Goal: Communication & Community: Answer question/provide support

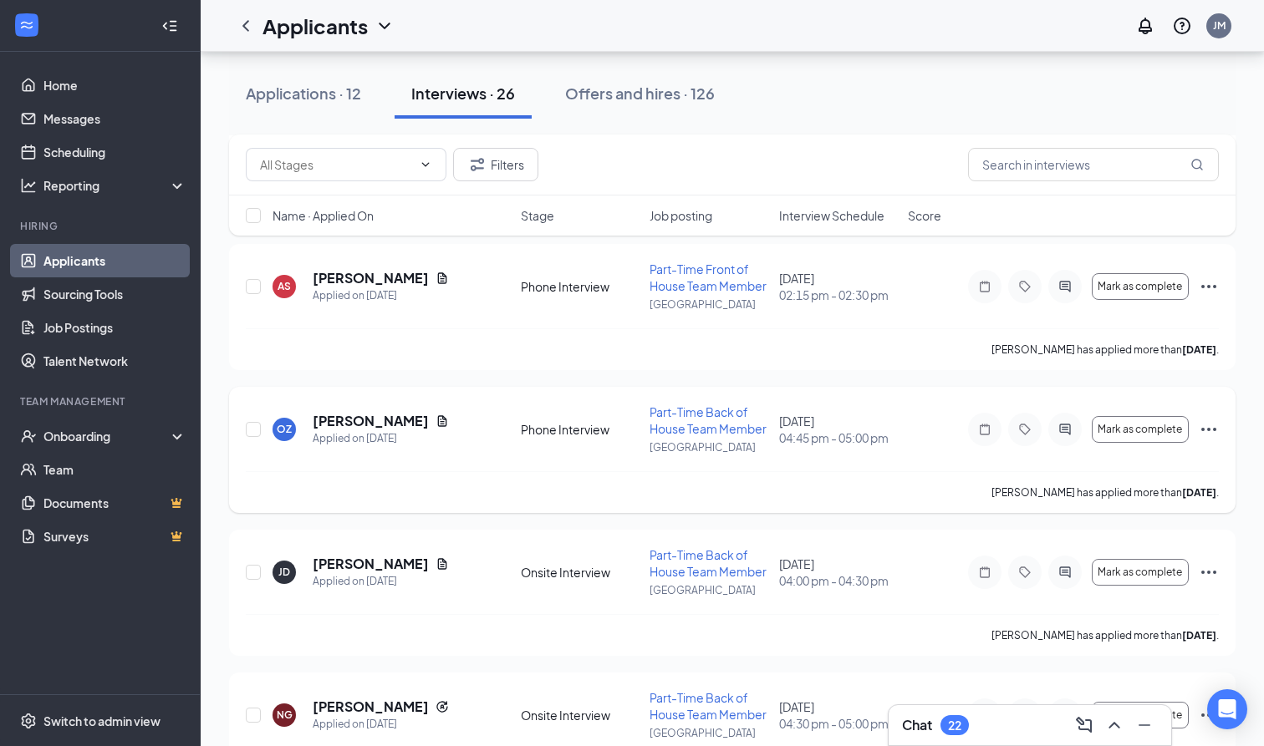
scroll to position [473, 0]
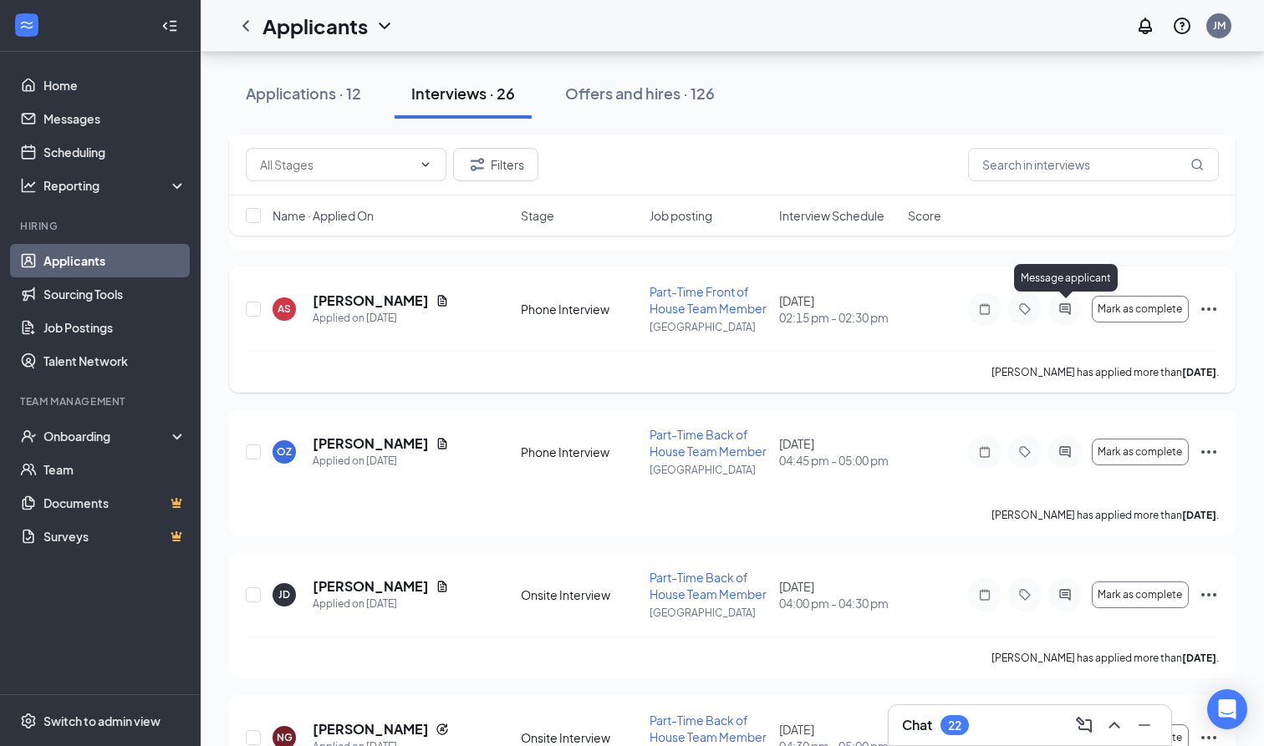
click at [1063, 313] on icon "ActiveChat" at bounding box center [1065, 309] width 20 height 13
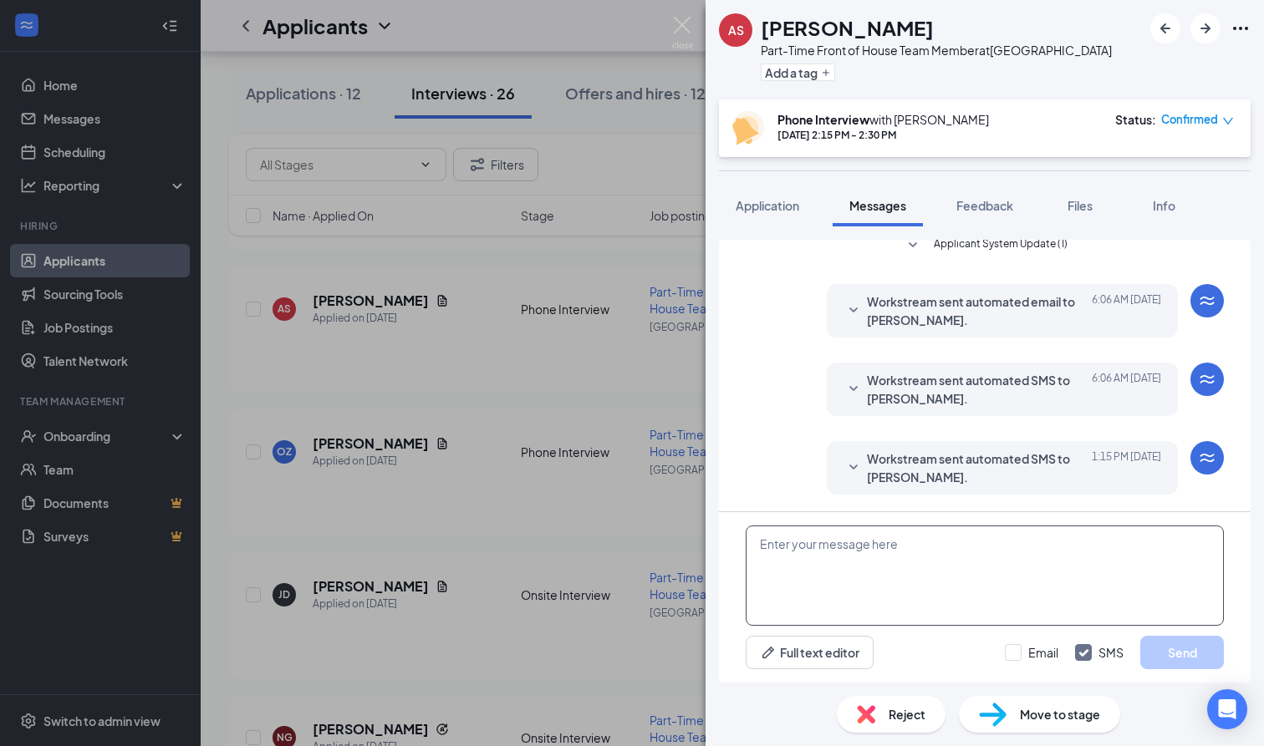
scroll to position [345, 0]
click at [834, 549] on textarea at bounding box center [984, 576] width 478 height 100
click at [852, 466] on icon "SmallChevronDown" at bounding box center [853, 468] width 20 height 20
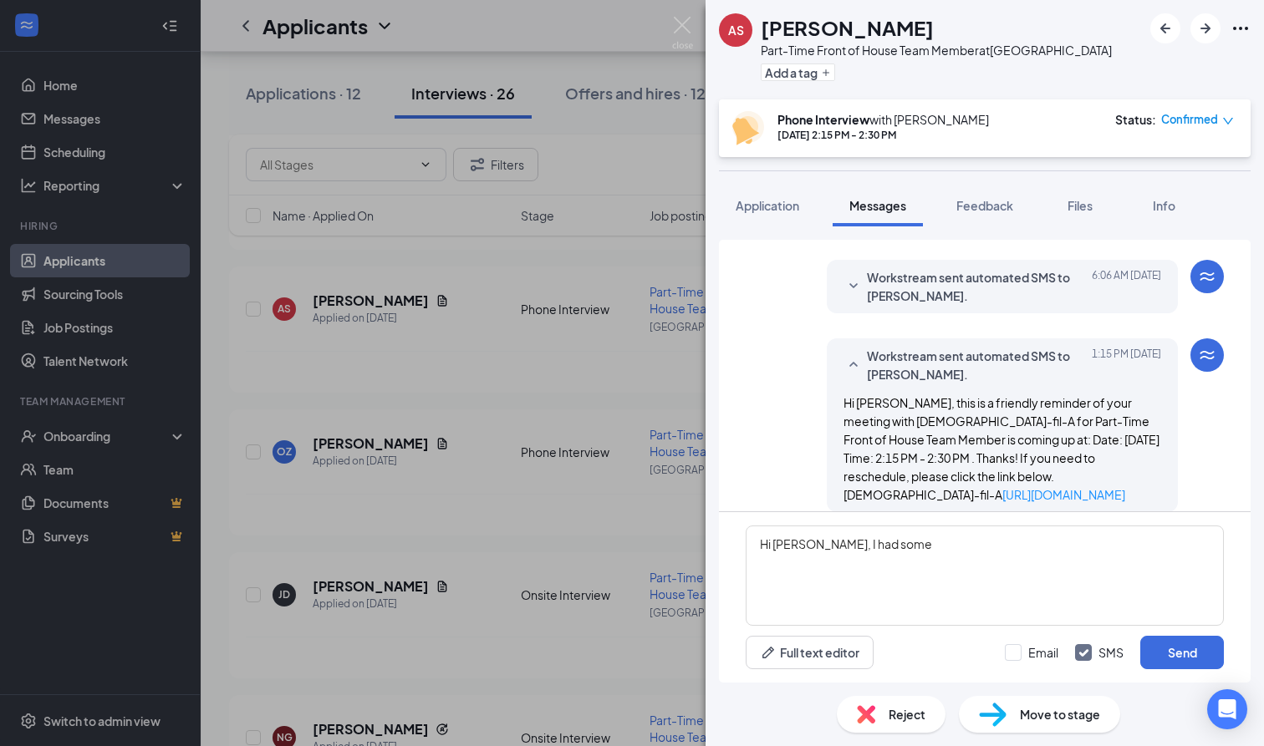
scroll to position [447, 0]
click at [893, 552] on textarea "Hi Aditya, I had some" at bounding box center [984, 576] width 478 height 100
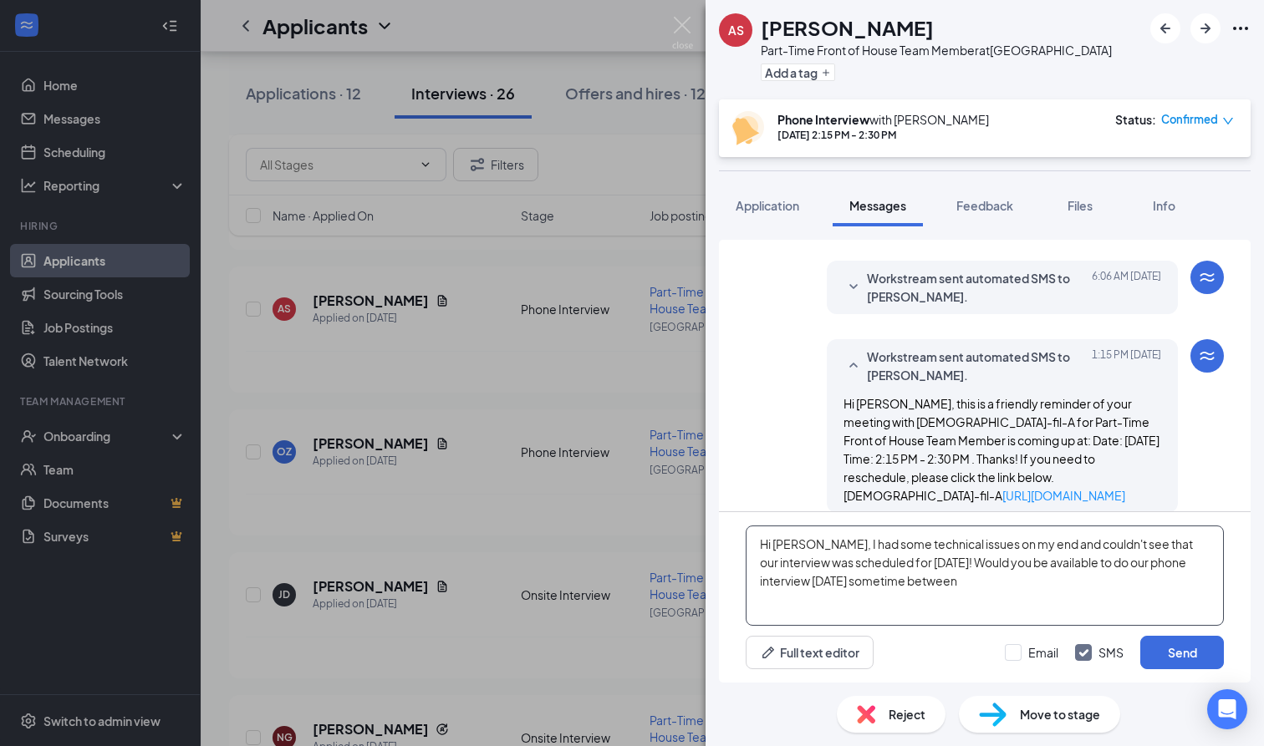
click at [949, 567] on textarea "Hi Aditya, I had some technical issues on my end and couldn't see that our inte…" at bounding box center [984, 576] width 478 height 100
click at [1085, 577] on textarea "Hi Aditya, I had some technical issues on my end and couldn't see that our inte…" at bounding box center [984, 576] width 478 height 100
click at [812, 549] on textarea "Hi Aditya, I had some technical issues on my end and couldn't see that our inte…" at bounding box center [984, 576] width 478 height 100
click at [1133, 583] on textarea "Hi Aditya, my apologies I had some technical issues on my end and couldn't see …" at bounding box center [984, 576] width 478 height 100
click at [1080, 565] on textarea "Hi Aditya, my apologies I had some technical issues on my end and couldn't see …" at bounding box center [984, 576] width 478 height 100
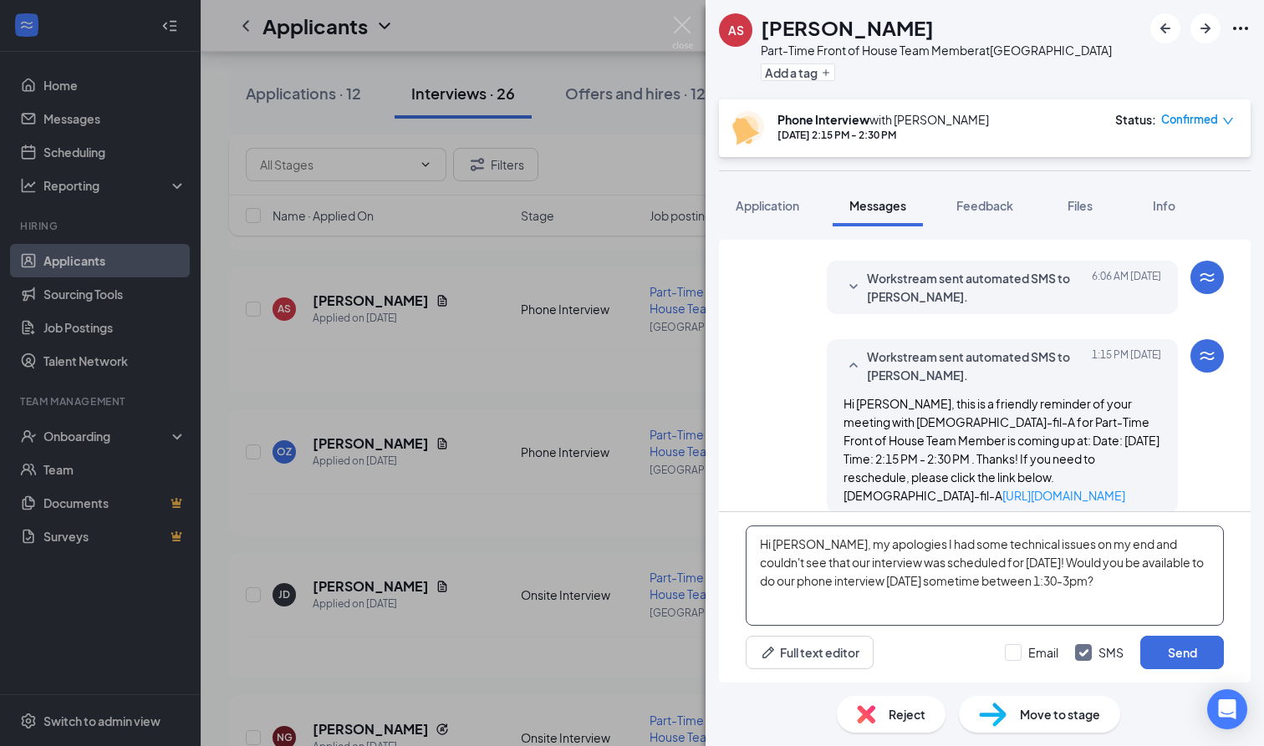
click at [1091, 583] on textarea "Hi [PERSON_NAME], my apologies I had some technical issues on my end and couldn…" at bounding box center [984, 576] width 478 height 100
type textarea "Hi [PERSON_NAME], my apologies I had some technical issues on my end and couldn…"
click at [1169, 653] on button "Send" at bounding box center [1182, 652] width 84 height 33
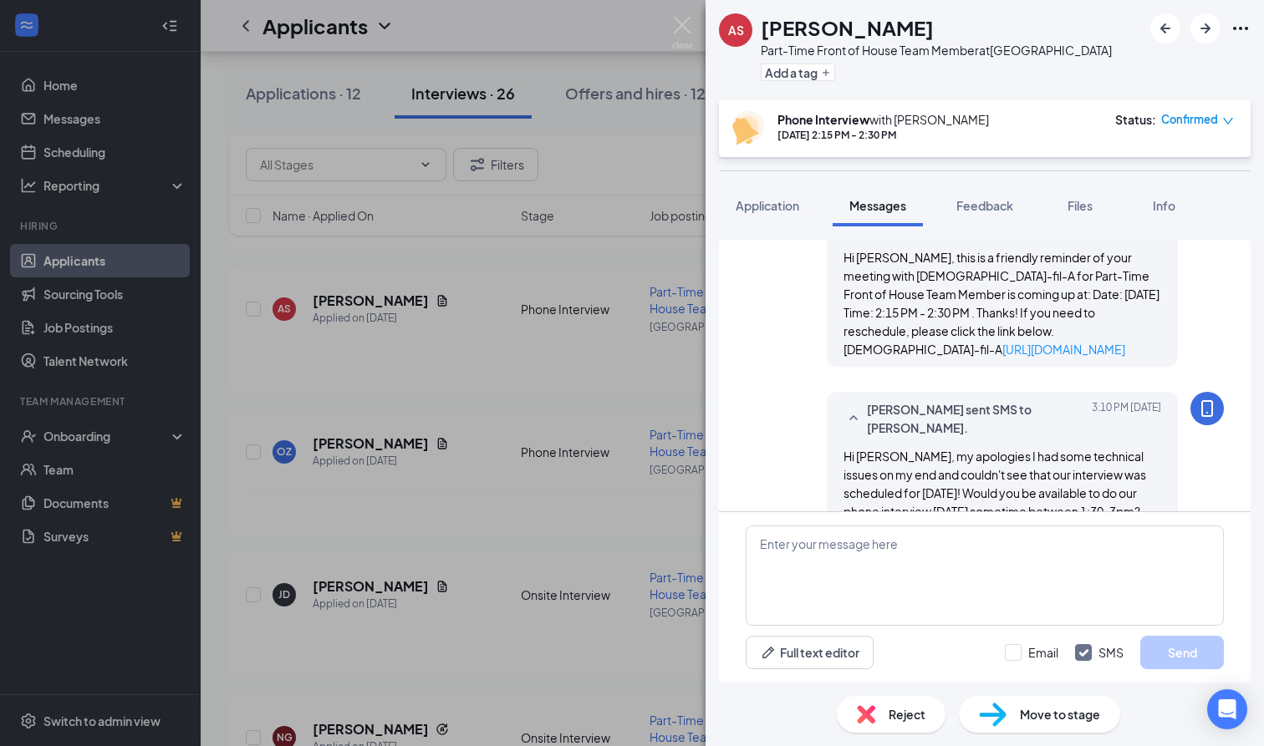
scroll to position [593, 0]
click at [677, 20] on img at bounding box center [682, 33] width 21 height 33
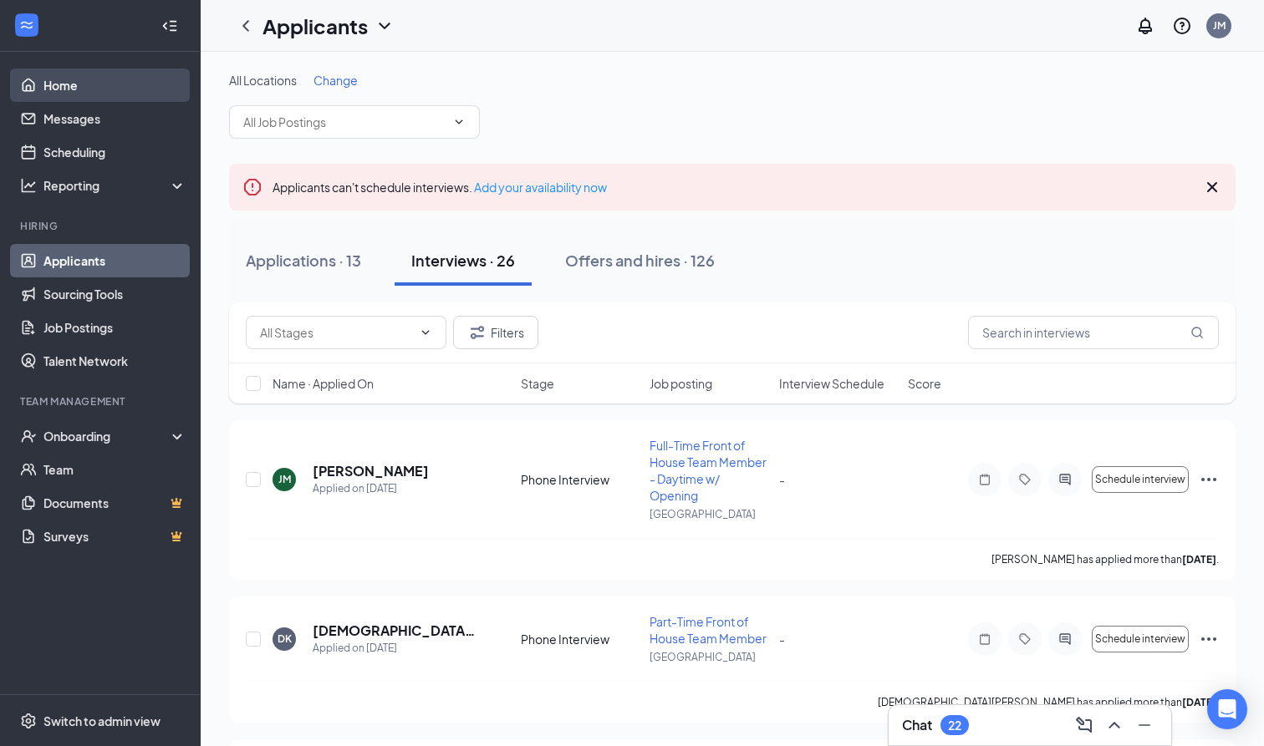
click at [117, 85] on link "Home" at bounding box center [114, 85] width 143 height 33
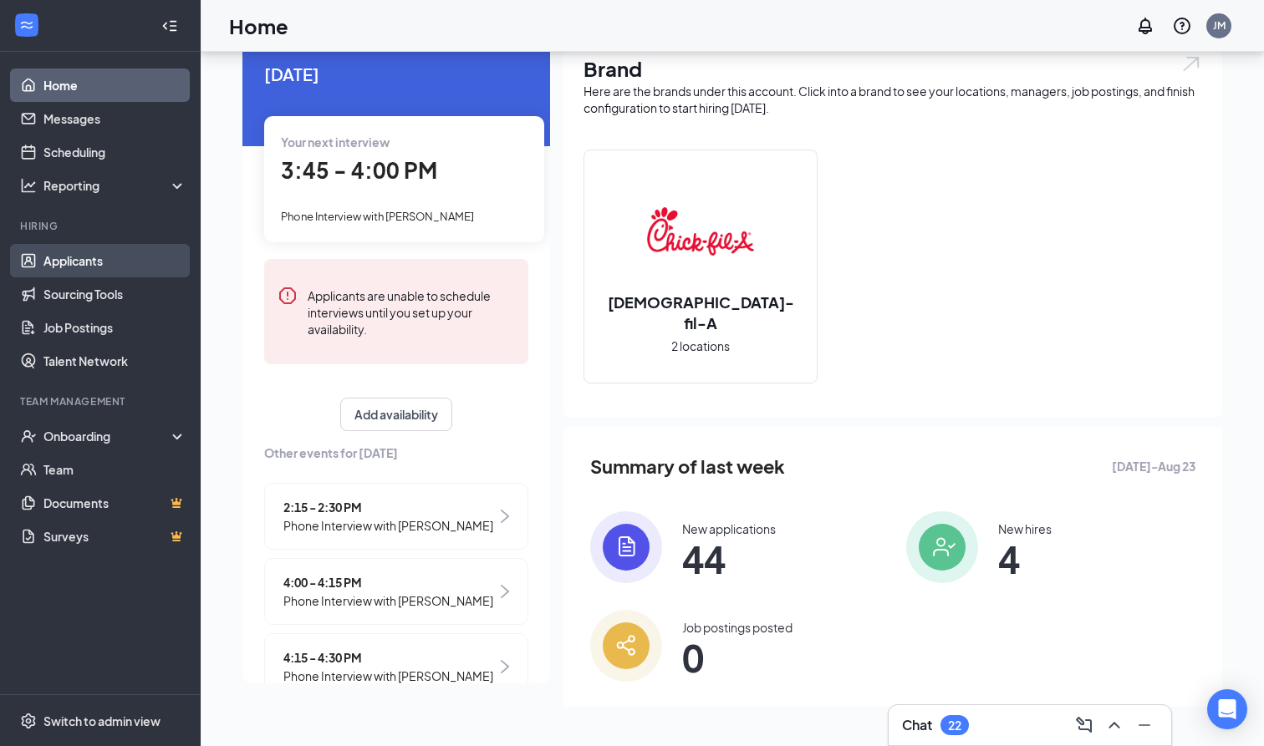
click at [128, 262] on link "Applicants" at bounding box center [114, 260] width 143 height 33
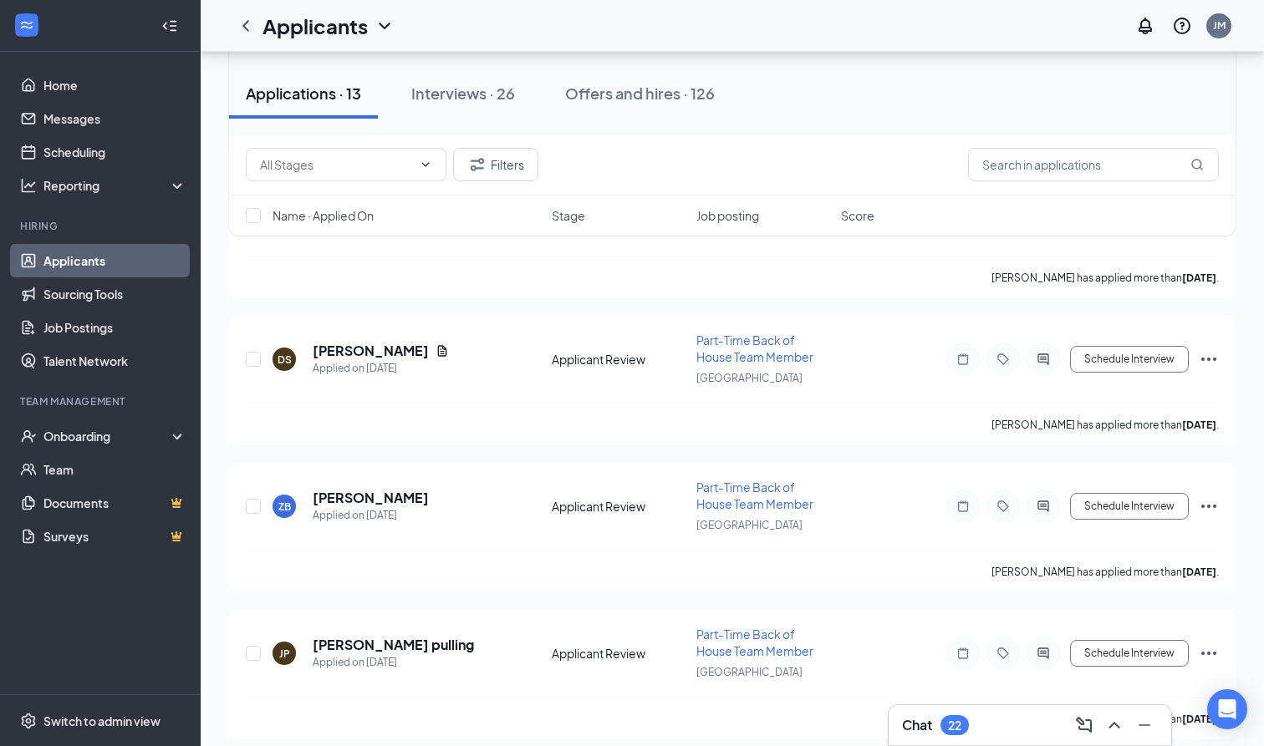
scroll to position [990, 0]
click at [501, 84] on div "Interviews · 26" at bounding box center [463, 93] width 104 height 21
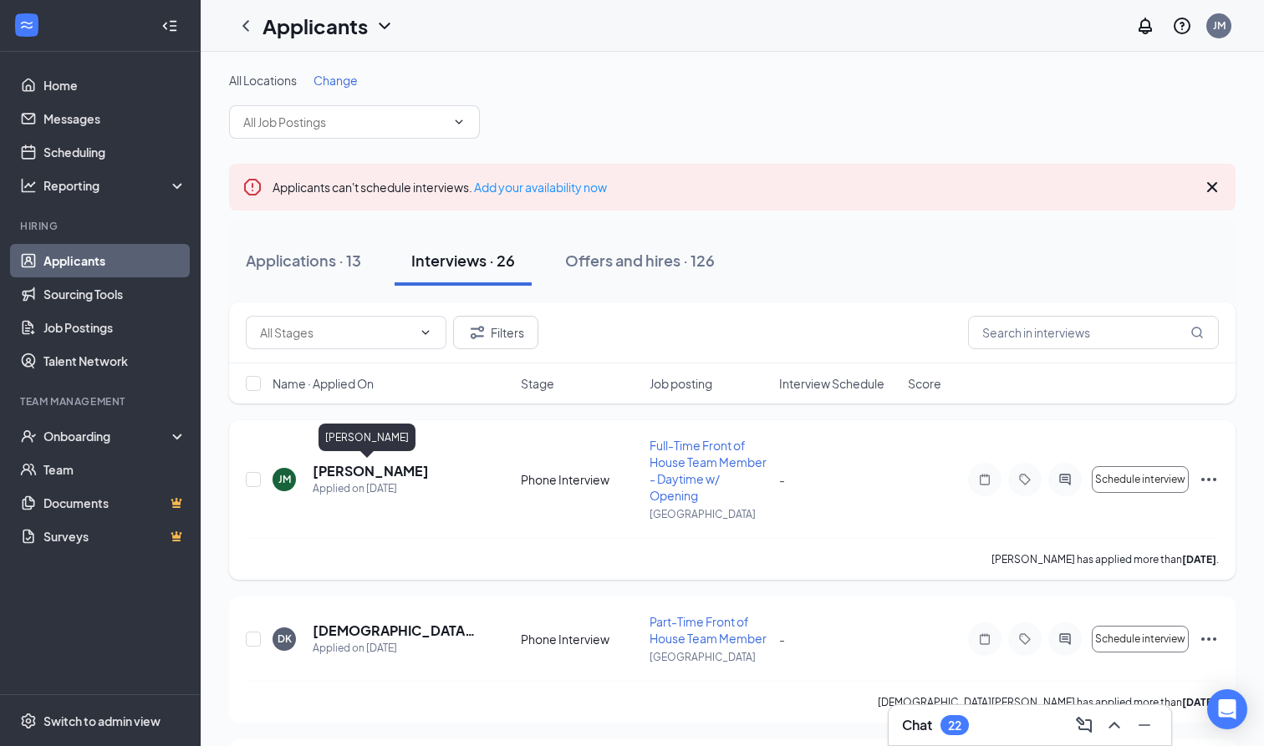
click at [366, 469] on h5 "[PERSON_NAME]" at bounding box center [371, 471] width 116 height 18
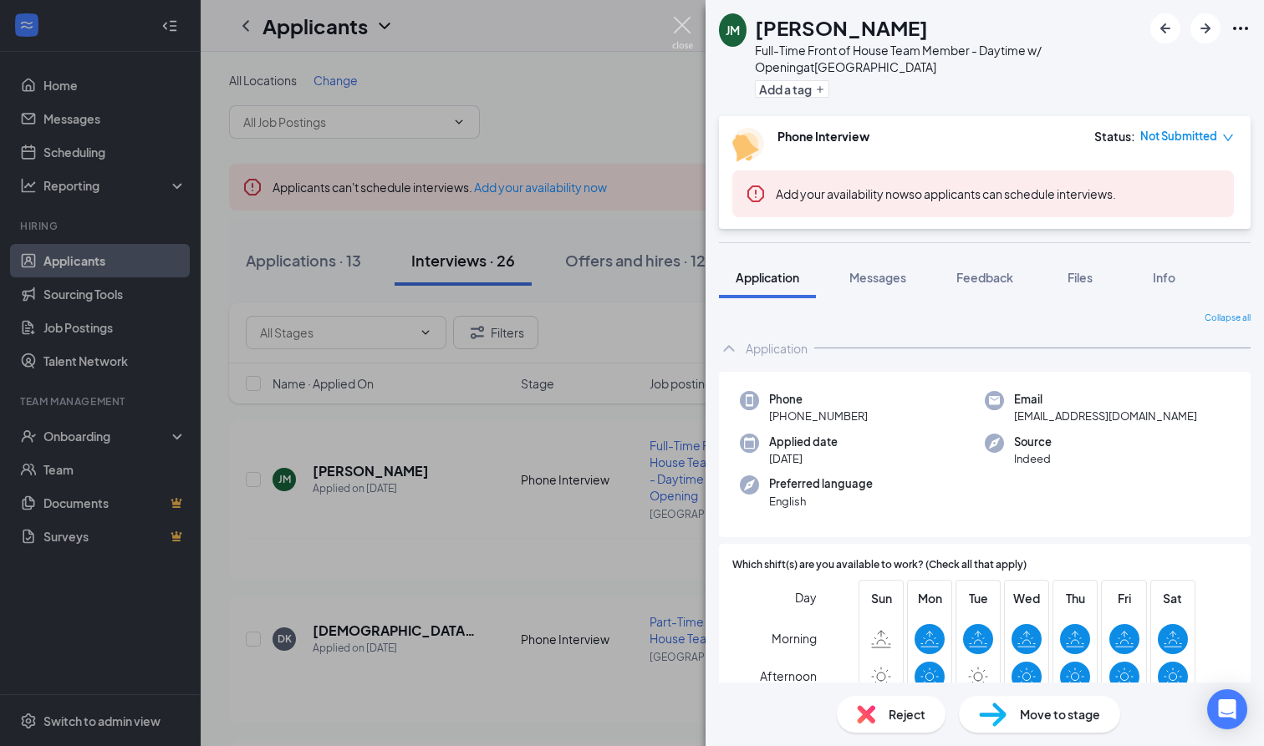
click at [677, 22] on img at bounding box center [682, 33] width 21 height 33
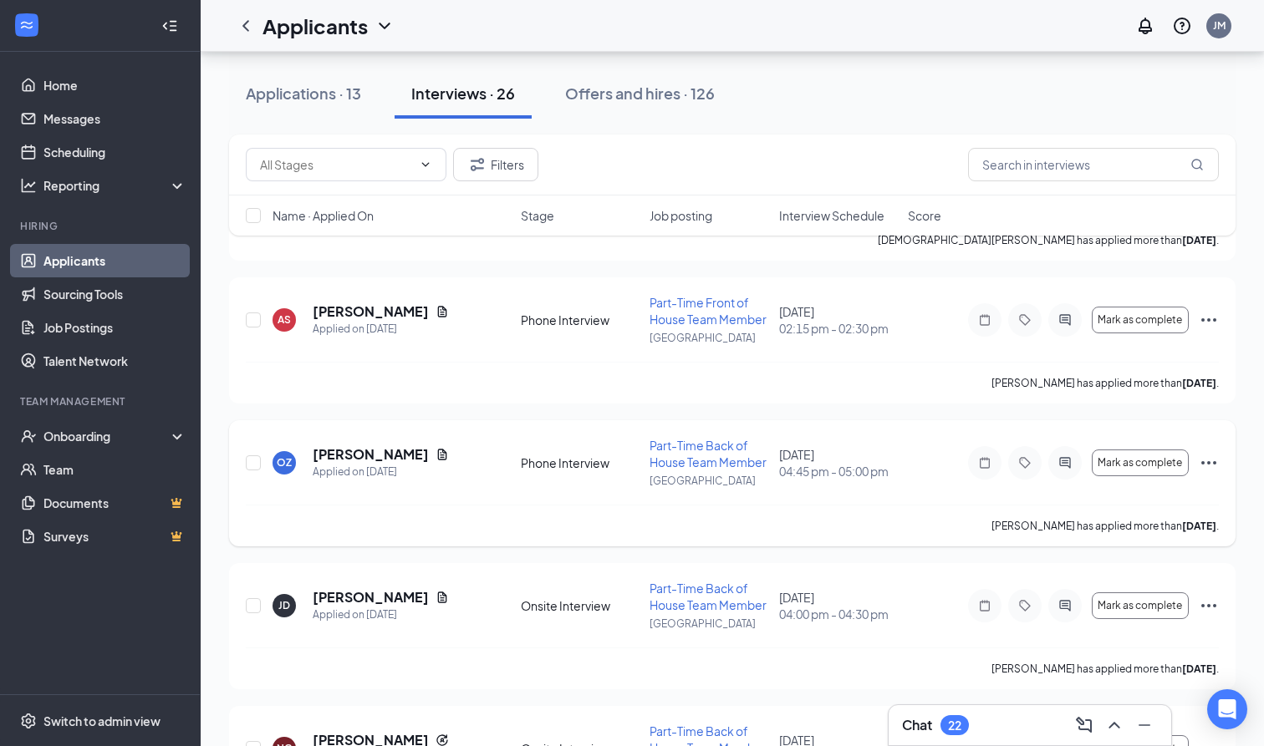
scroll to position [475, 0]
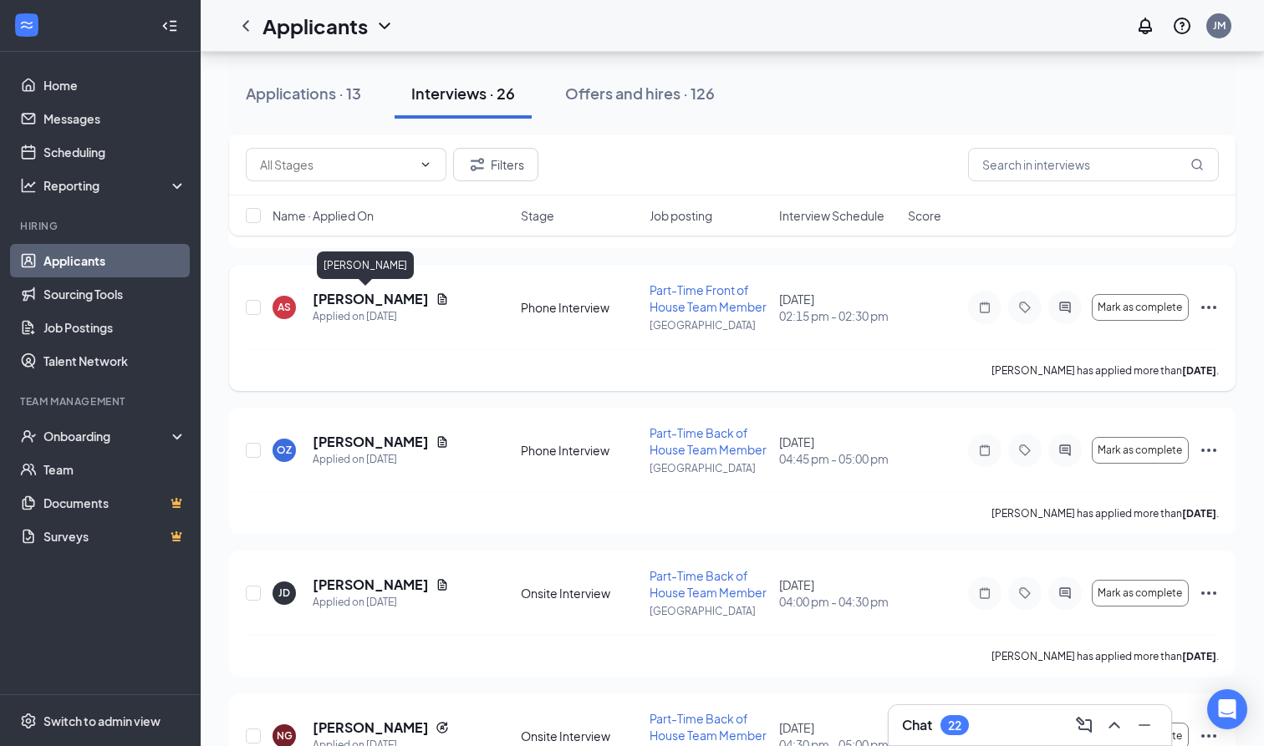
click at [336, 296] on h5 "[PERSON_NAME]" at bounding box center [371, 299] width 116 height 18
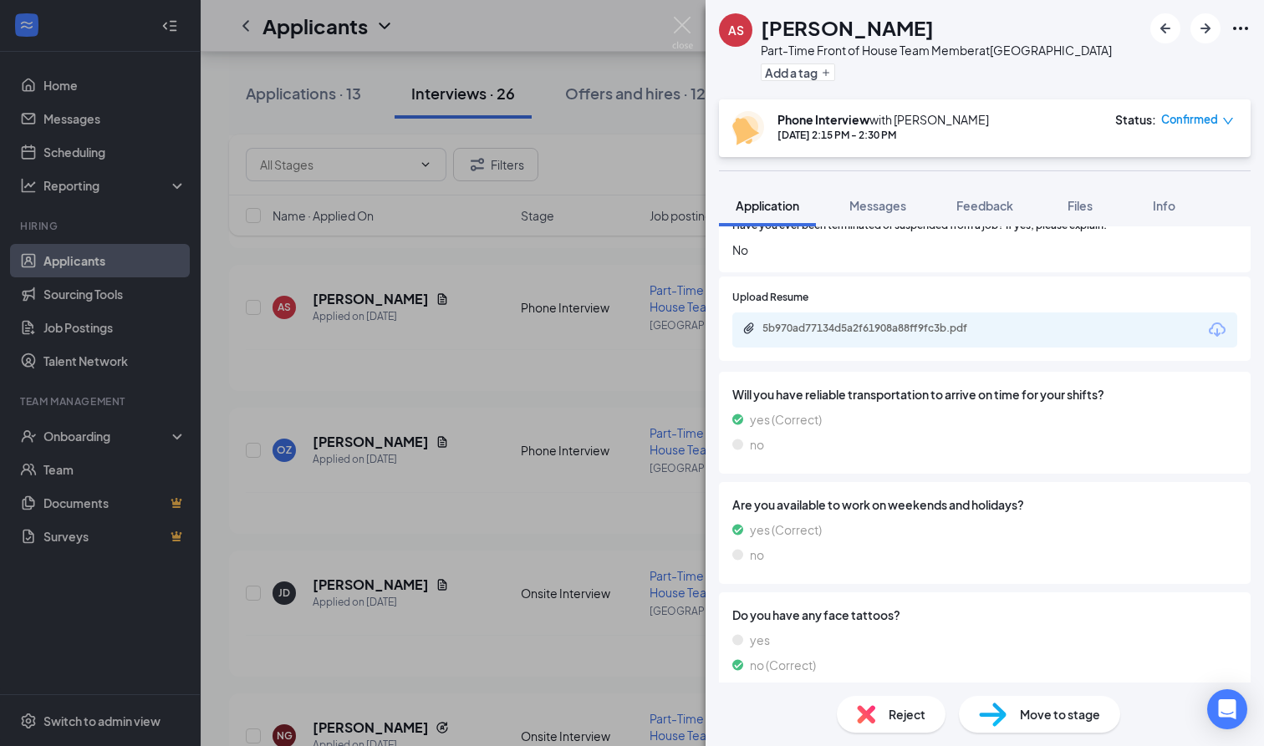
scroll to position [1867, 0]
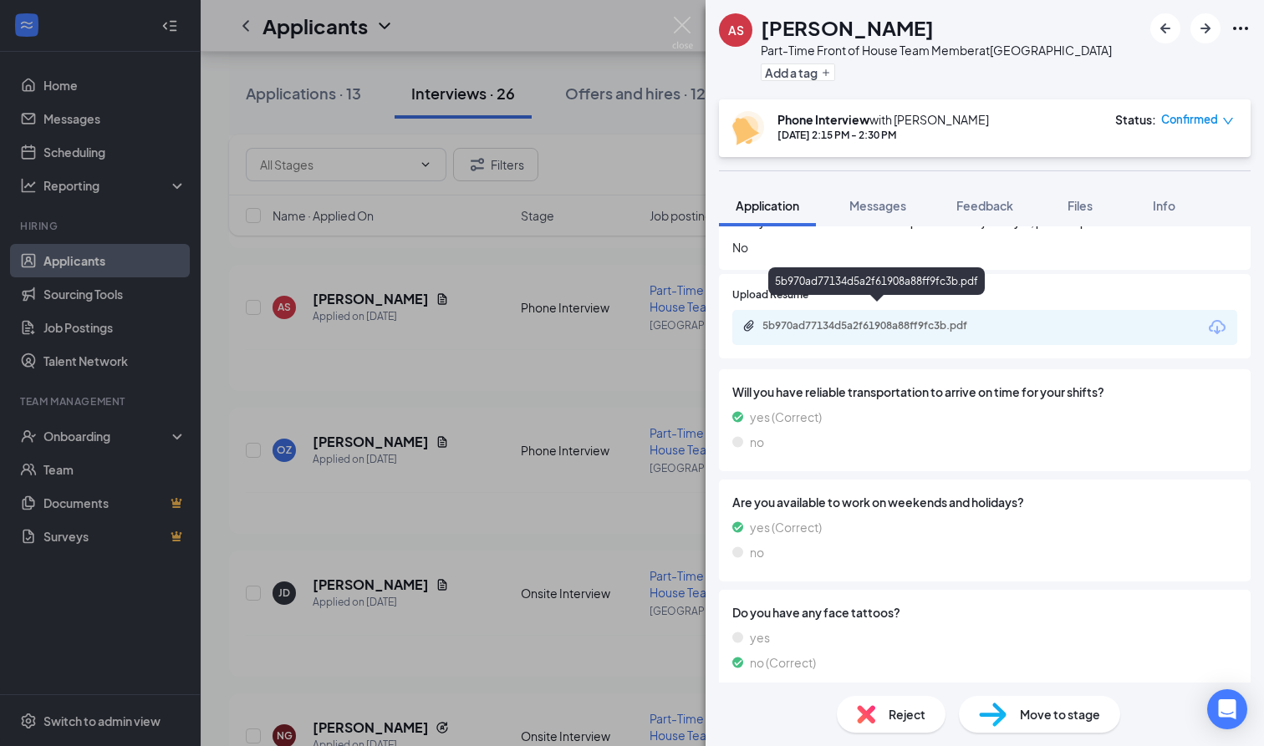
click at [867, 319] on div "5b970ad77134d5a2f61908a88ff9fc3b.pdf" at bounding box center [879, 325] width 234 height 13
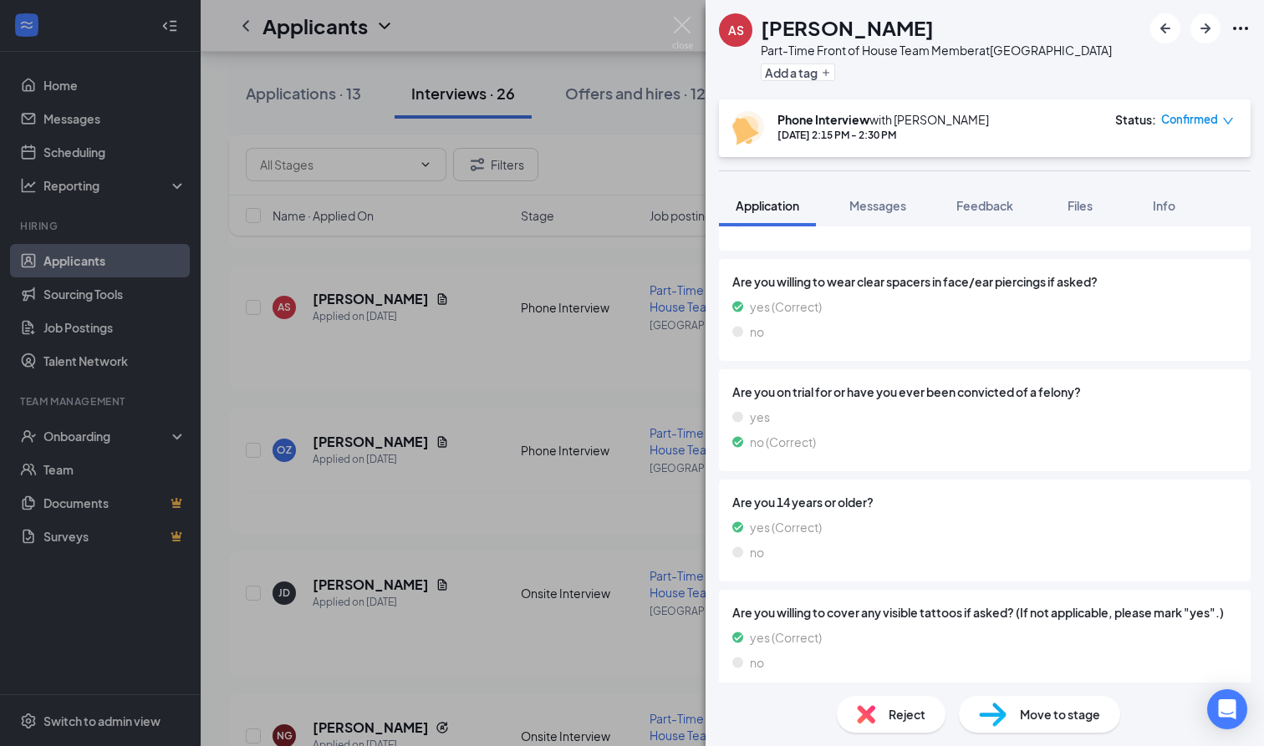
scroll to position [2418, 0]
click at [576, 488] on div "AS Aditya Shaji Part-Time Front of House Team Member at 12th Street Add a tag P…" at bounding box center [632, 373] width 1264 height 746
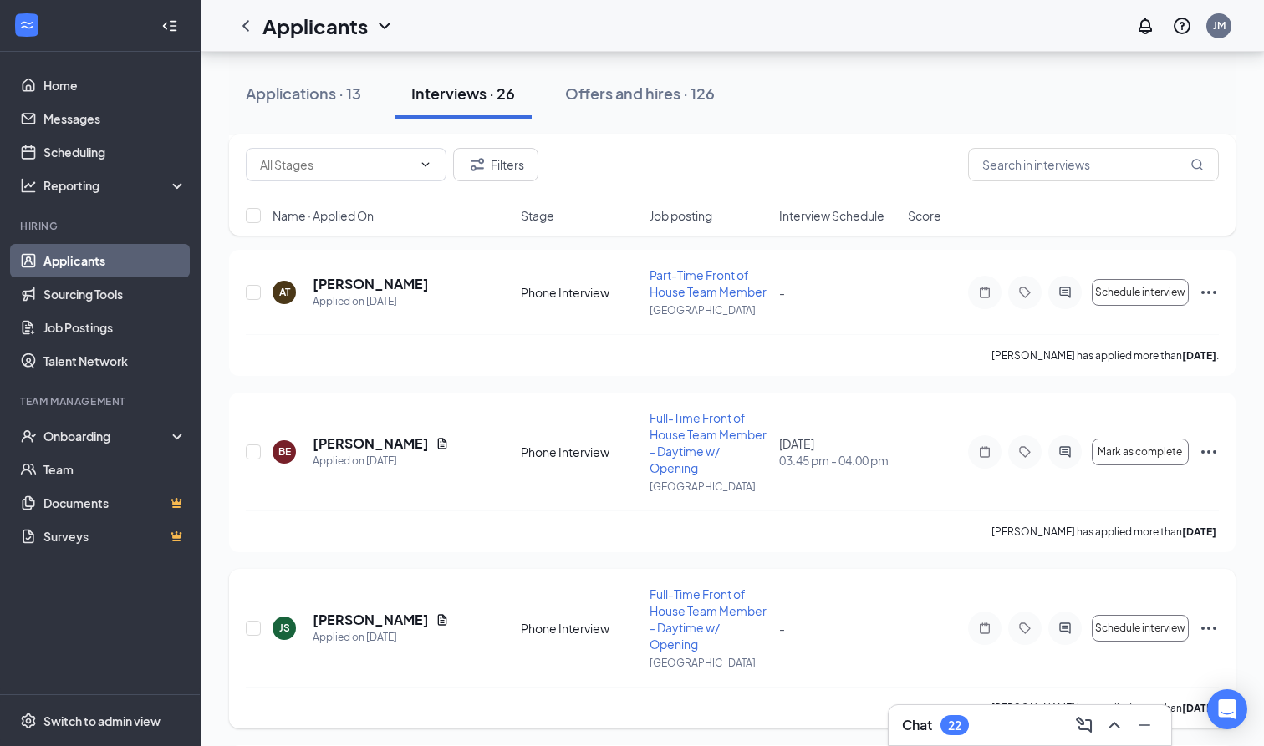
scroll to position [1743, 0]
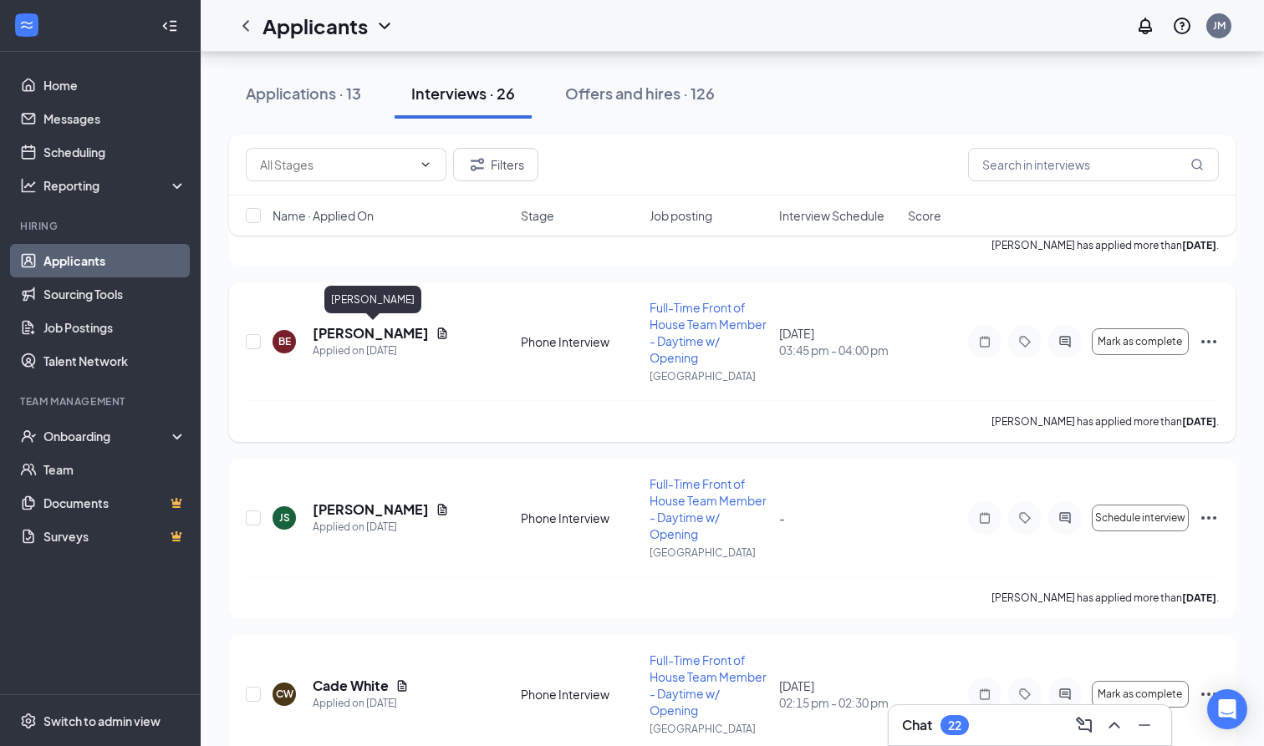
click at [410, 335] on h5 "[PERSON_NAME]" at bounding box center [371, 333] width 116 height 18
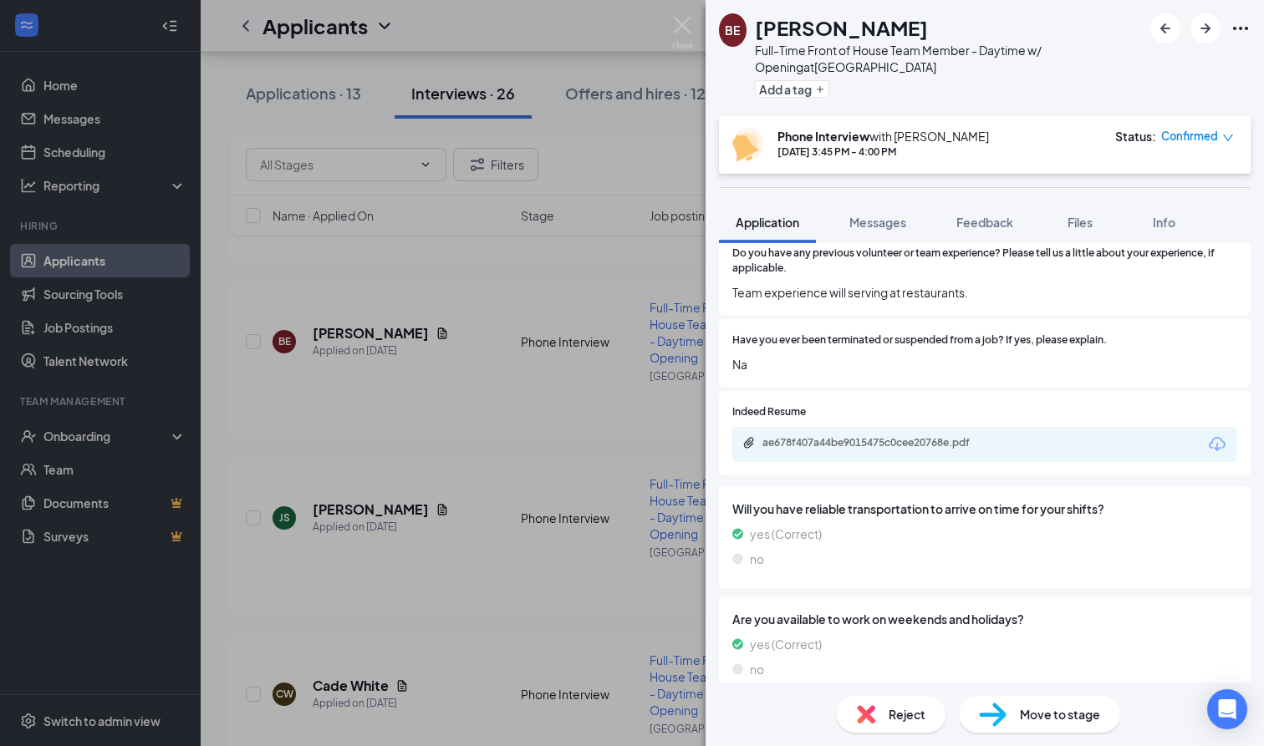
scroll to position [1353, 0]
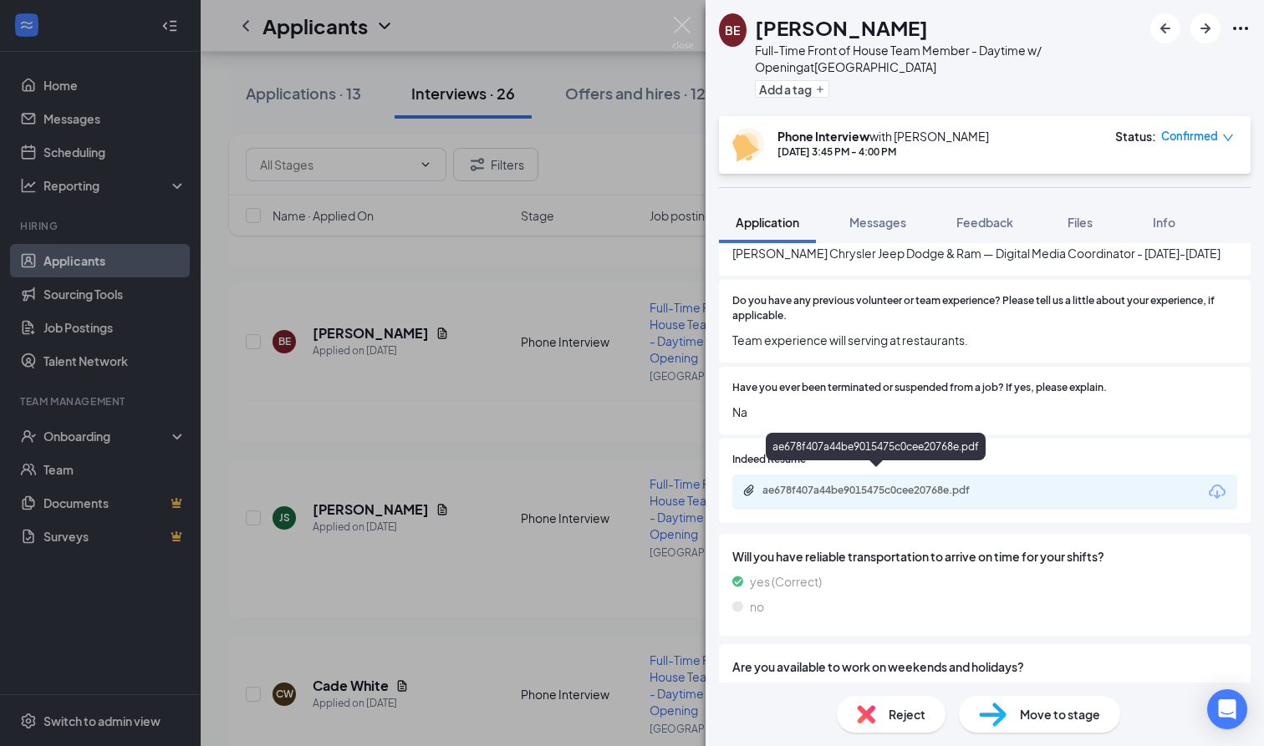
click at [925, 484] on div "ae678f407a44be9015475c0cee20768e.pdf" at bounding box center [879, 490] width 234 height 13
click at [995, 221] on span "Feedback" at bounding box center [984, 222] width 57 height 15
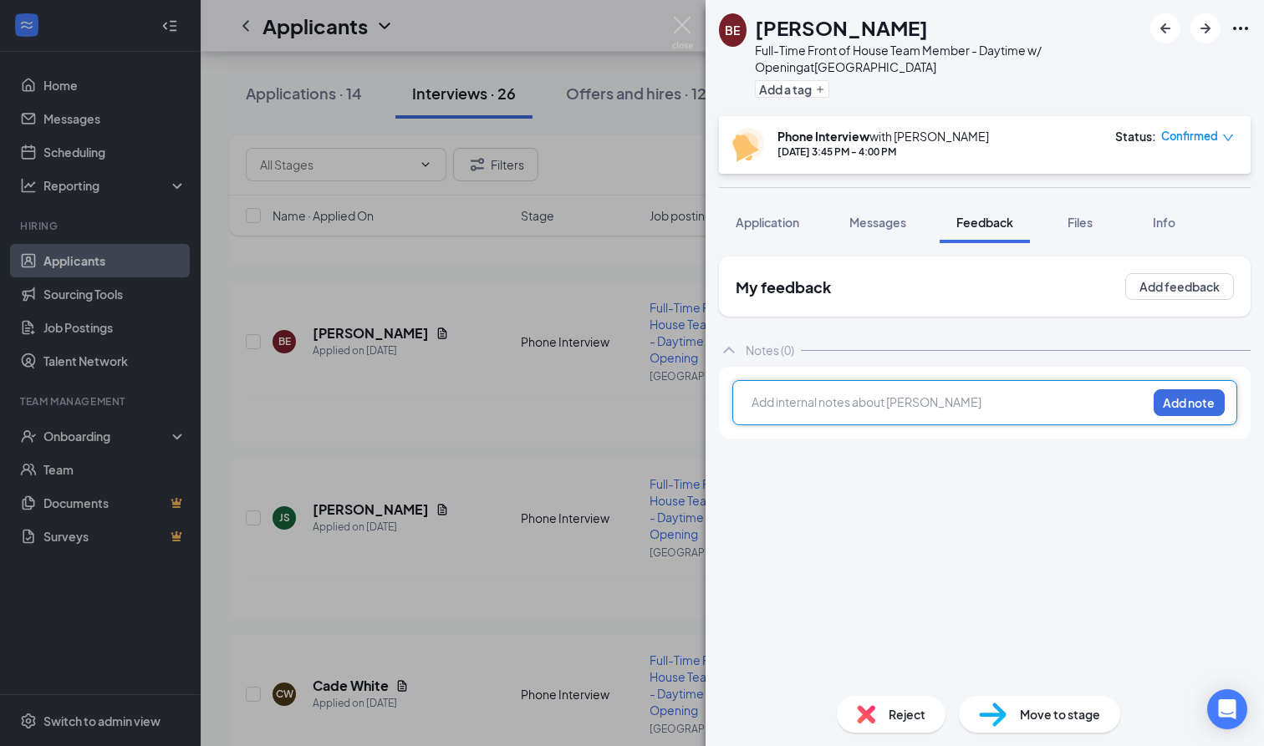
click at [891, 405] on div at bounding box center [949, 403] width 394 height 18
click at [815, 399] on div at bounding box center [949, 403] width 394 height 18
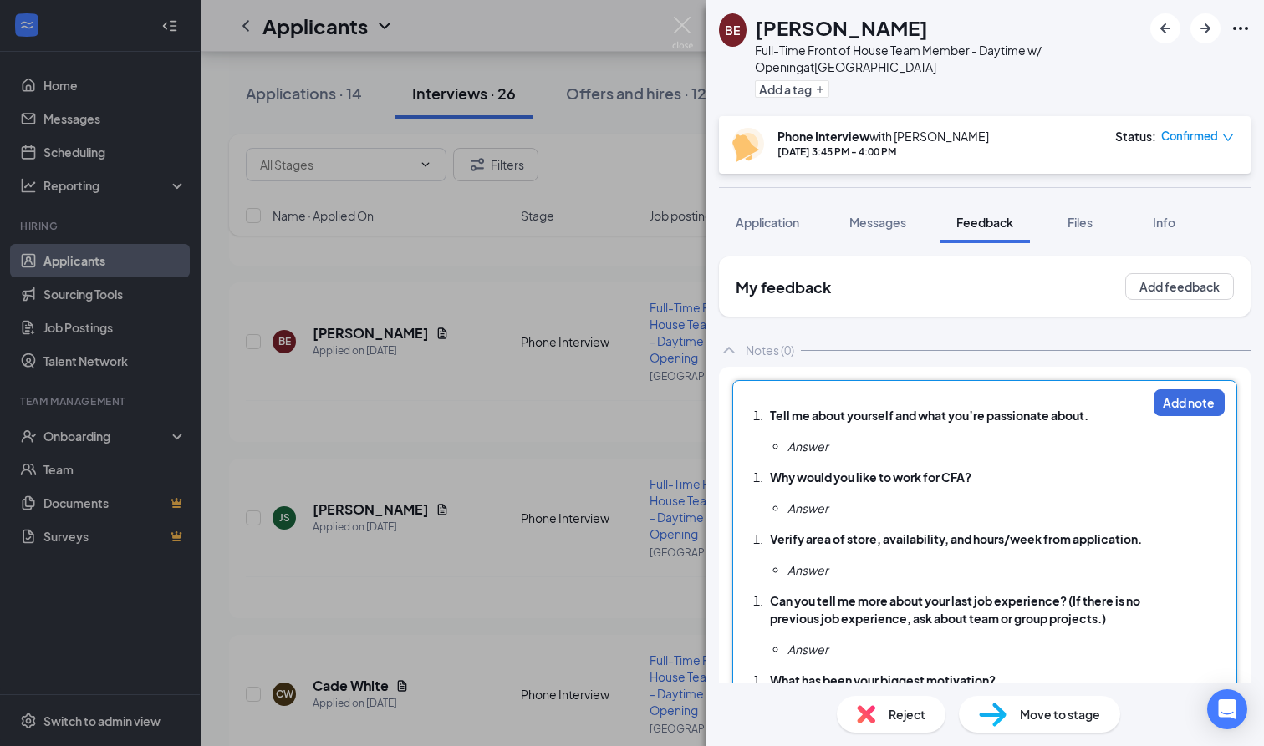
click at [549, 426] on div "BE Benjamin Engelhardt Full-Time Front of House Team Member - Daytime w/ Openin…" at bounding box center [632, 373] width 1264 height 746
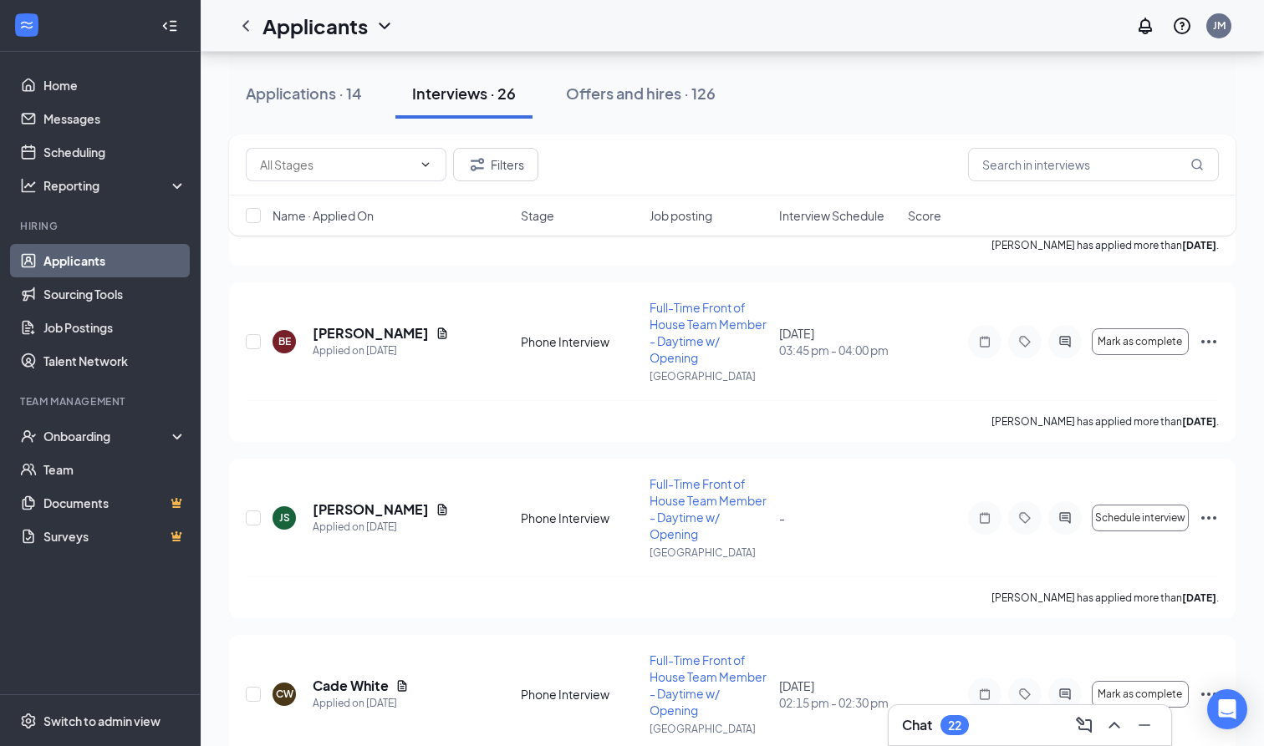
scroll to position [1762, 0]
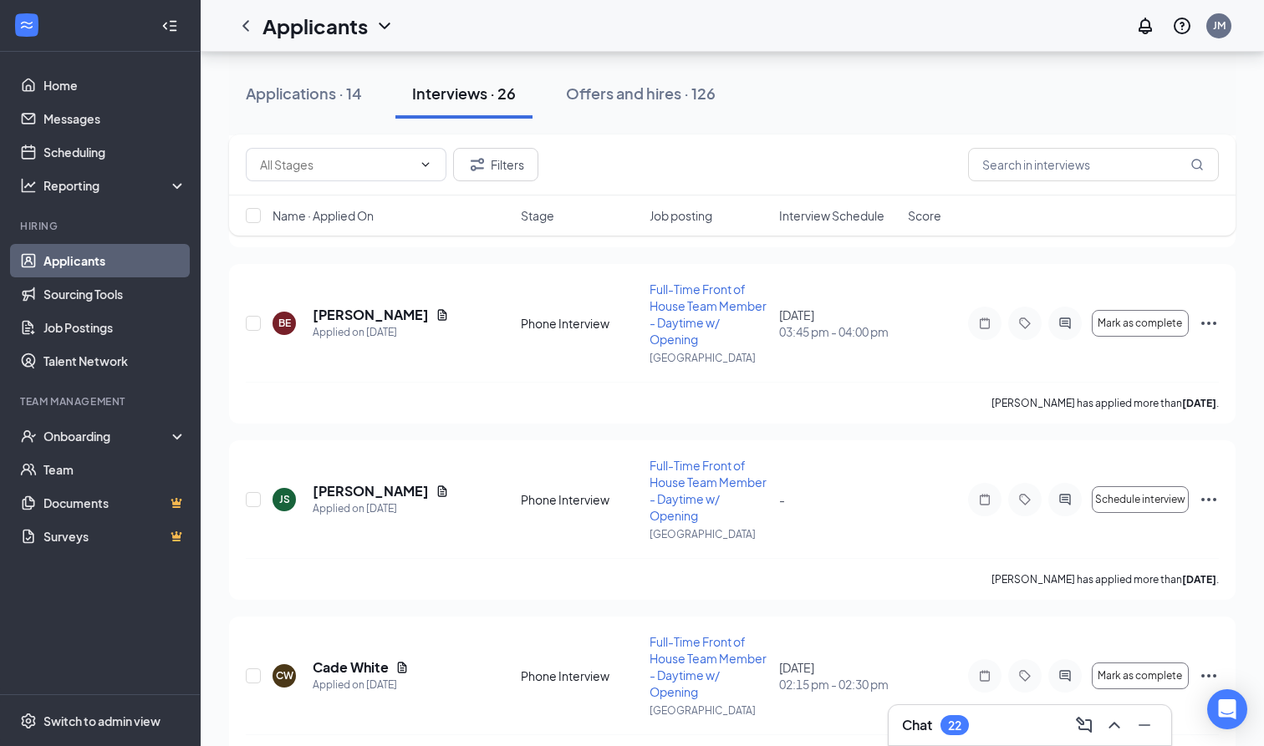
click at [1005, 740] on div "Chat 22" at bounding box center [1029, 725] width 282 height 40
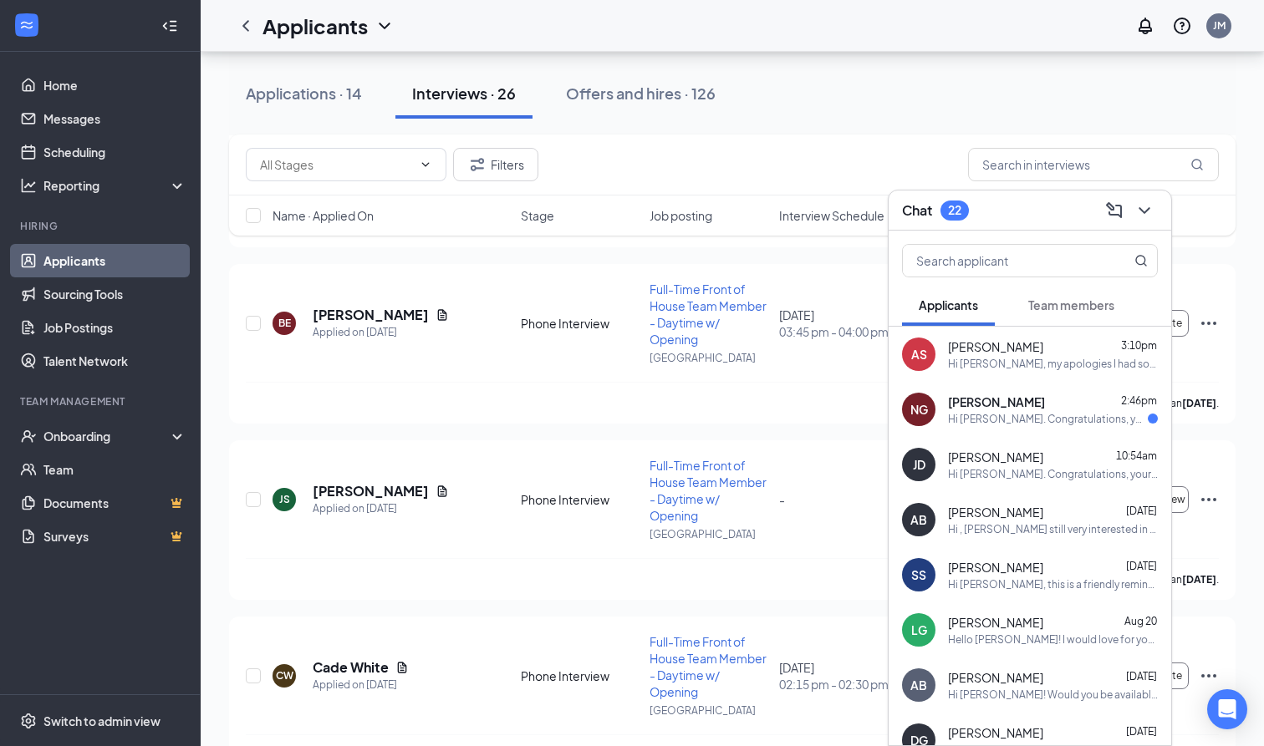
click at [1066, 213] on div "Chat 22" at bounding box center [1030, 210] width 256 height 26
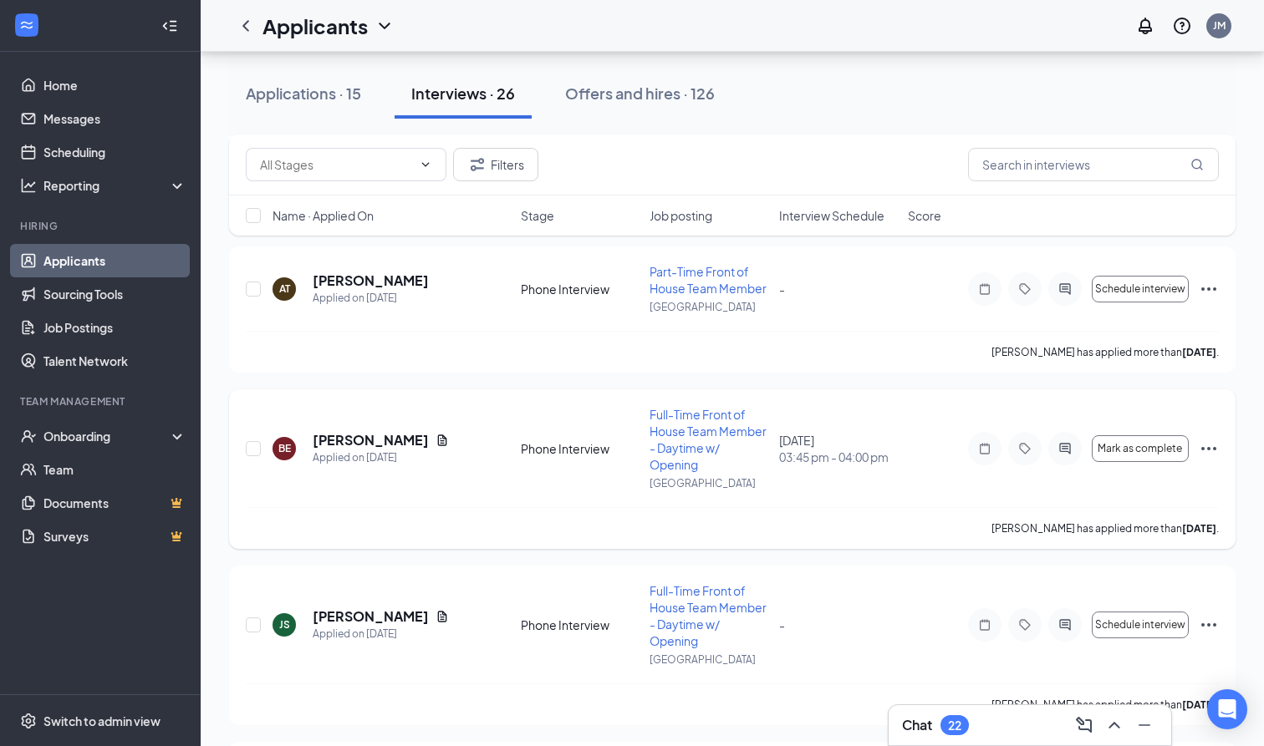
scroll to position [1619, 0]
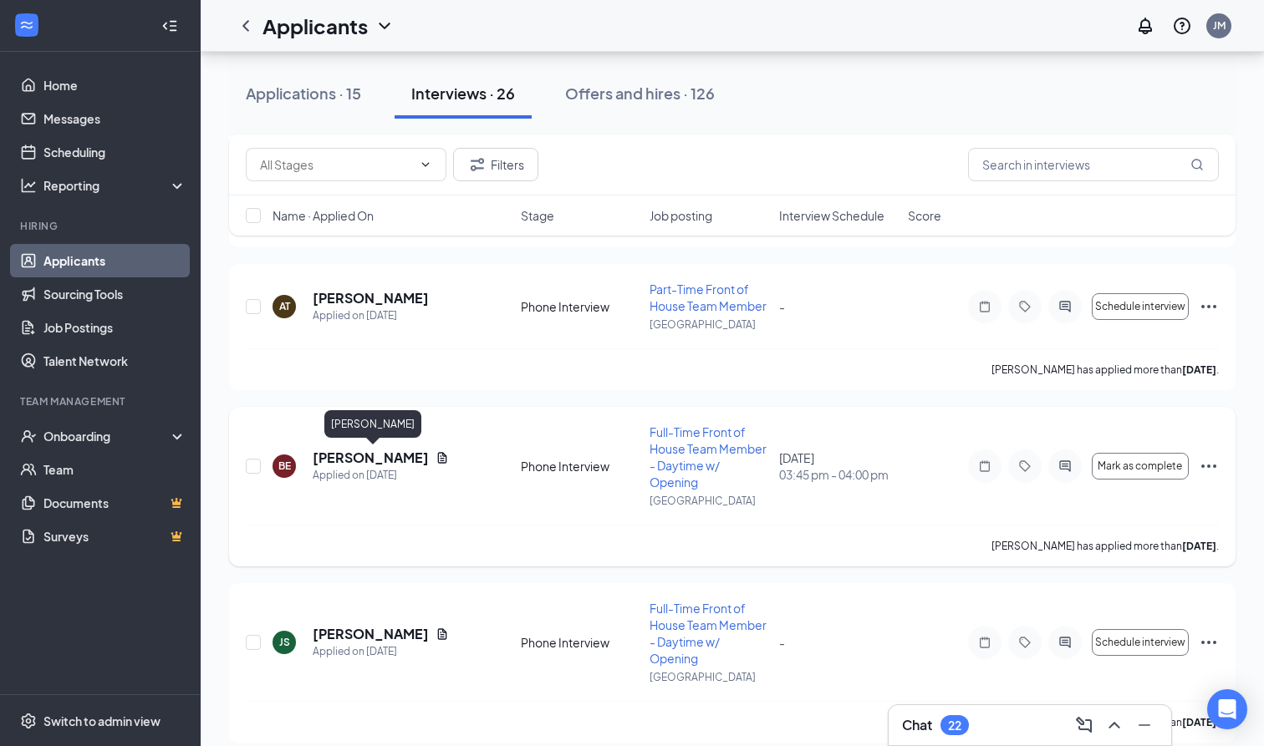
click at [408, 461] on h5 "[PERSON_NAME]" at bounding box center [371, 458] width 116 height 18
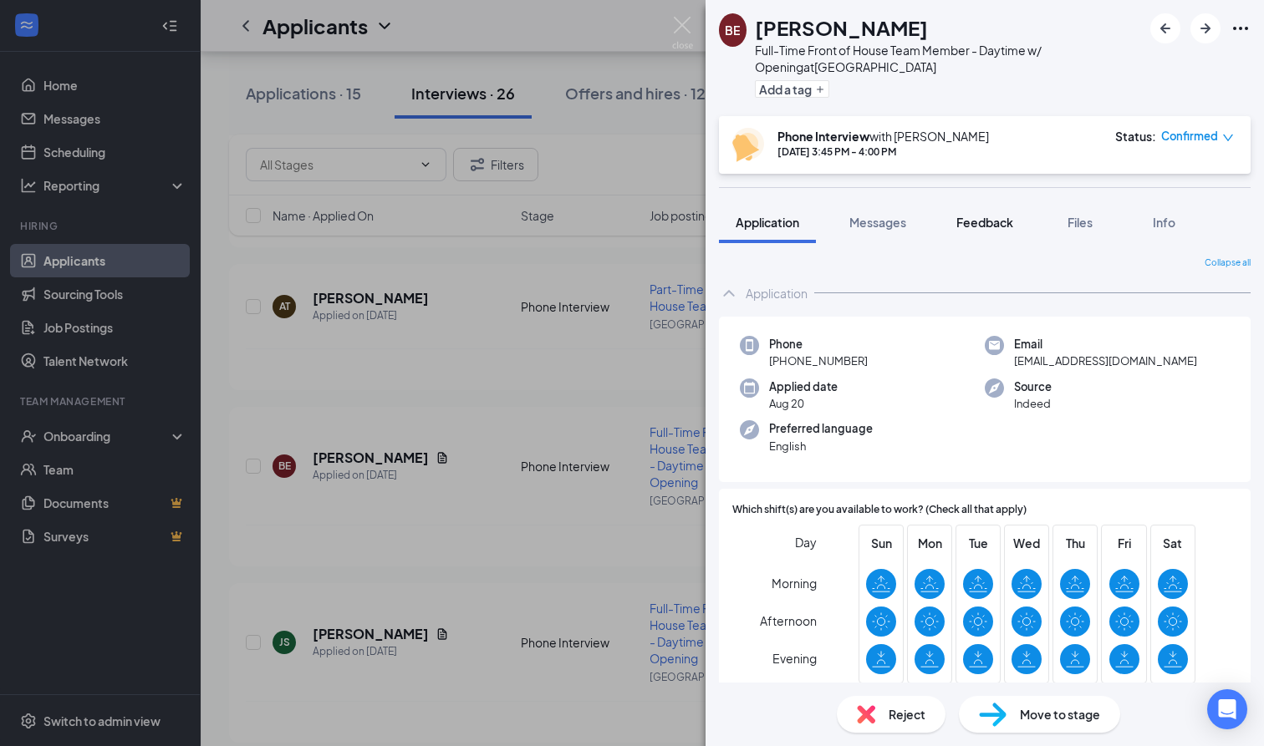
click at [978, 231] on button "Feedback" at bounding box center [984, 222] width 90 height 42
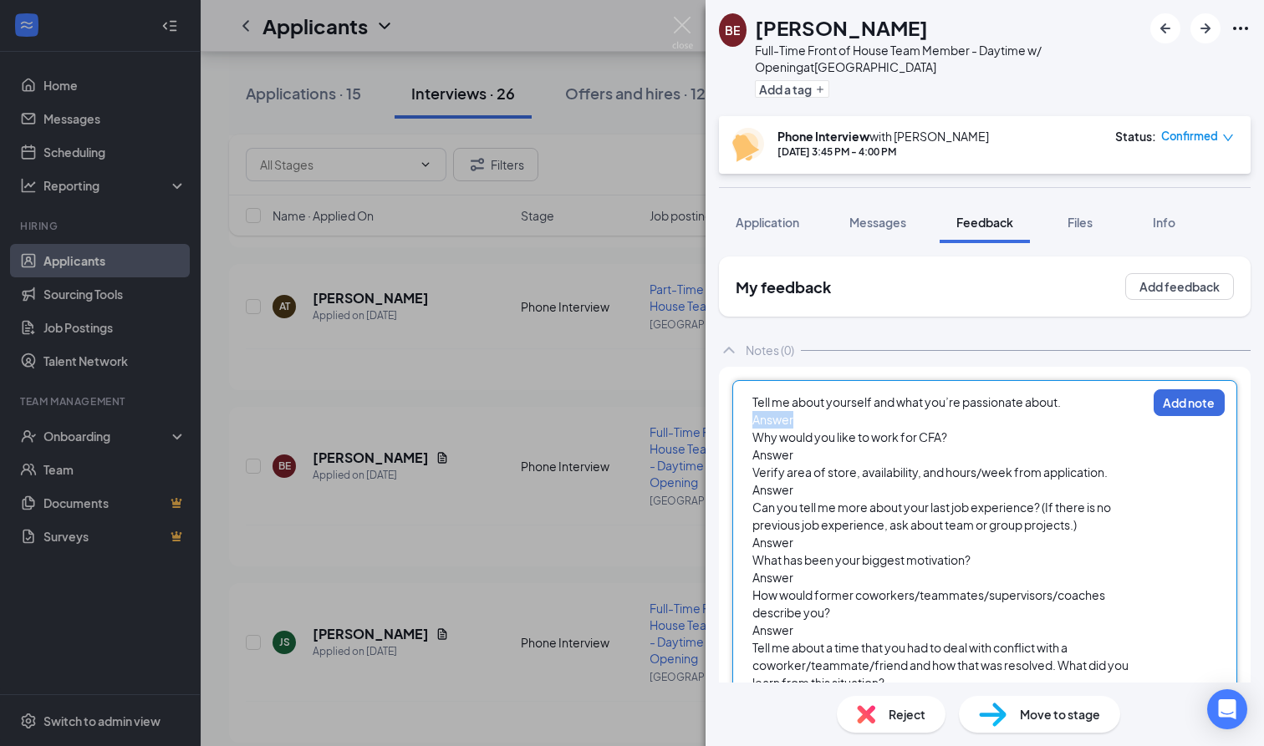
drag, startPoint x: 796, startPoint y: 424, endPoint x: 745, endPoint y: 425, distance: 50.2
click at [745, 425] on div "Tell me about yourself and what you’re passionate about. Answer Why would you l…" at bounding box center [984, 611] width 505 height 462
click at [762, 221] on span "Application" at bounding box center [767, 222] width 64 height 15
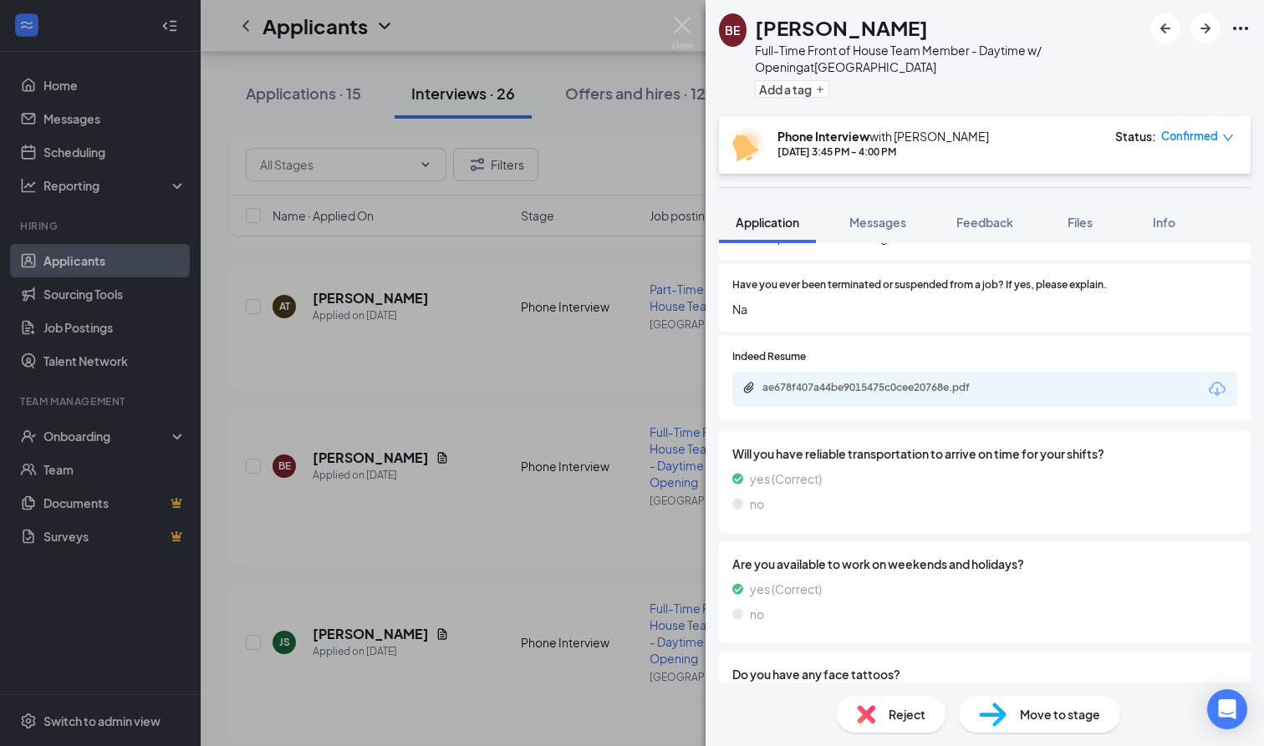
scroll to position [1496, 0]
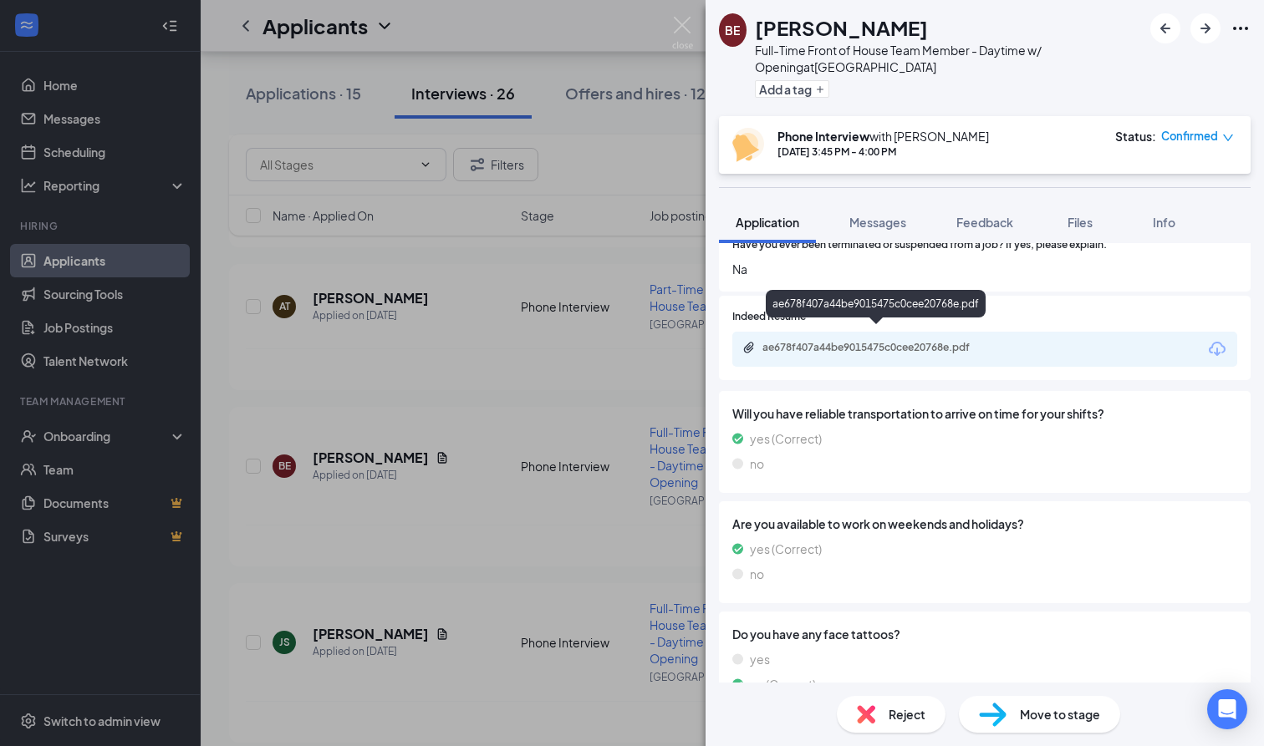
click at [935, 341] on div "ae678f407a44be9015475c0cee20768e.pdf" at bounding box center [879, 347] width 234 height 13
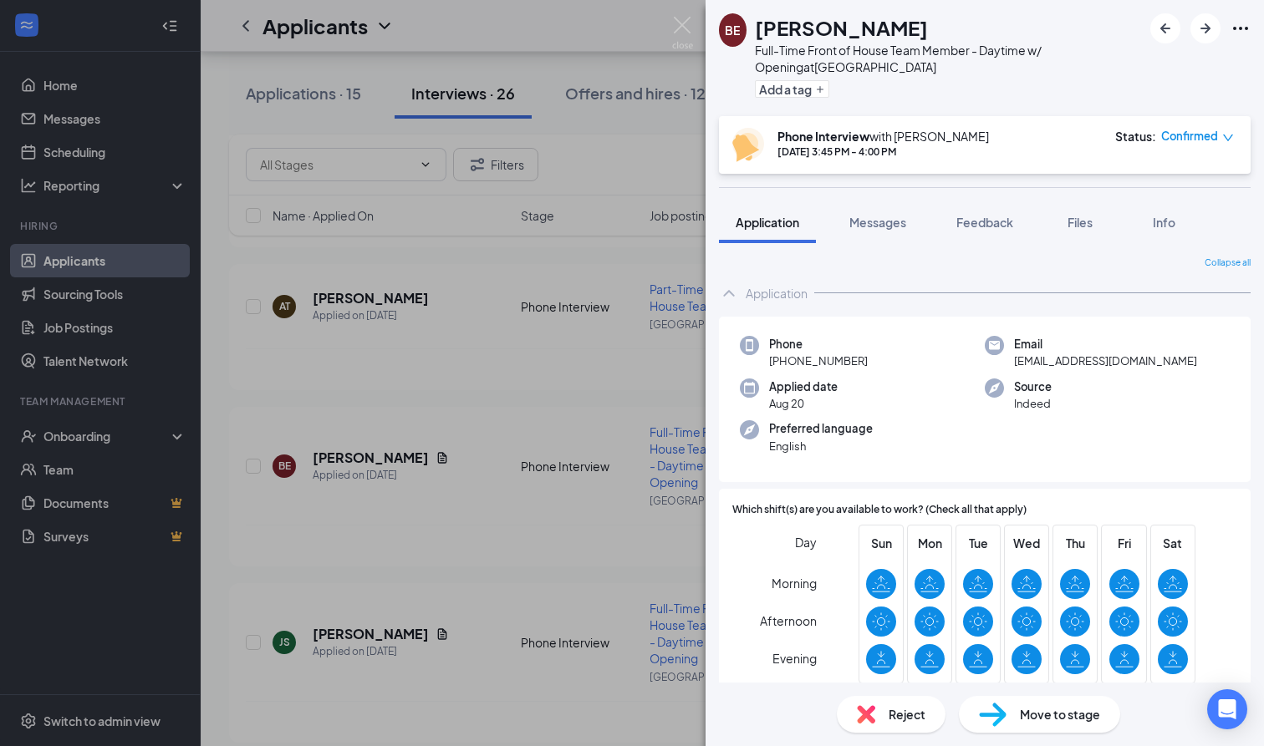
scroll to position [0, 0]
click at [975, 219] on span "Feedback" at bounding box center [984, 222] width 57 height 15
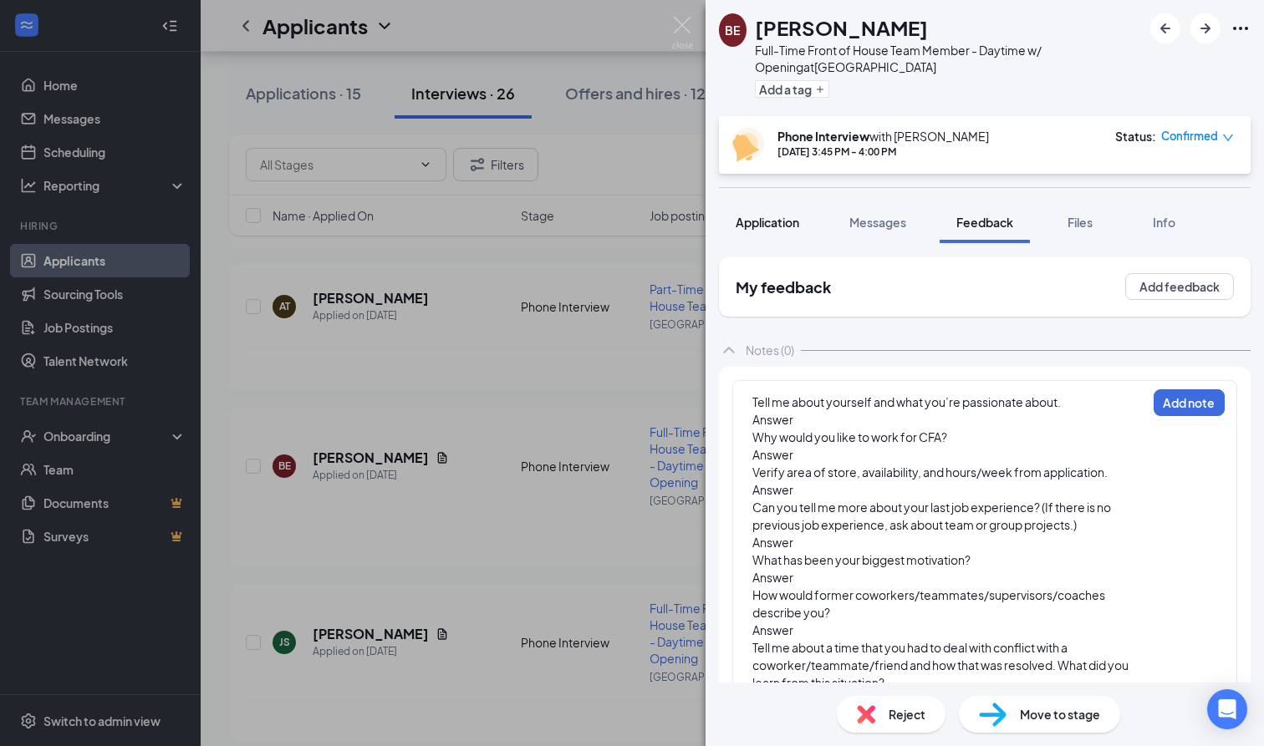
click at [757, 231] on button "Application" at bounding box center [767, 222] width 97 height 42
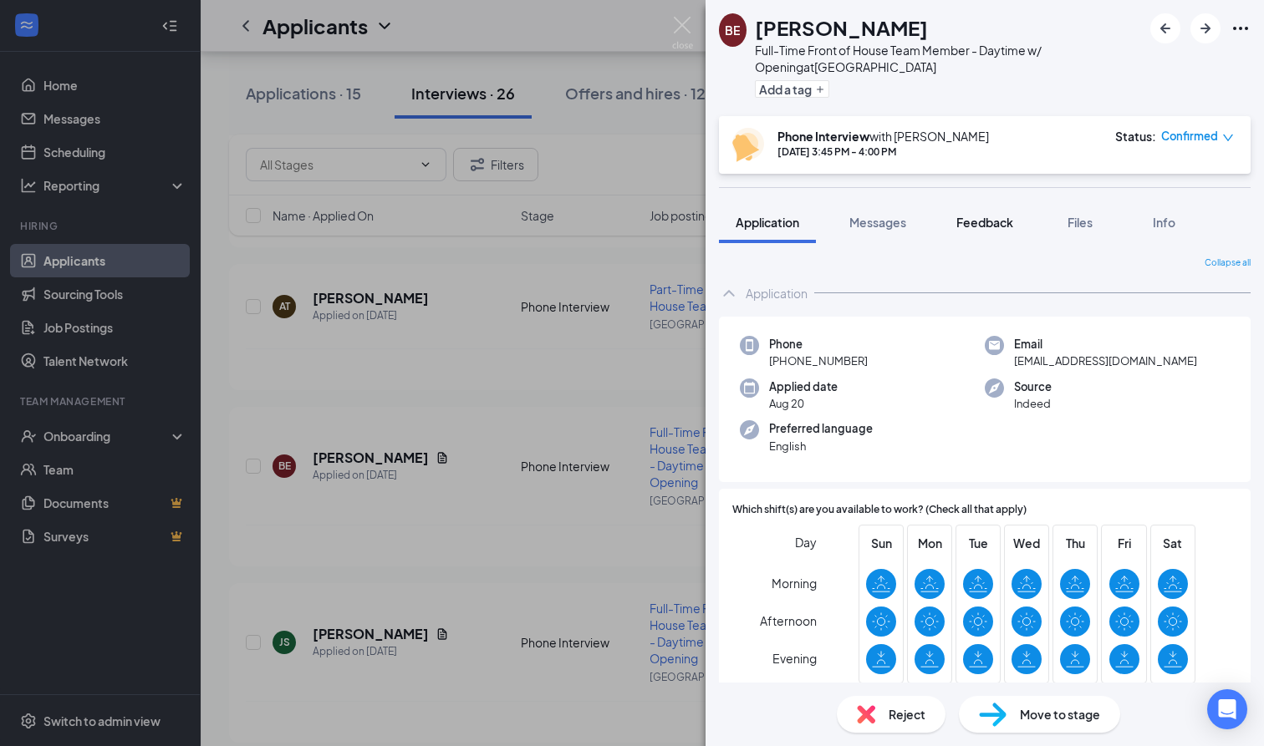
click at [993, 221] on span "Feedback" at bounding box center [984, 222] width 57 height 15
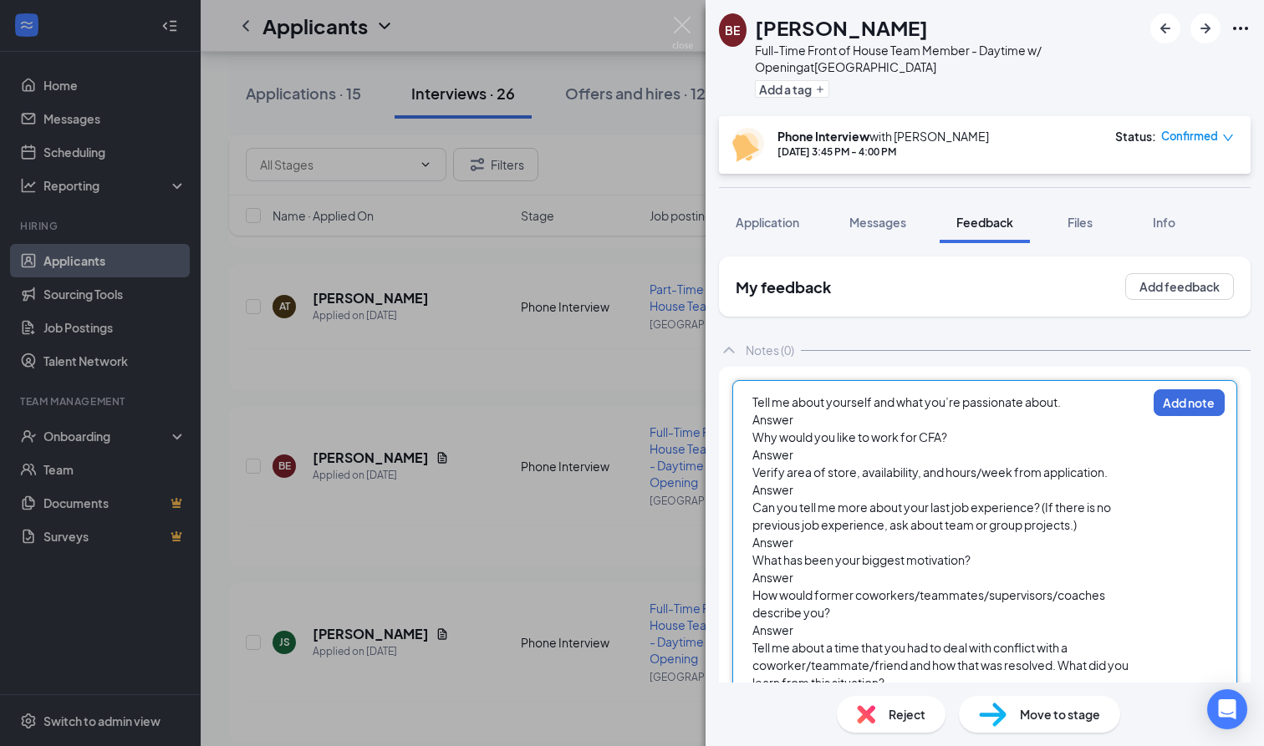
click at [803, 426] on div "Answer" at bounding box center [949, 420] width 394 height 18
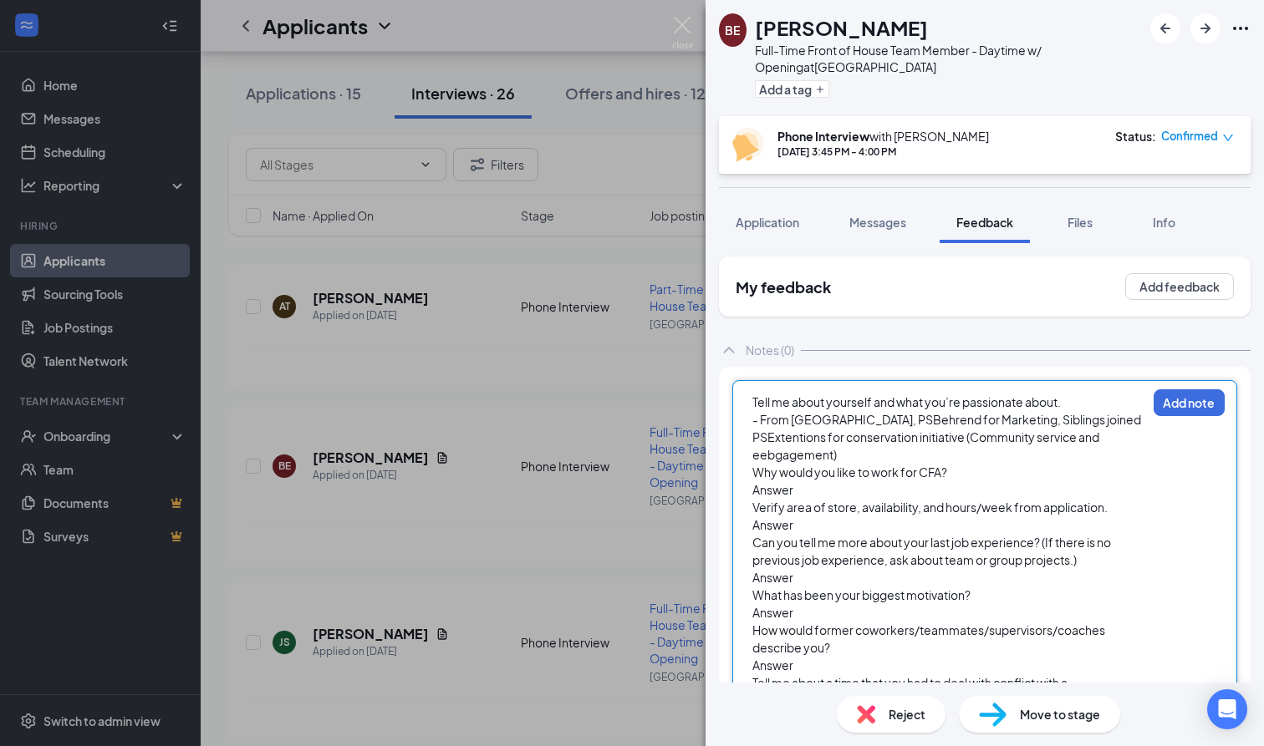
click at [1029, 445] on div "- From [GEOGRAPHIC_DATA], PSBehrend for Marketing, Siblings joined PSExtentions…" at bounding box center [949, 437] width 394 height 53
click at [1029, 444] on span "- From [GEOGRAPHIC_DATA], PSBehrend for Marketing, Siblings joined PSExtentions…" at bounding box center [947, 437] width 390 height 50
click at [1080, 443] on span "- From [GEOGRAPHIC_DATA], PSBehrend for Marketing, Siblings joined PSExtentions…" at bounding box center [947, 437] width 390 height 50
click at [1082, 442] on span "- From [GEOGRAPHIC_DATA], PSBehrend for Marketing, Siblings joined PSExtentions…" at bounding box center [947, 437] width 390 height 50
click at [1107, 442] on div "- From [GEOGRAPHIC_DATA], PSBehrend for Marketing, Siblings joined PSExtentions…" at bounding box center [949, 437] width 394 height 53
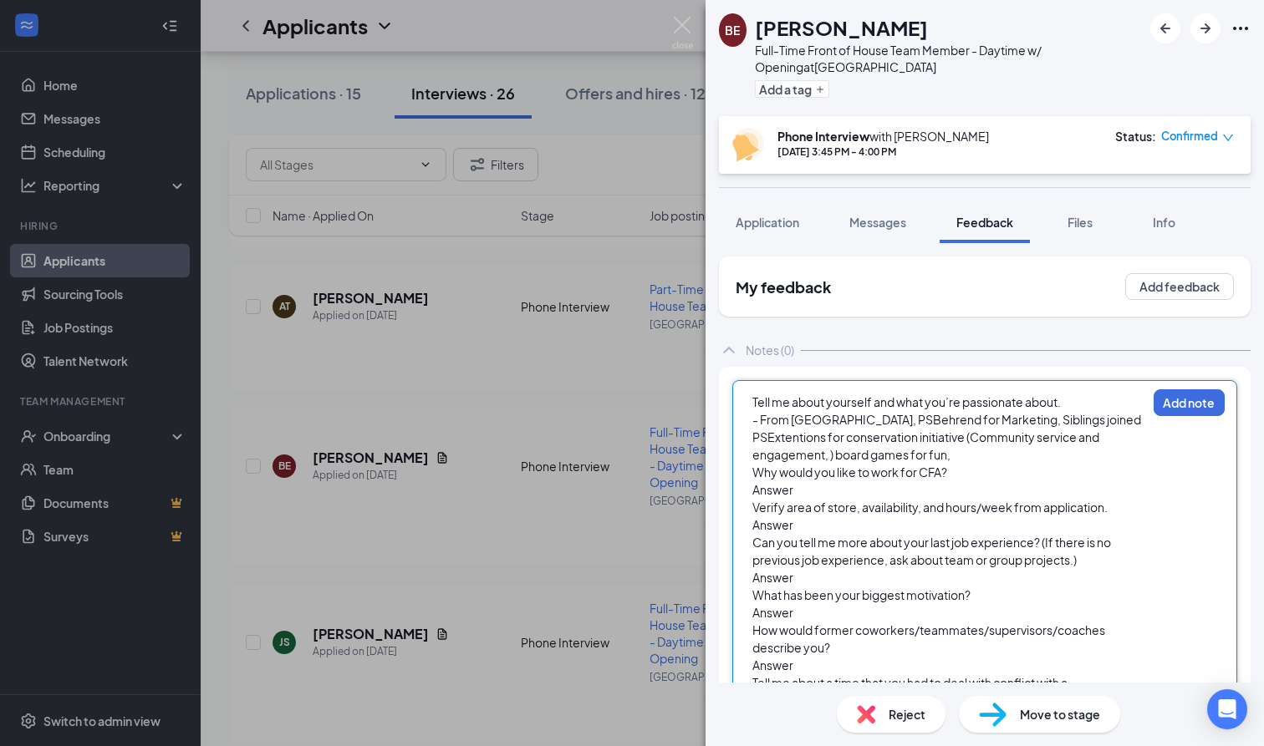
scroll to position [56, 0]
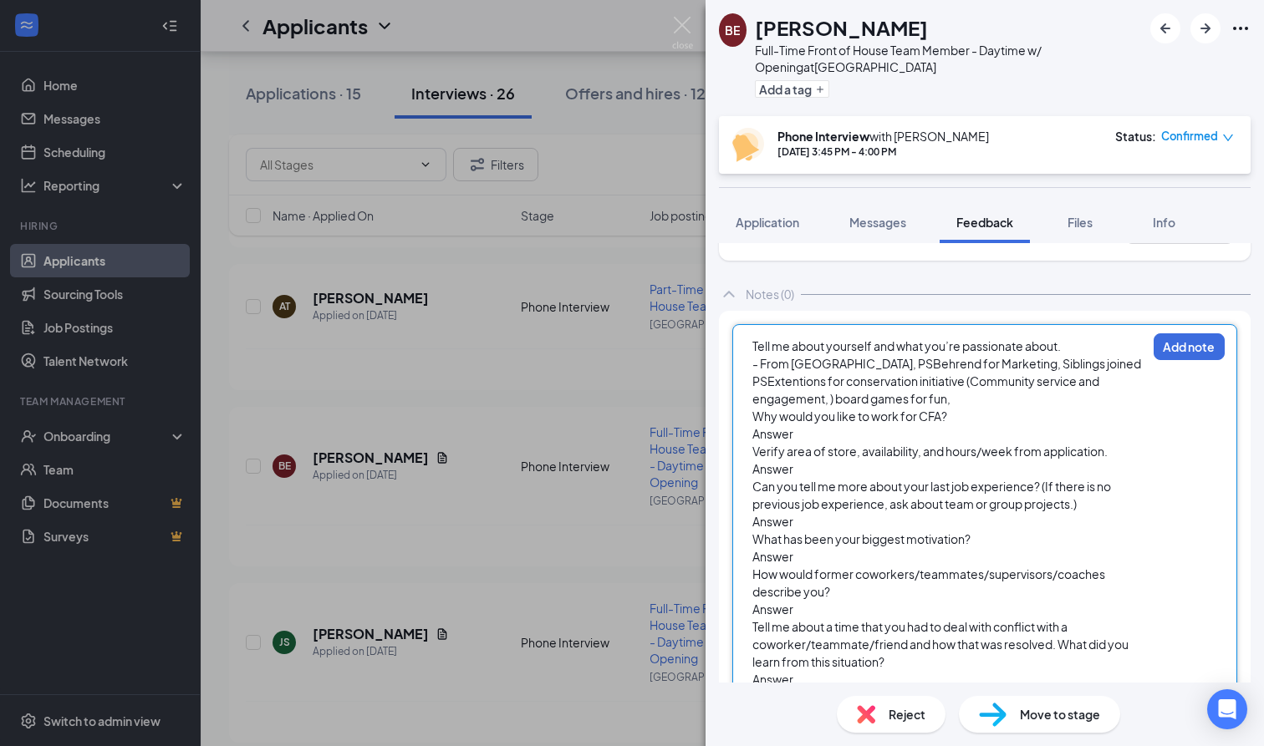
click at [802, 439] on div "Answer" at bounding box center [949, 434] width 394 height 18
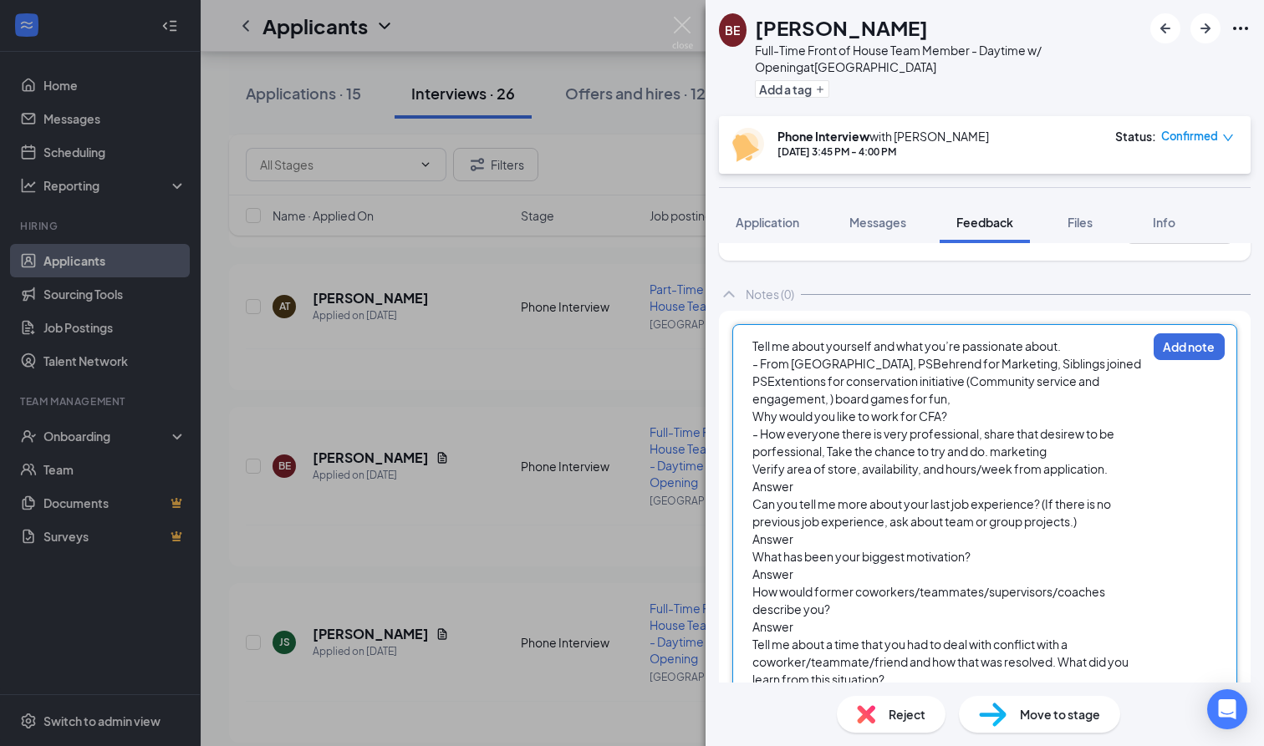
click at [989, 457] on span "- How everyone there is very professional, share that desirew to be porfessiona…" at bounding box center [934, 442] width 364 height 33
click at [995, 452] on span "- How everyone there is very professional, share that desirew to be porfessiona…" at bounding box center [934, 442] width 364 height 33
click at [1074, 437] on span "- How everyone there is very professional, share that desirew to be porfessiona…" at bounding box center [934, 442] width 364 height 33
click at [1056, 446] on div "- How everyone there is very professional, share that desirew to be porfessiona…" at bounding box center [949, 442] width 394 height 35
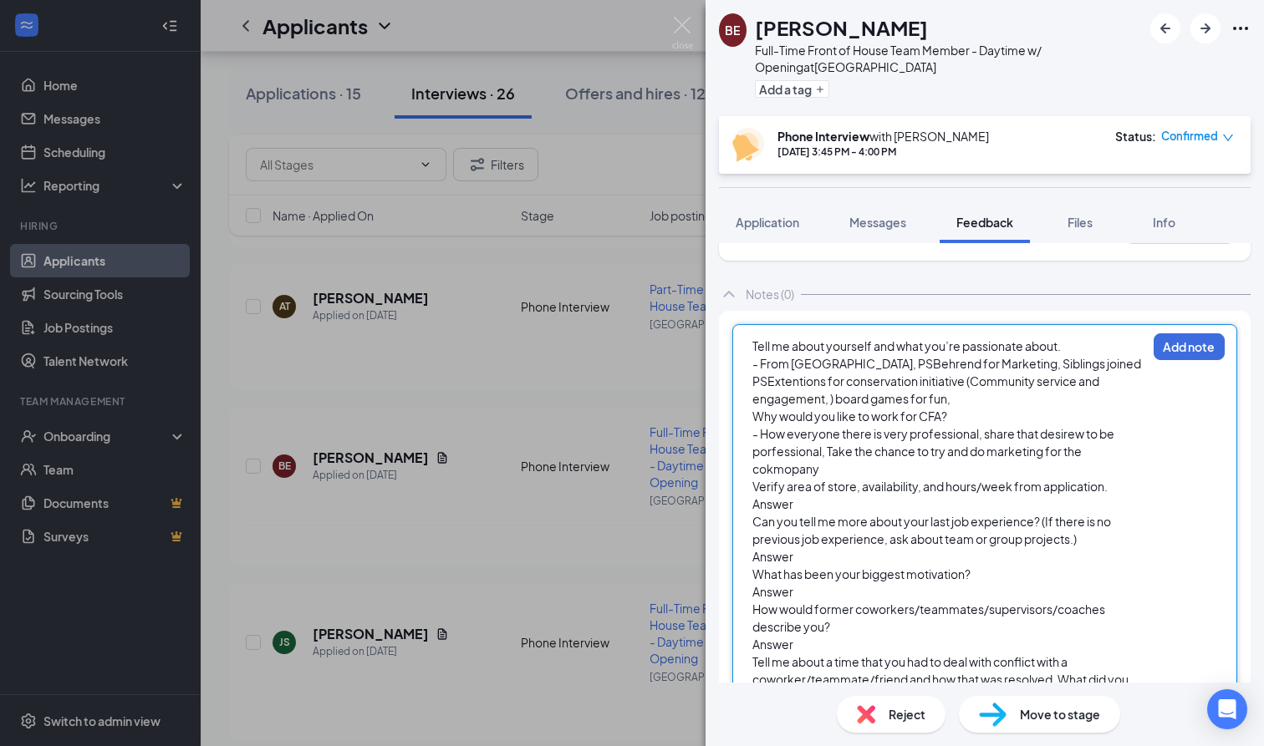
click at [817, 510] on div "Answer" at bounding box center [949, 505] width 394 height 18
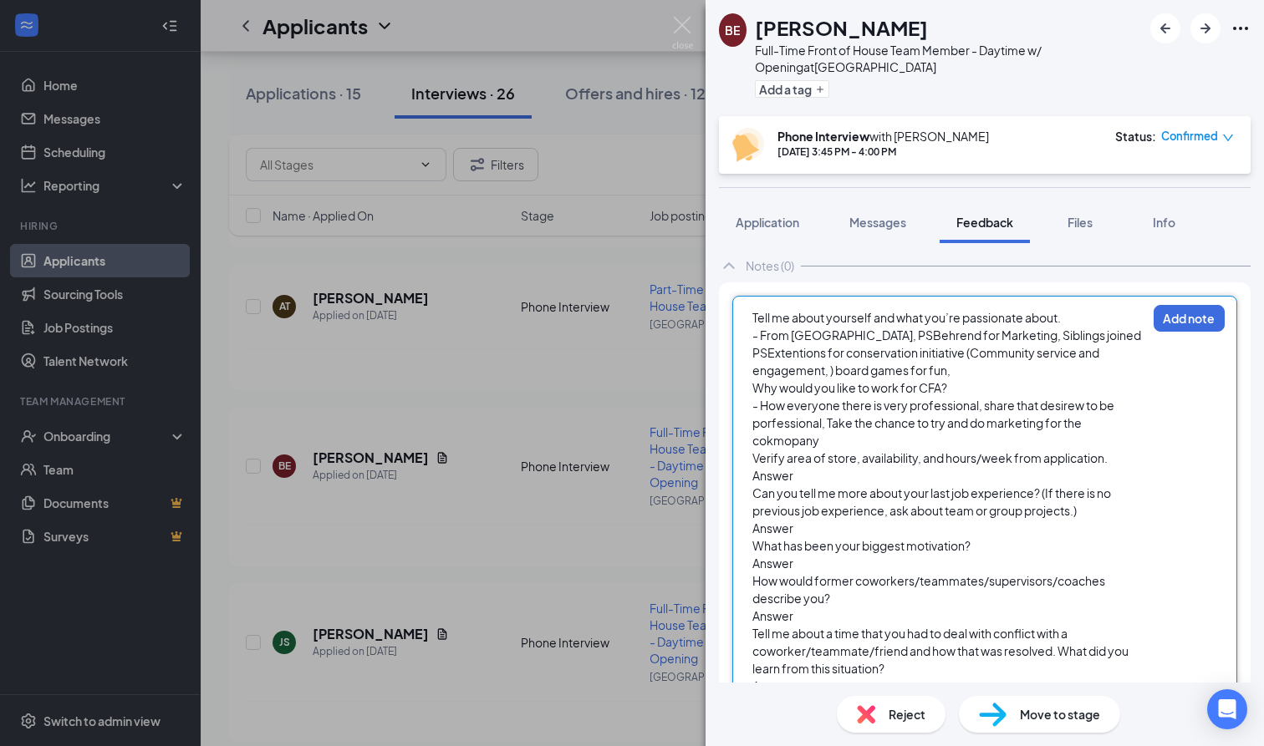
click at [784, 446] on span "- How everyone there is very professional, share that desirew to be porfessiona…" at bounding box center [934, 423] width 364 height 50
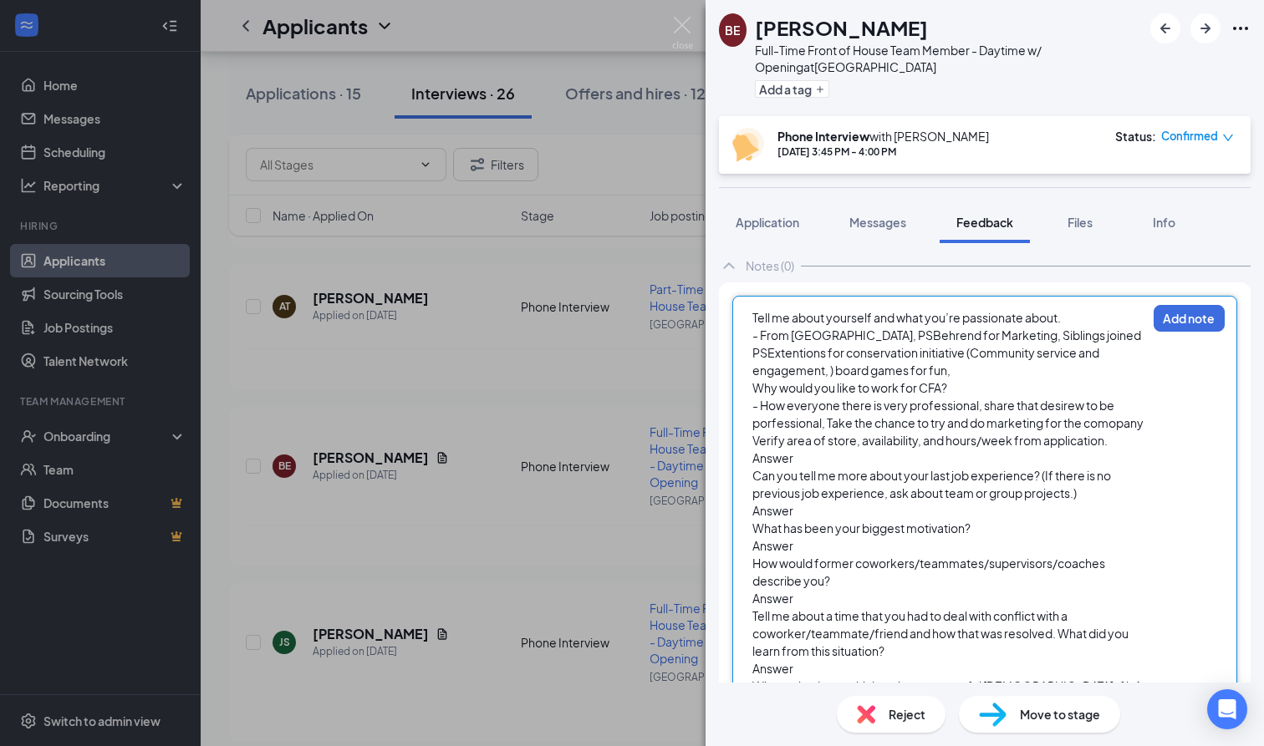
click at [810, 467] on div "Answer" at bounding box center [949, 459] width 394 height 18
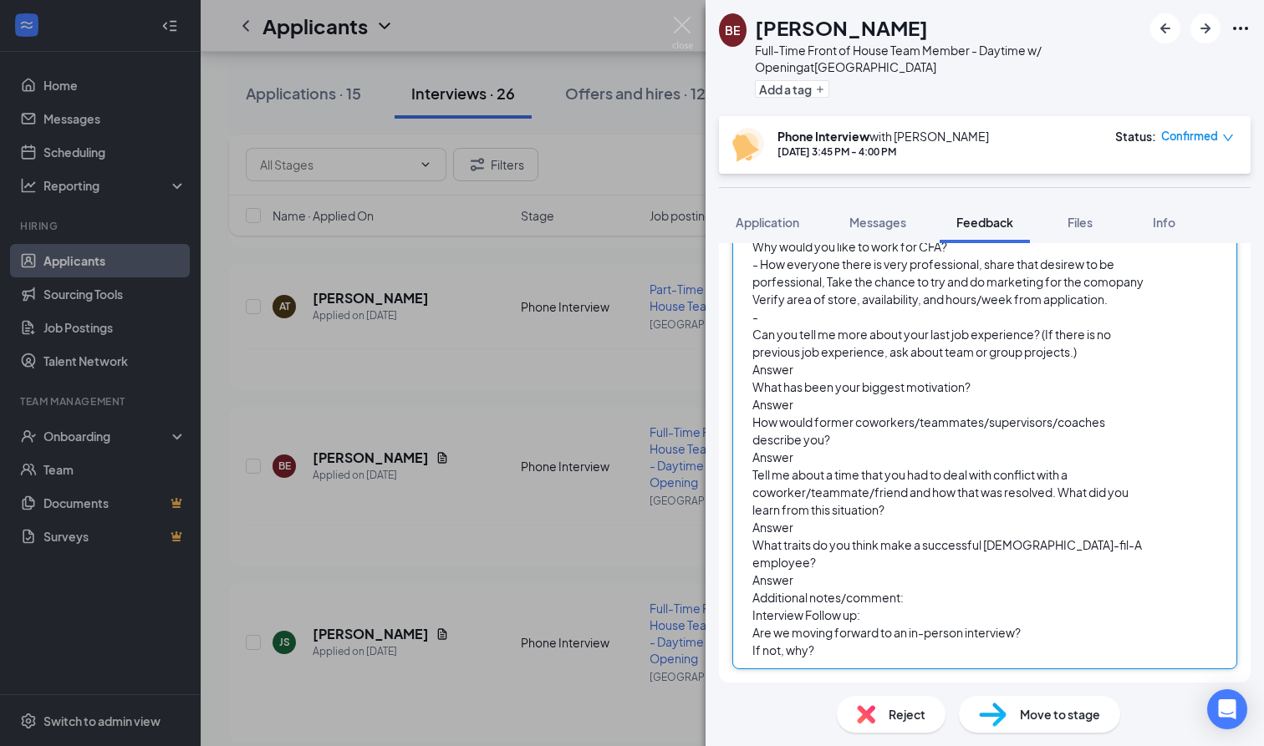
scroll to position [226, 0]
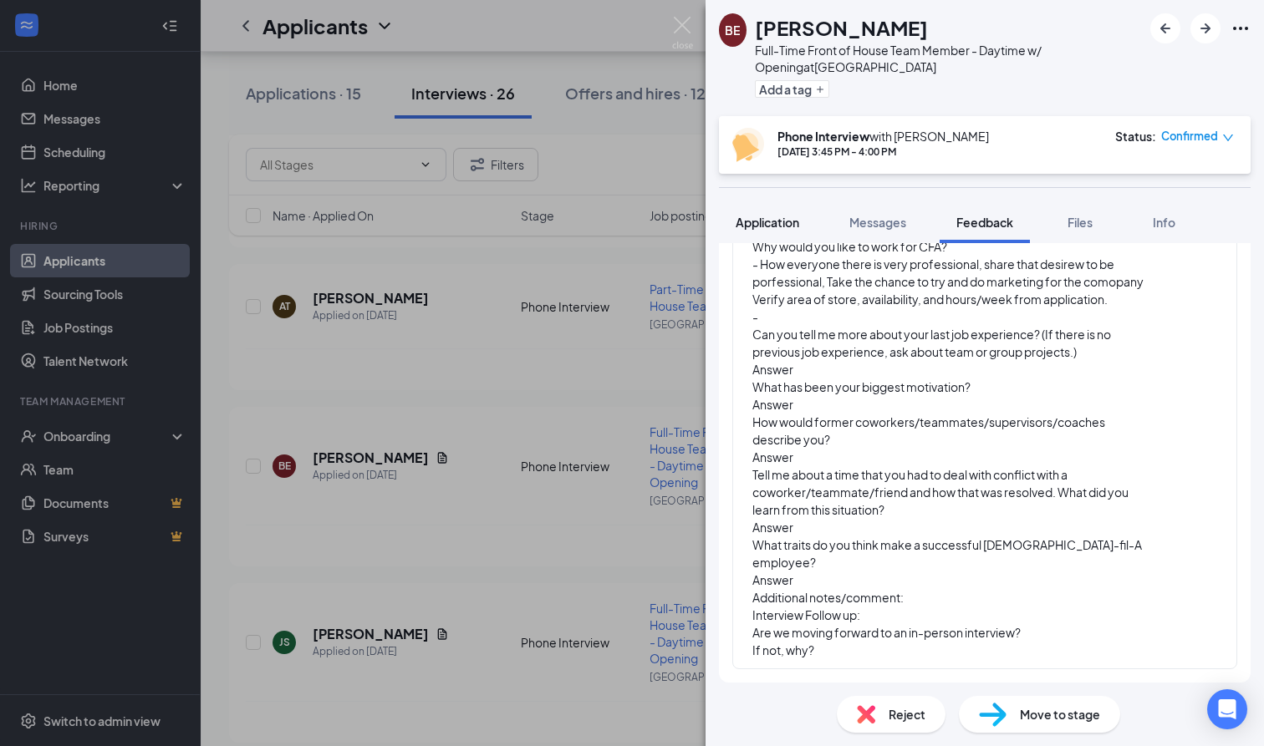
click at [787, 225] on span "Application" at bounding box center [767, 222] width 64 height 15
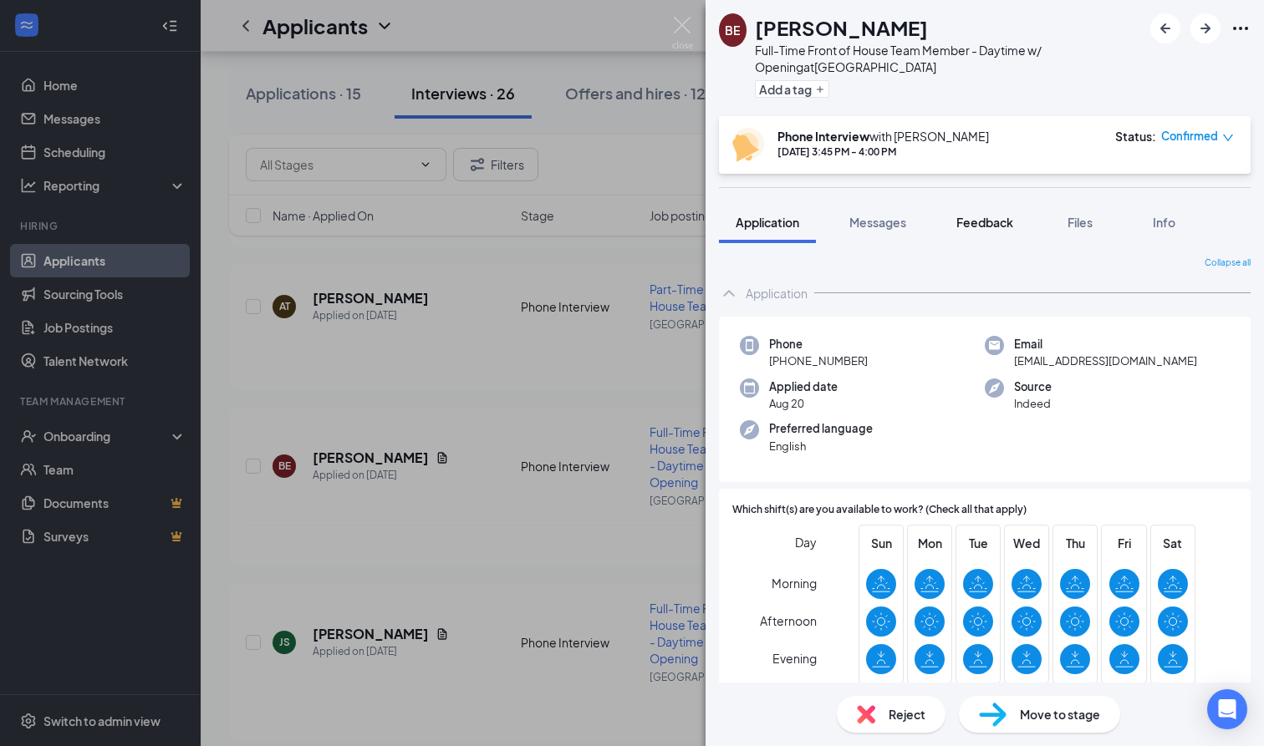
click at [994, 217] on span "Feedback" at bounding box center [984, 222] width 57 height 15
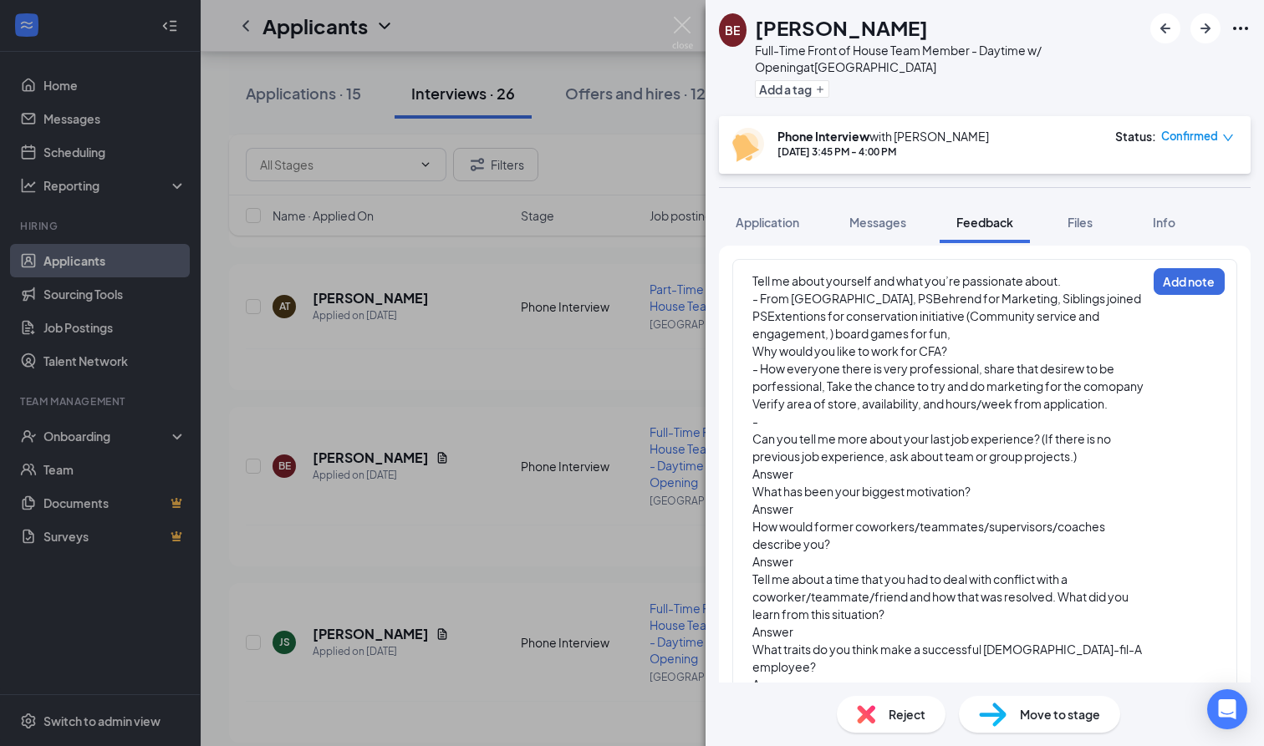
scroll to position [149, 0]
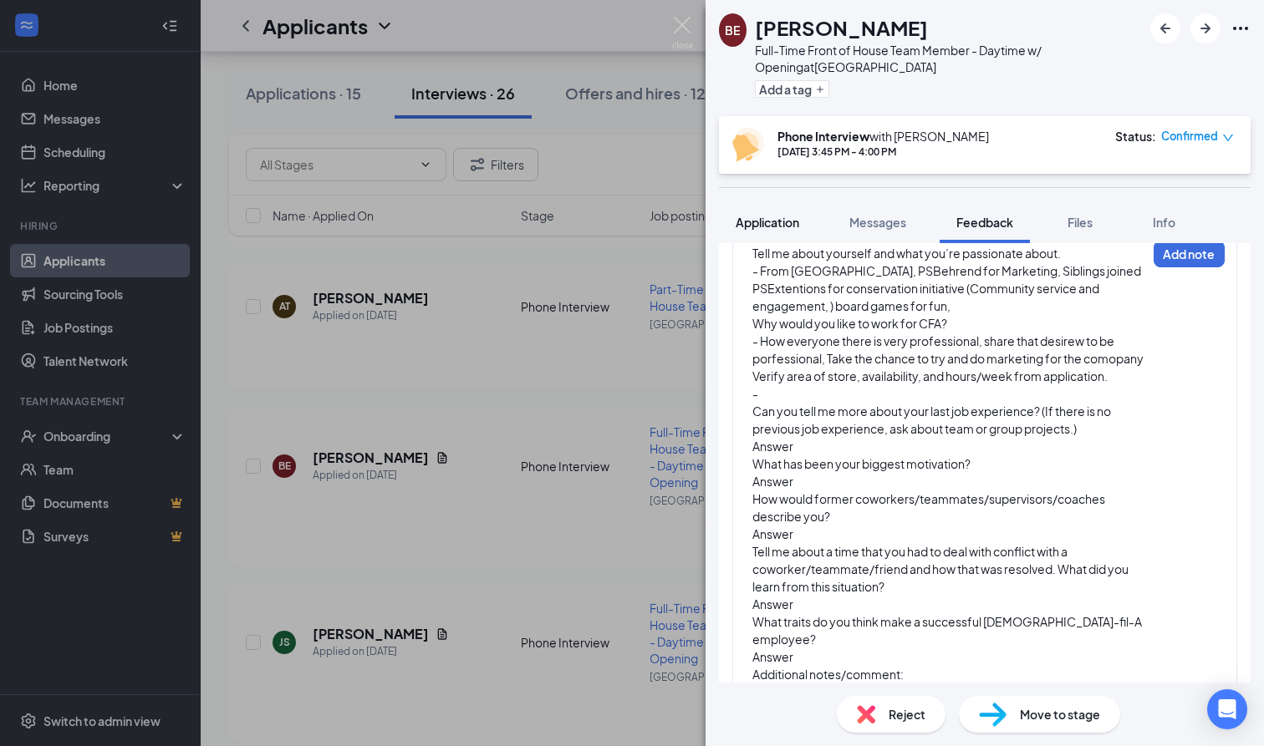
click at [790, 224] on span "Application" at bounding box center [767, 222] width 64 height 15
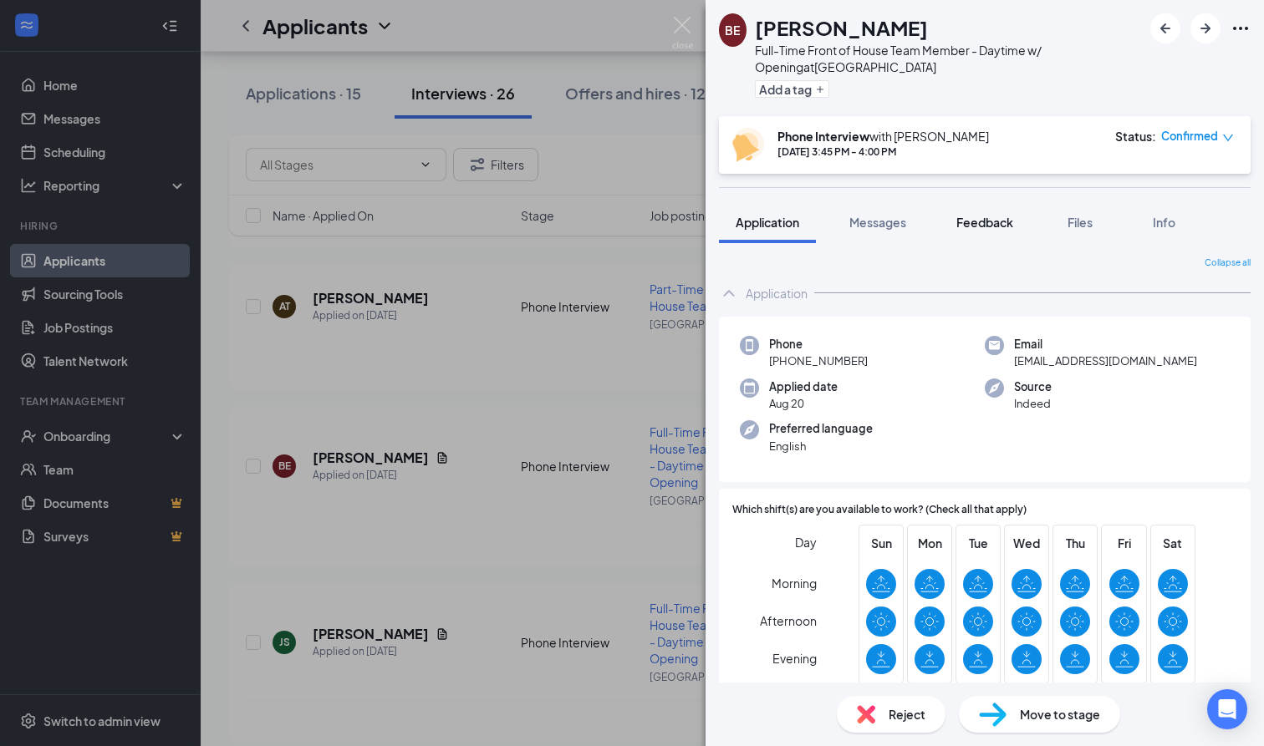
click at [977, 237] on button "Feedback" at bounding box center [984, 222] width 90 height 42
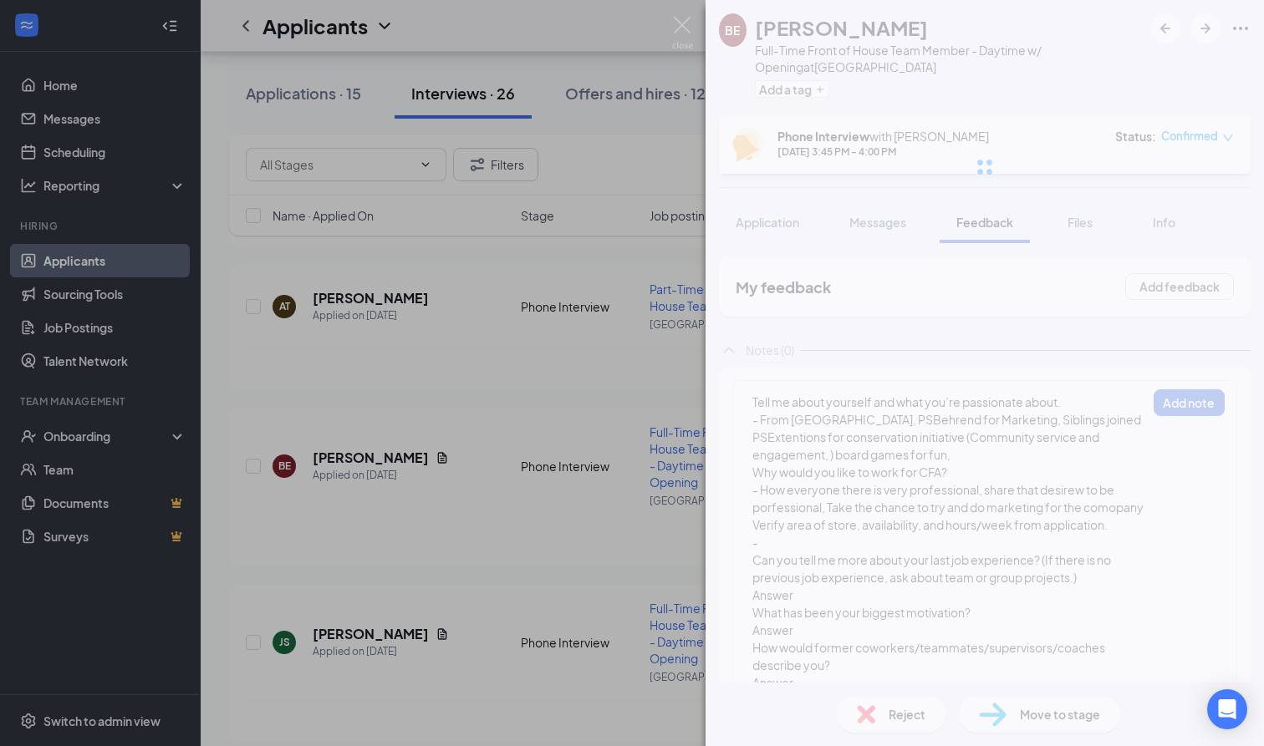
click at [984, 228] on div at bounding box center [984, 167] width 558 height 334
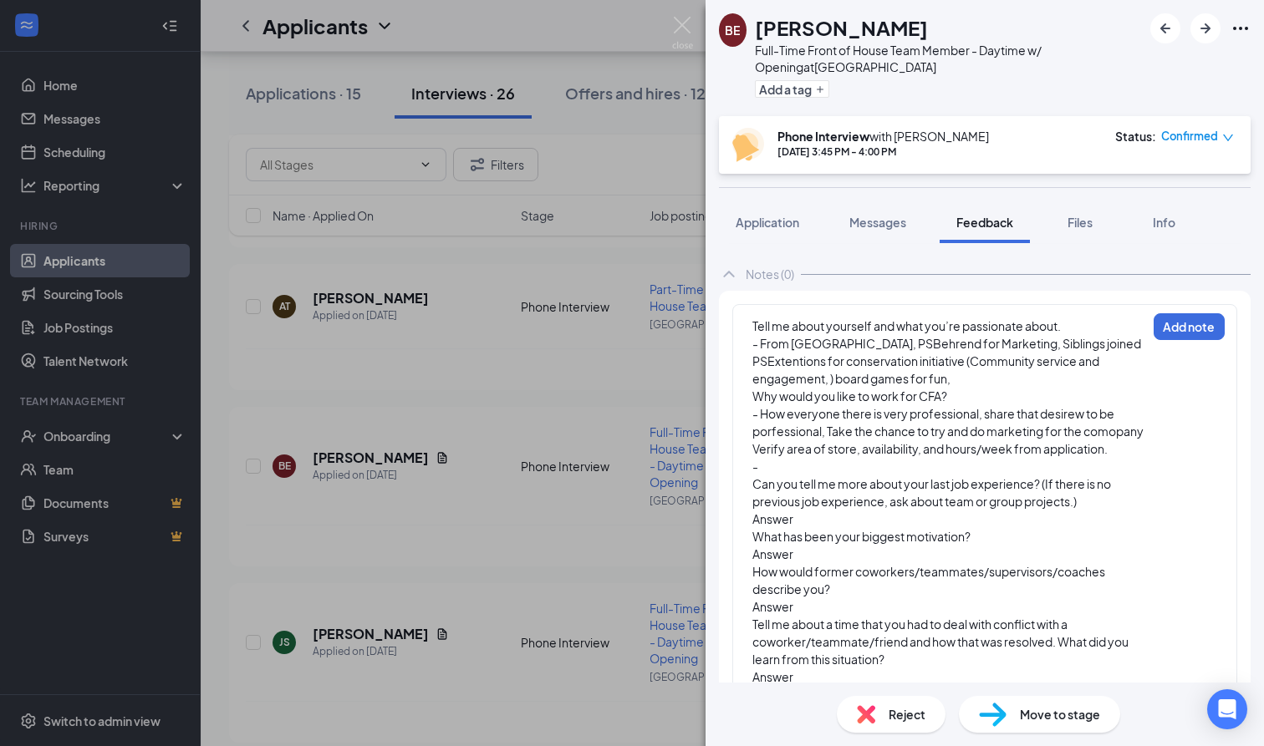
scroll to position [91, 0]
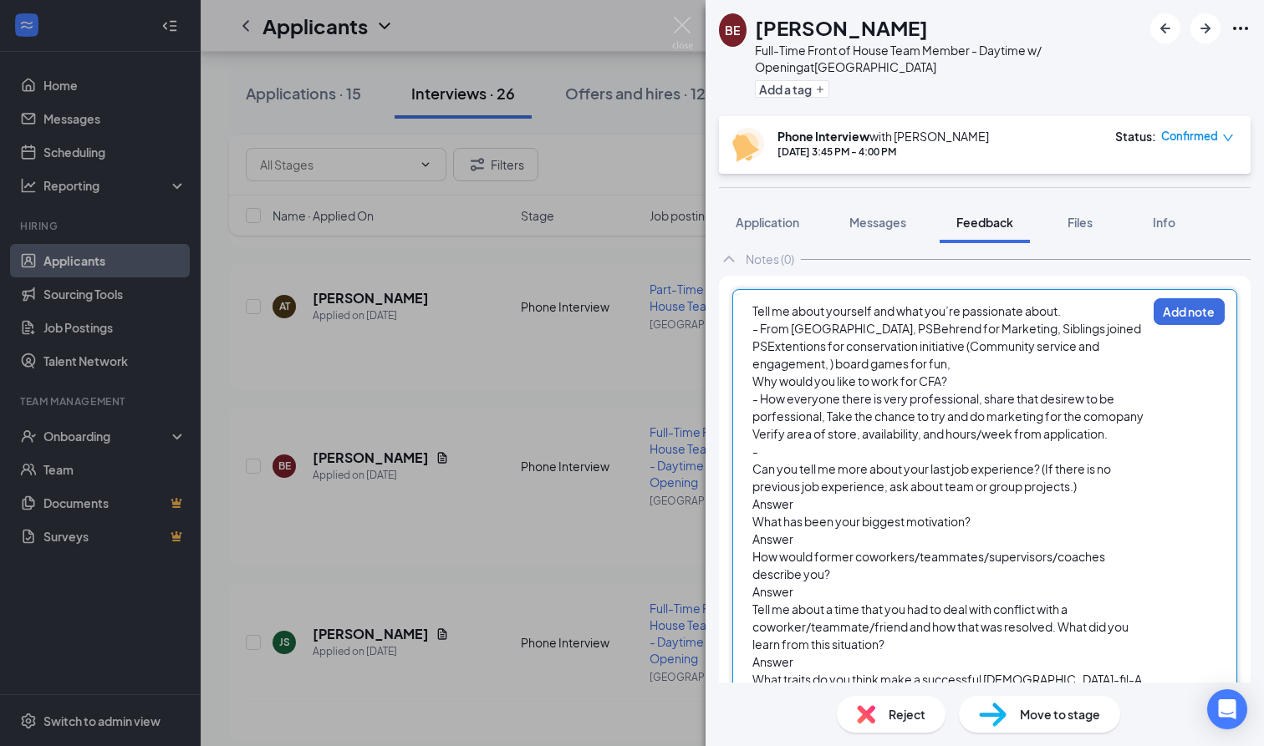
click at [868, 461] on div "-" at bounding box center [949, 452] width 394 height 18
click at [800, 531] on div "What has been your biggest motivation?" at bounding box center [949, 522] width 394 height 18
click at [795, 513] on div "Answer" at bounding box center [949, 505] width 394 height 18
click at [786, 215] on span "Application" at bounding box center [767, 222] width 64 height 15
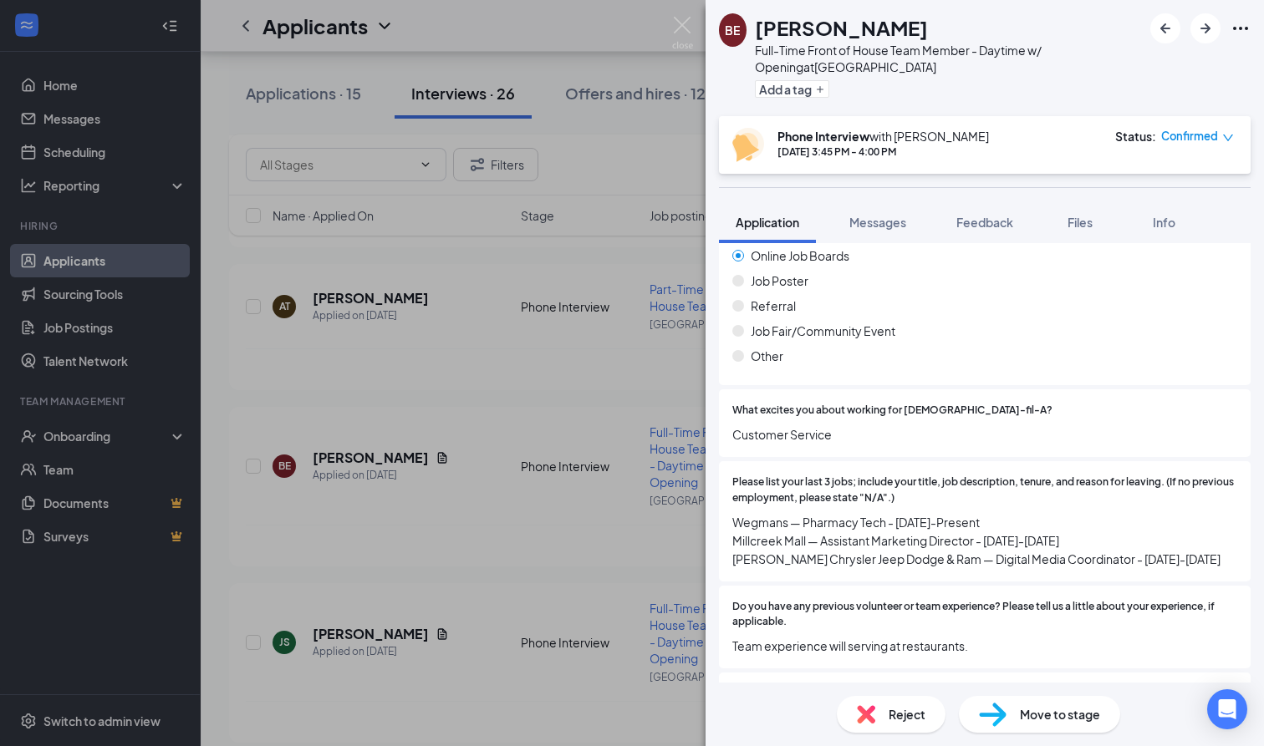
scroll to position [1063, 0]
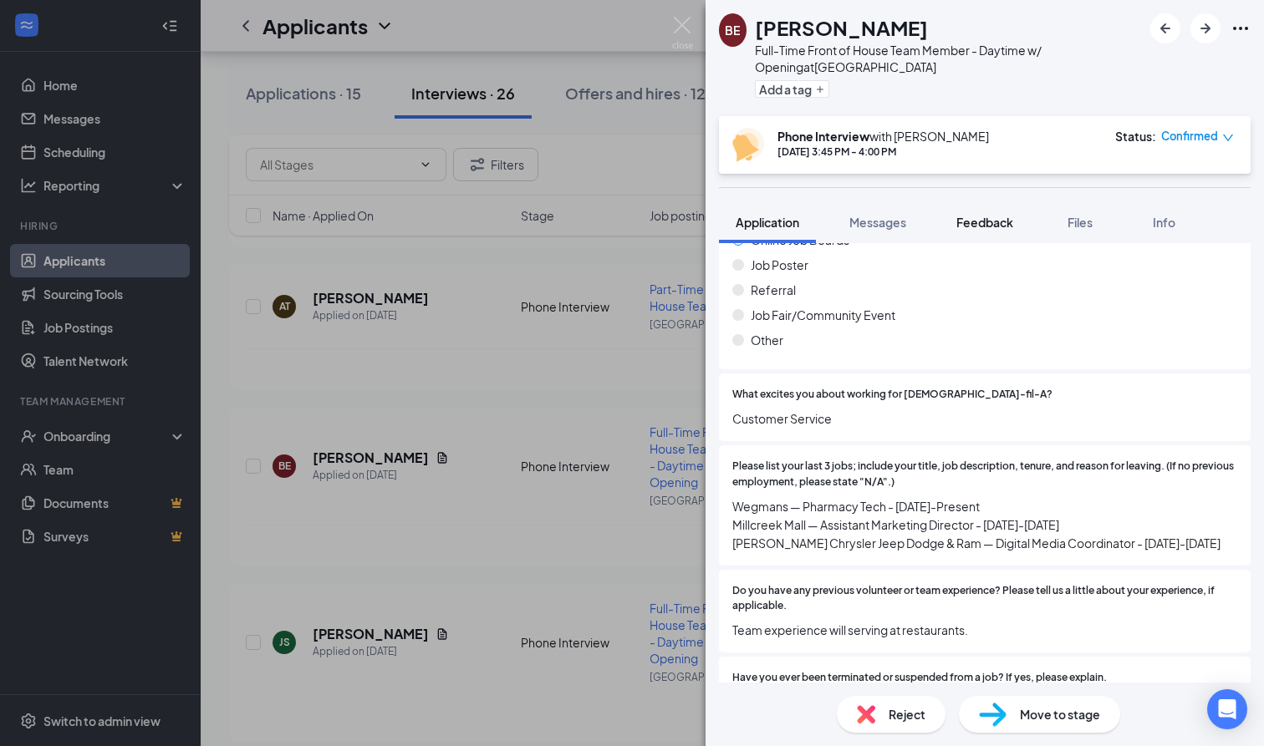
click at [993, 216] on span "Feedback" at bounding box center [984, 222] width 57 height 15
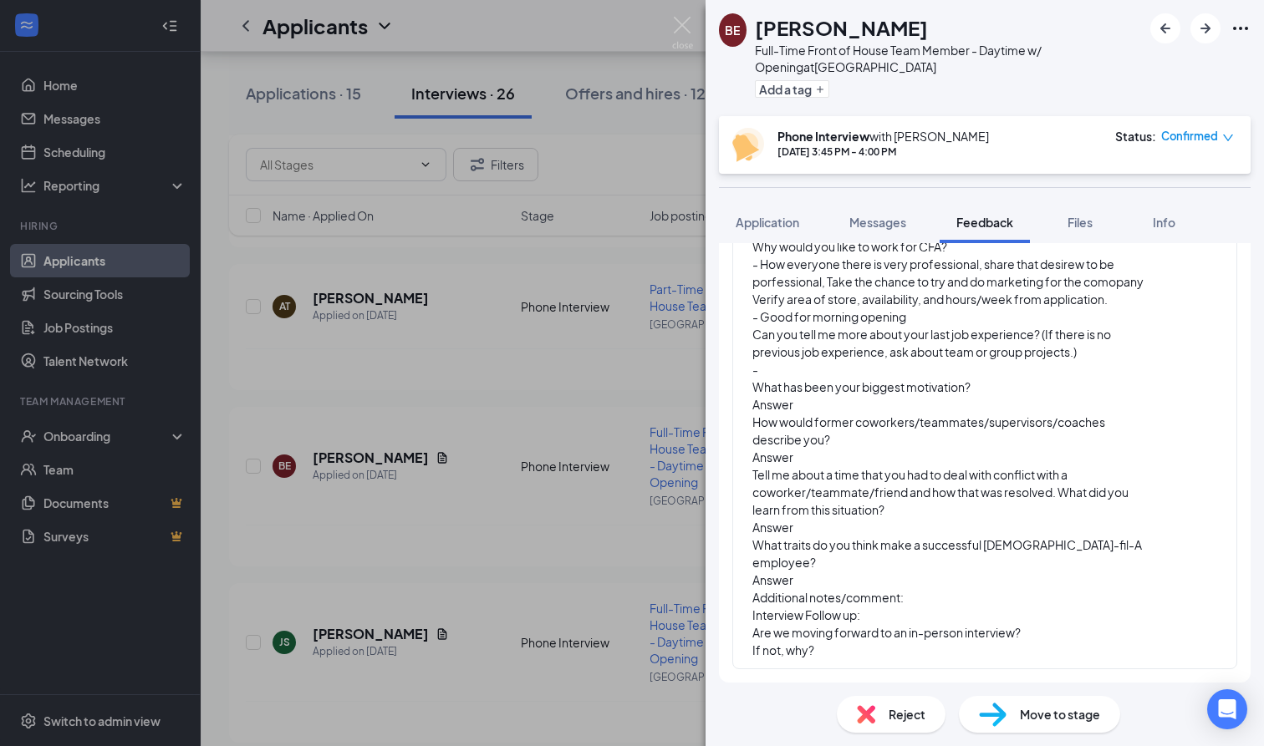
scroll to position [163, 0]
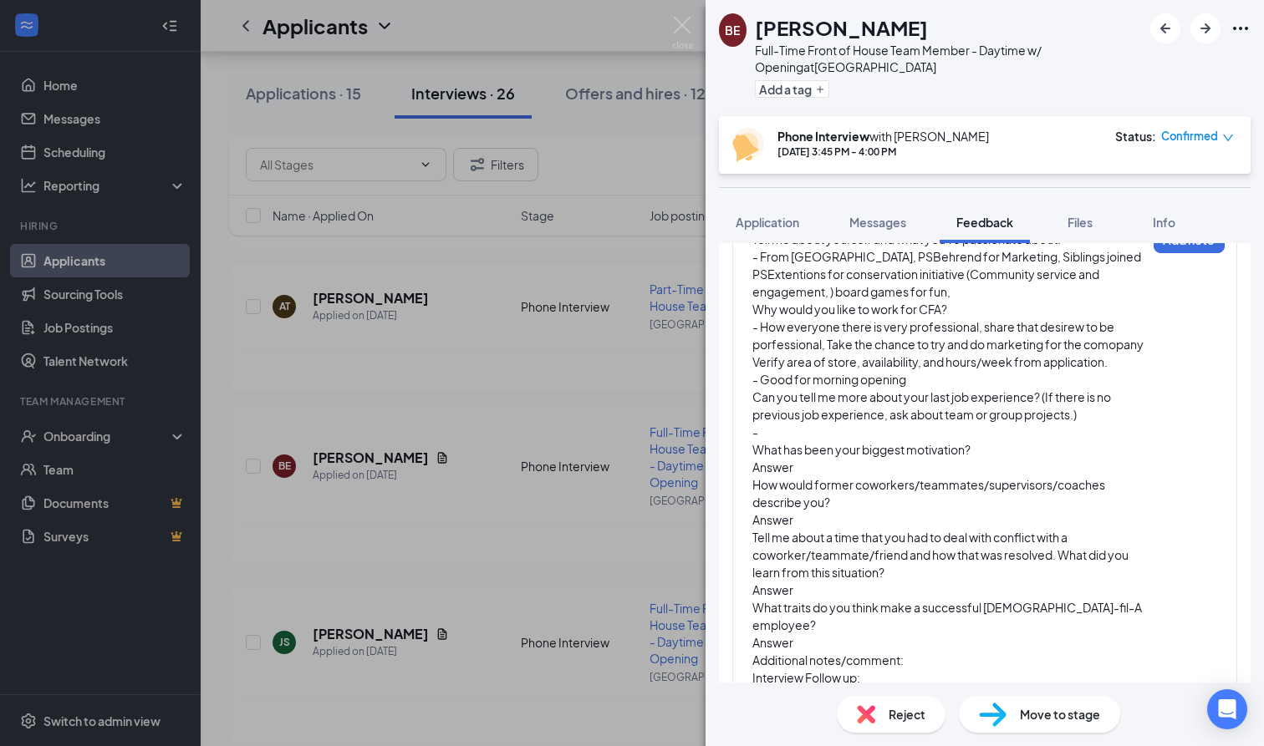
click at [850, 441] on div "-" at bounding box center [949, 433] width 394 height 18
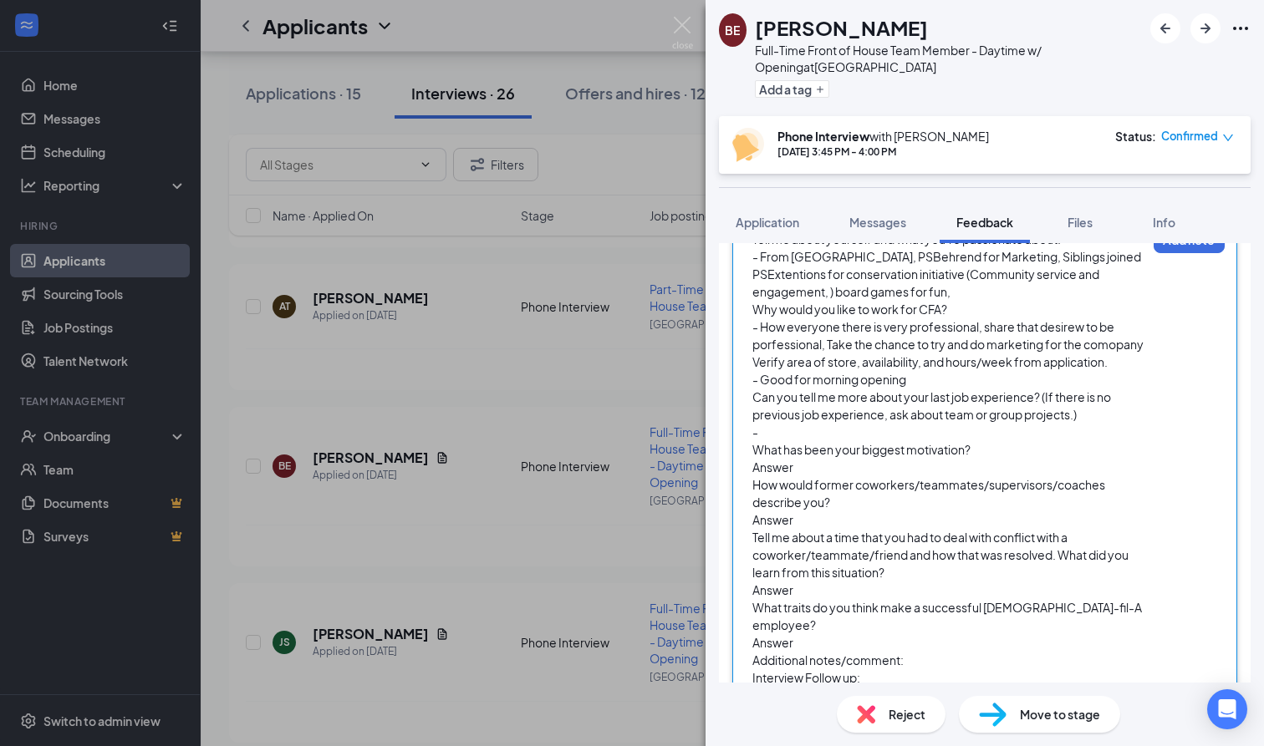
drag, startPoint x: 850, startPoint y: 446, endPoint x: 1073, endPoint y: 1, distance: 498.2
click at [1073, 1] on div "BE [PERSON_NAME] Full-Time Front of House Team Member - Daytime w/ Opening at […" at bounding box center [984, 373] width 558 height 746
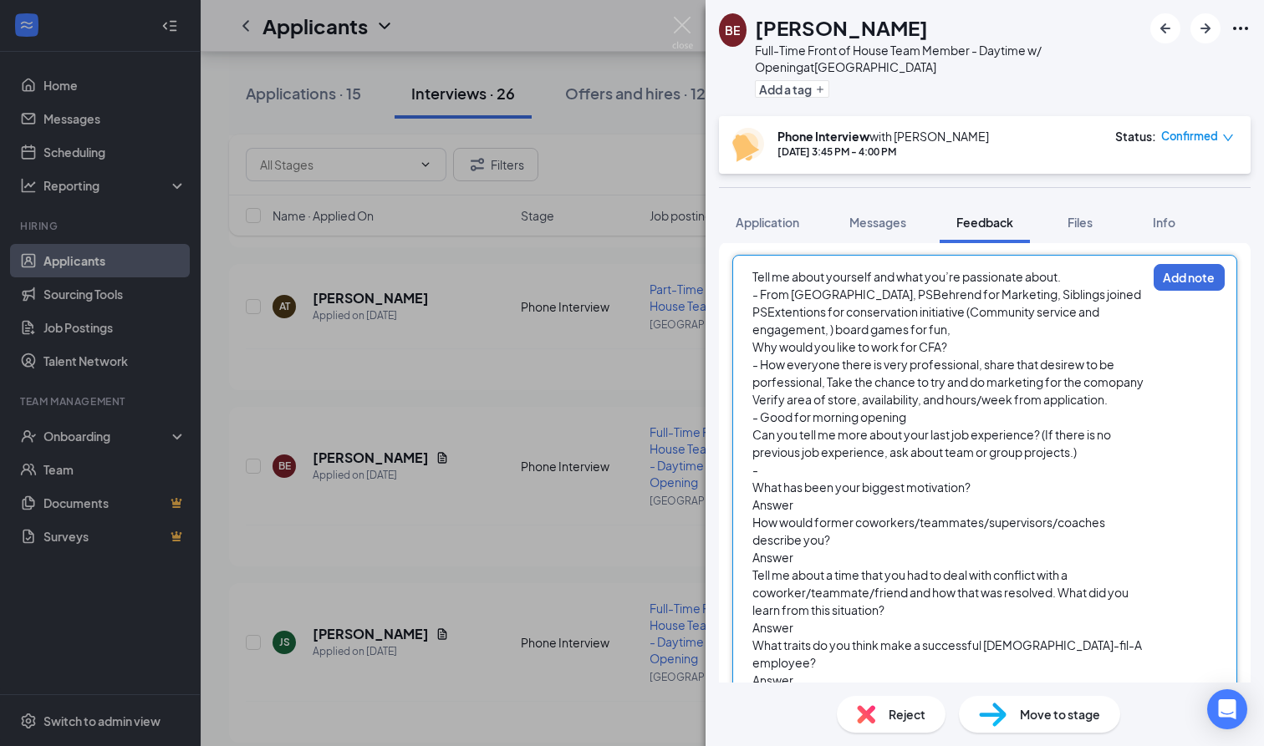
click at [794, 479] on div "-" at bounding box center [949, 470] width 394 height 18
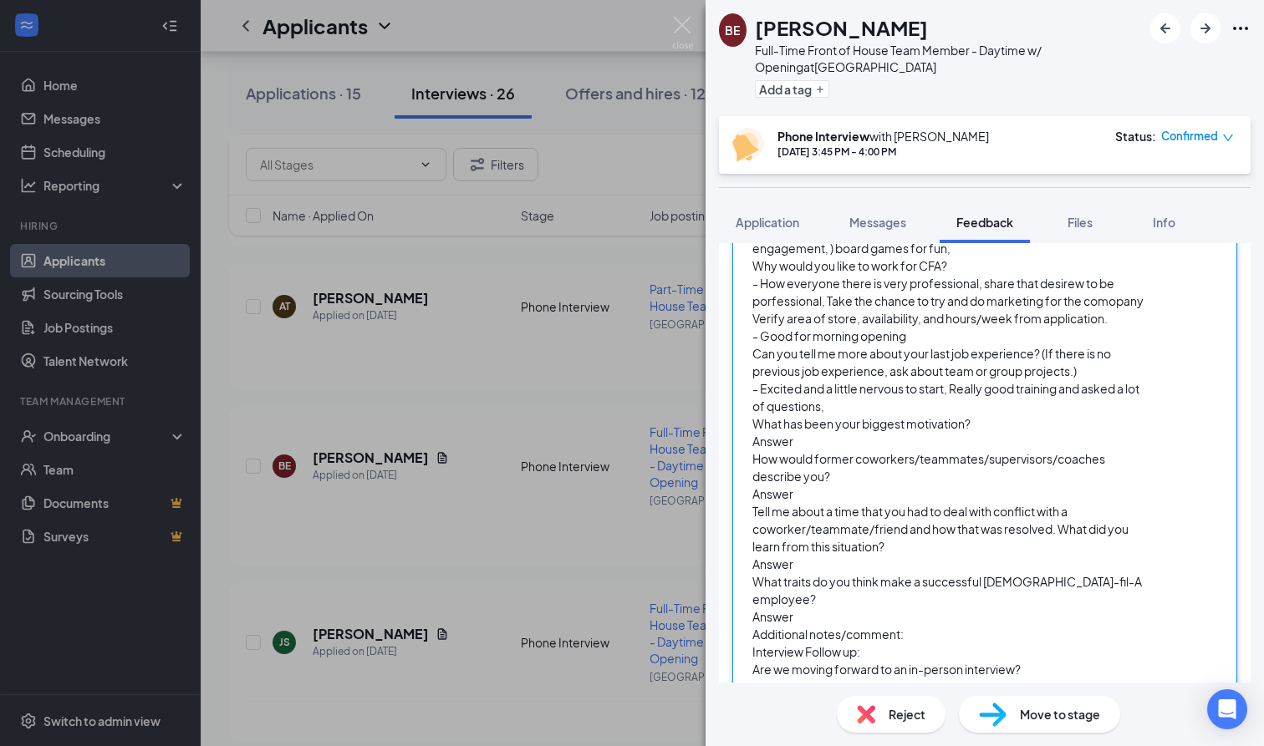
scroll to position [242, 0]
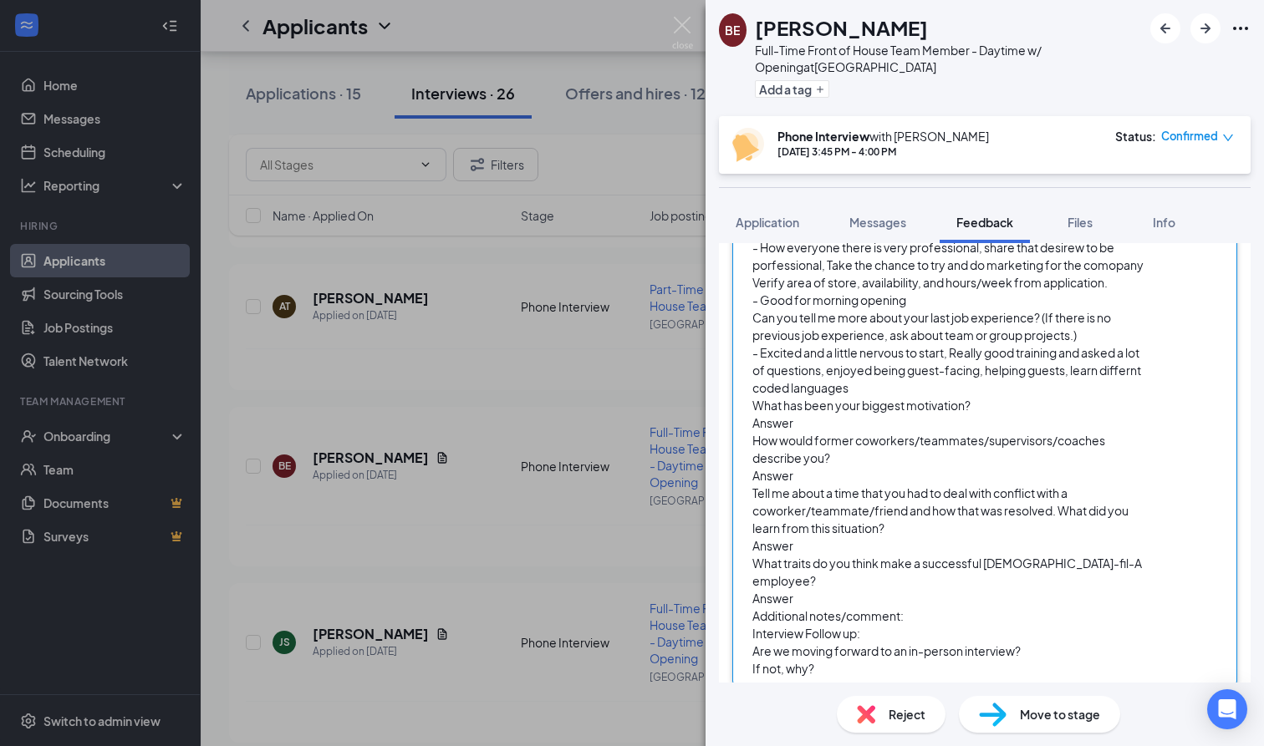
click at [796, 413] on span "What has been your biggest motivation?" at bounding box center [861, 405] width 218 height 15
click at [800, 454] on span "How would former coworkers/teammates/supervisors/coaches describe you?" at bounding box center [929, 449] width 354 height 33
click at [800, 432] on div "Answer" at bounding box center [949, 424] width 394 height 18
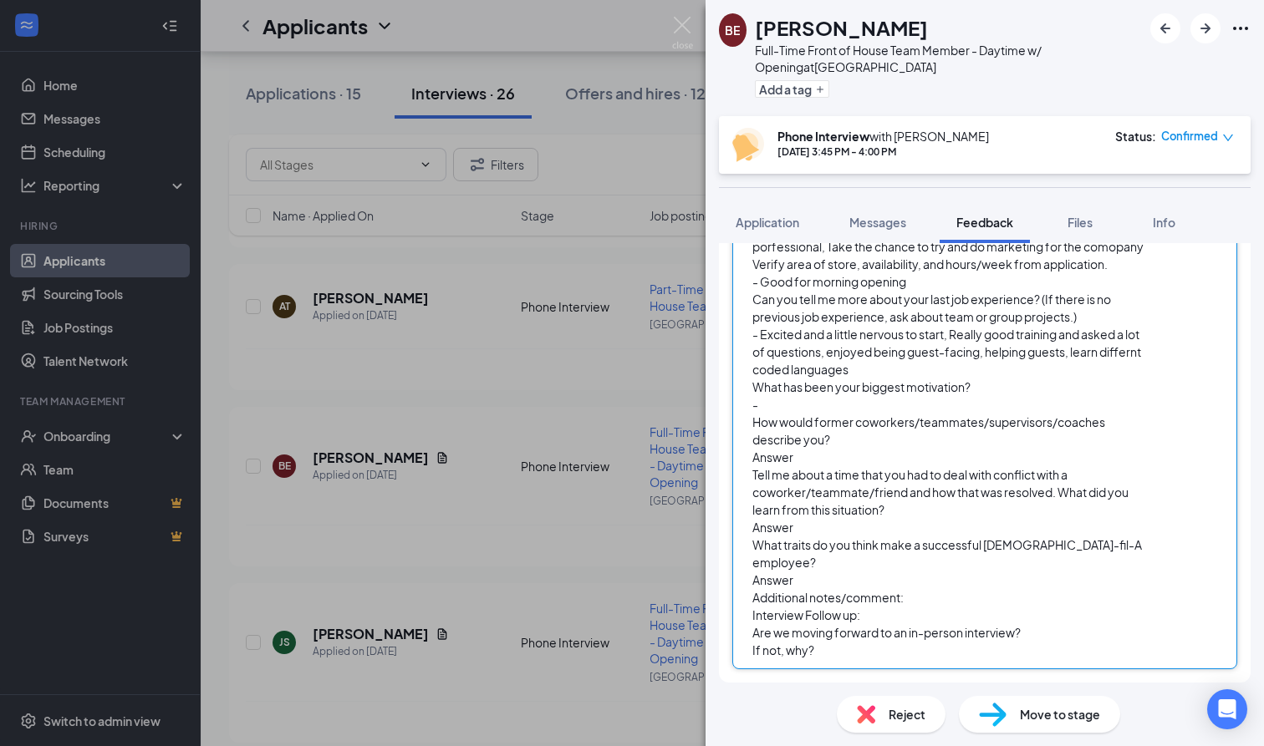
scroll to position [261, 0]
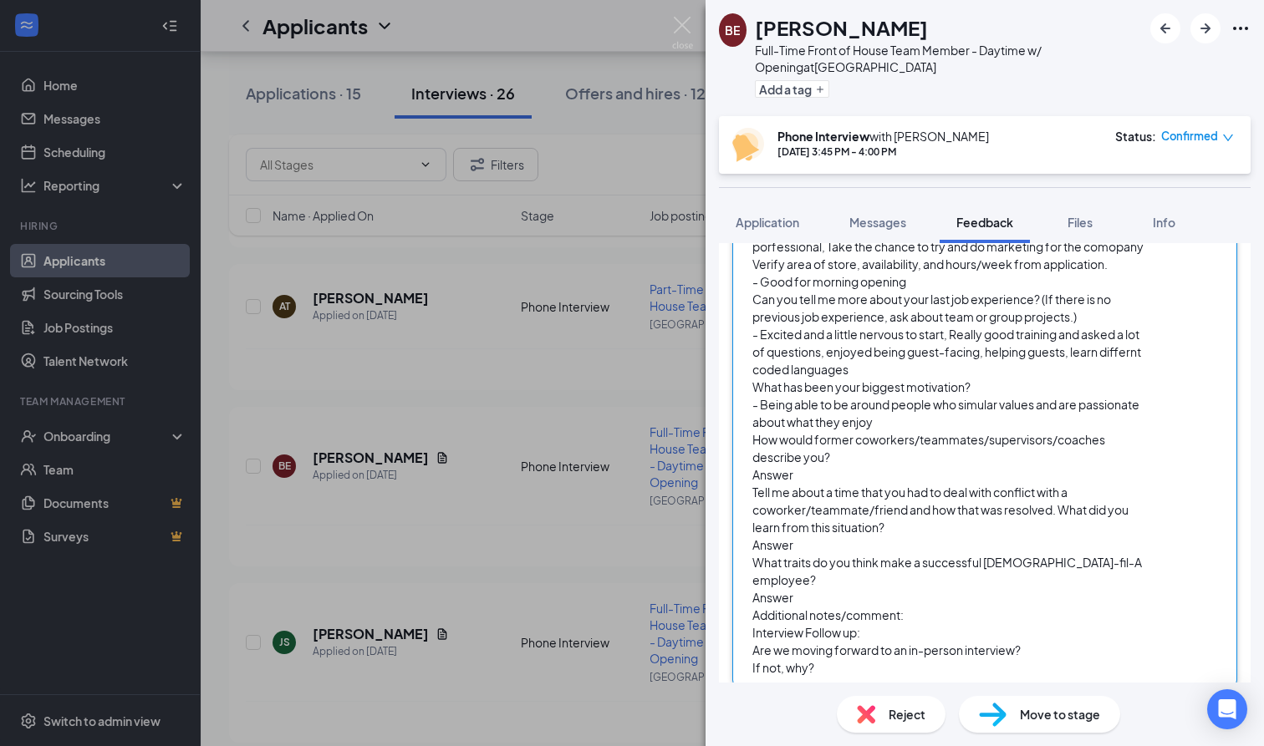
click at [793, 484] on div "Answer" at bounding box center [949, 475] width 394 height 18
click at [888, 431] on div "- Being able to be around people who simular values and are passionate about wh…" at bounding box center [949, 413] width 394 height 35
click at [812, 484] on div "Answer" at bounding box center [949, 475] width 394 height 18
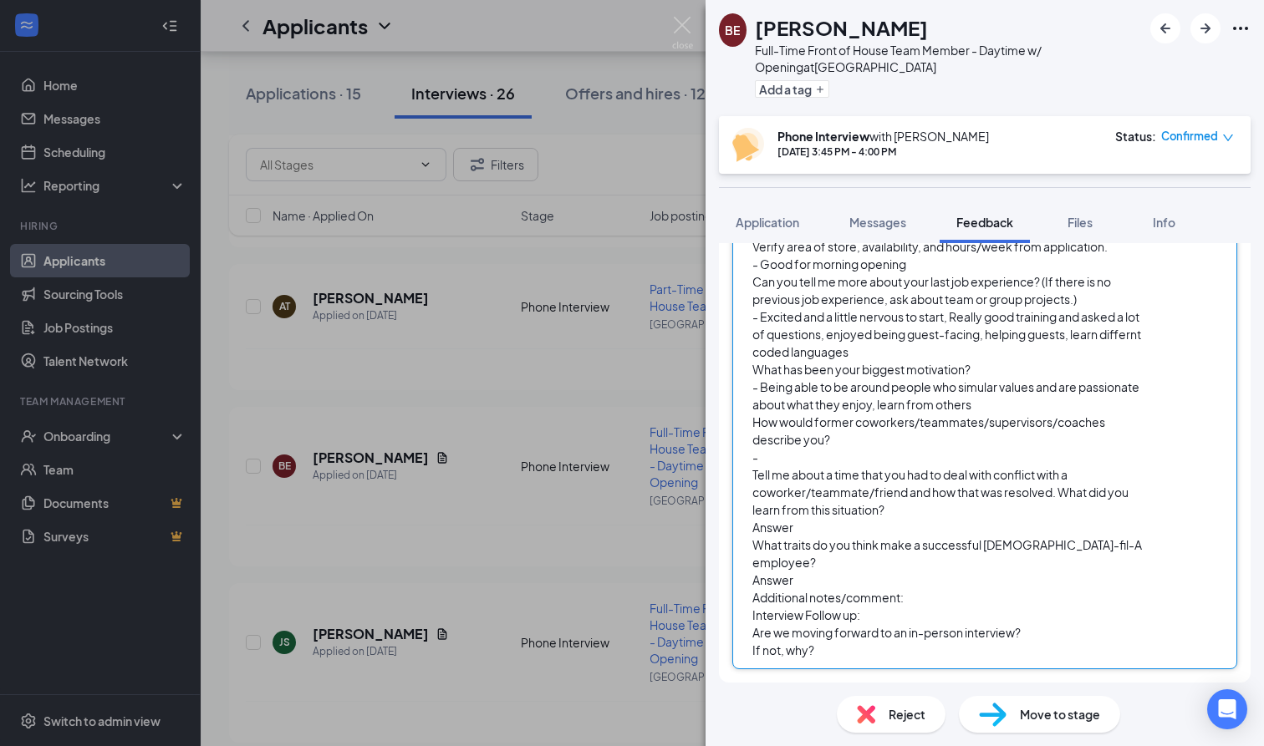
scroll to position [278, 0]
click at [822, 537] on div "Answer" at bounding box center [949, 528] width 394 height 18
click at [939, 535] on span "- In college, a business simulation, someone" at bounding box center [871, 527] width 239 height 15
click at [1134, 537] on div "- In college, a business simulation,running different depts, someone" at bounding box center [949, 528] width 394 height 18
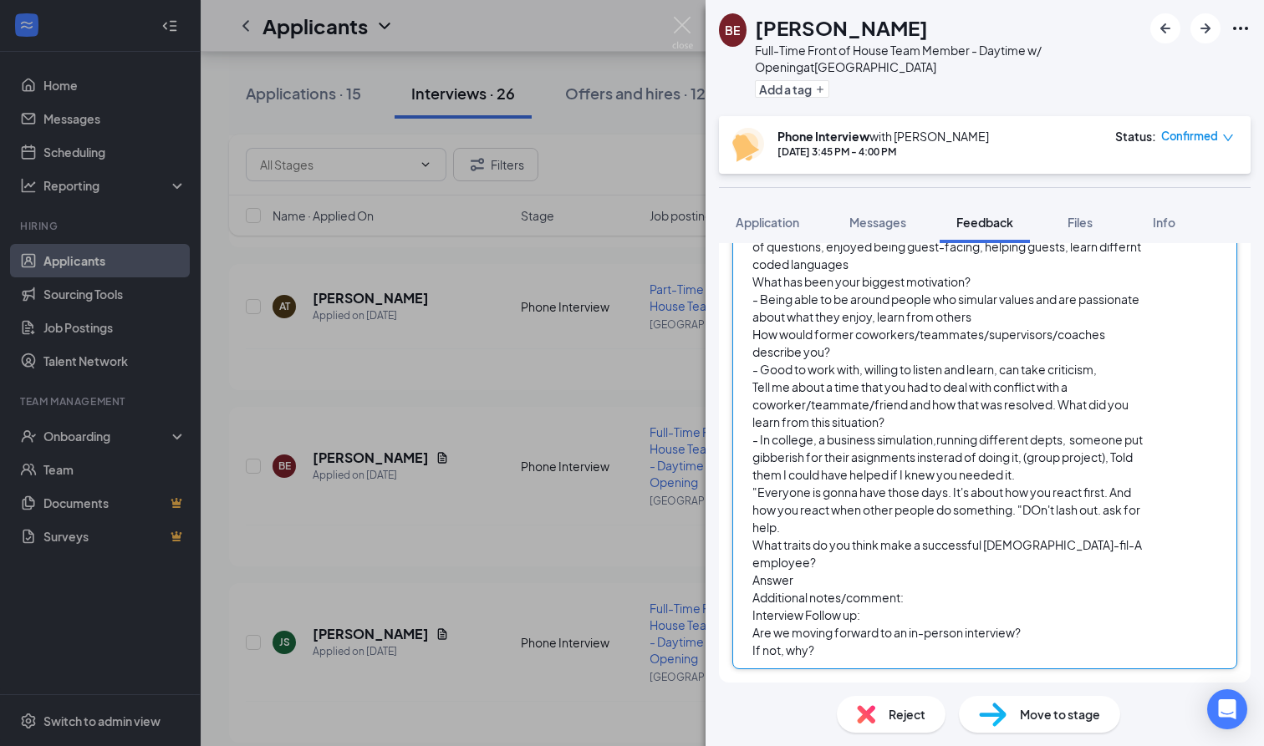
scroll to position [366, 0]
click at [839, 575] on div "Answer" at bounding box center [949, 581] width 394 height 18
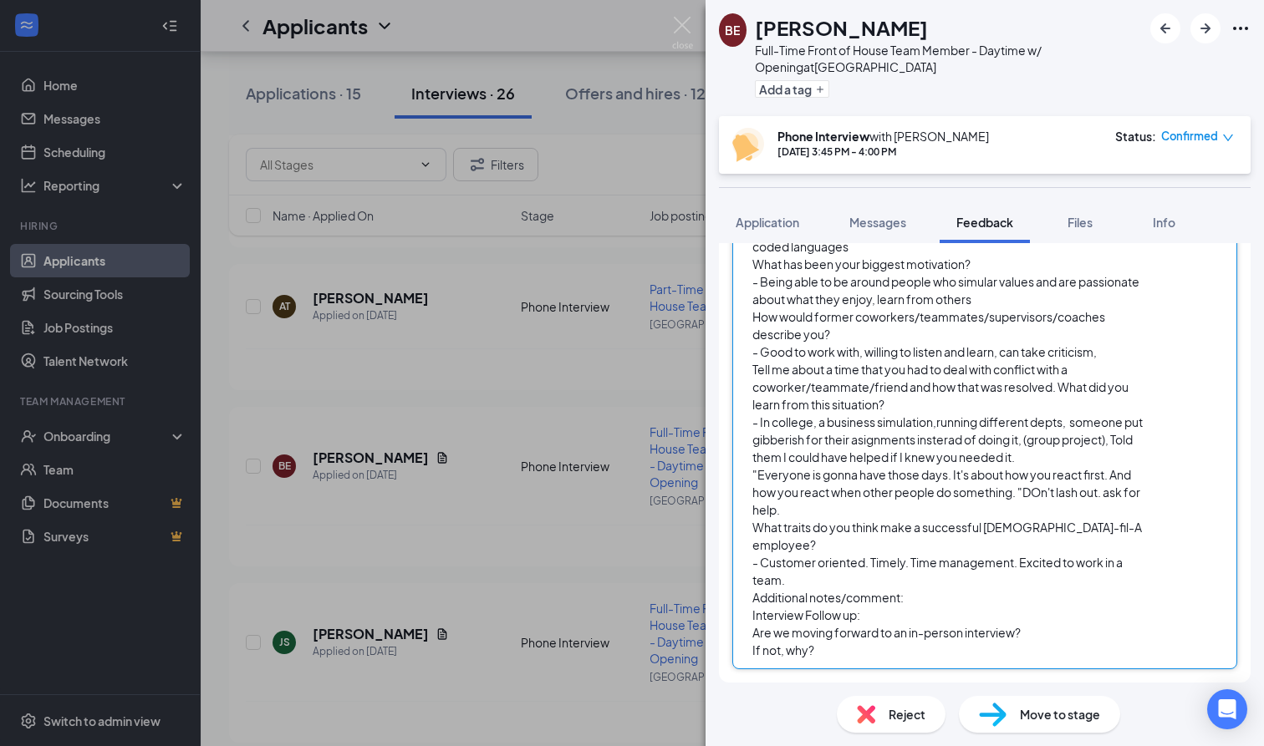
scroll to position [384, 0]
click at [1042, 512] on span ""Everyone is gonna have those days. It's about how you react first. And how you…" at bounding box center [946, 492] width 389 height 50
click at [914, 605] on div "Additional notes/comment:" at bounding box center [949, 598] width 394 height 18
click at [912, 607] on div "Interview Follow up:" at bounding box center [949, 616] width 394 height 18
click at [923, 601] on div "Additional notes/comment:" at bounding box center [949, 598] width 394 height 18
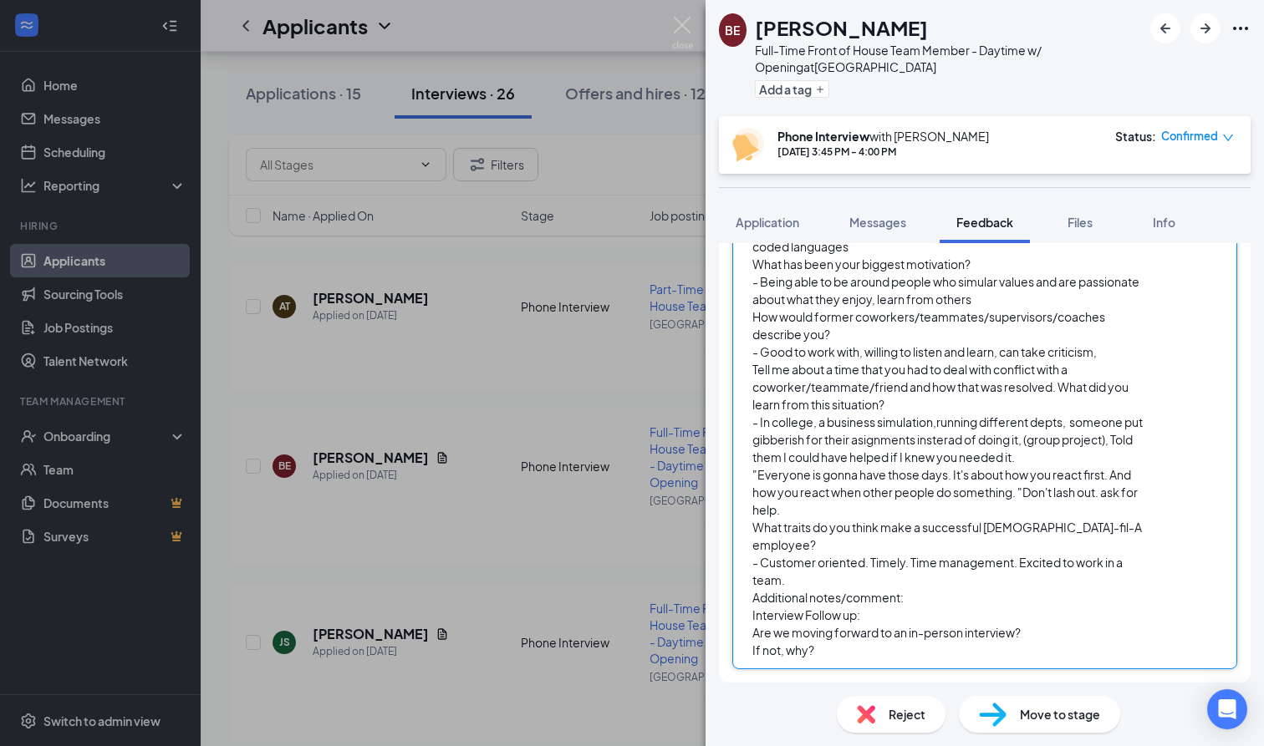
click at [872, 613] on div "Interview Follow up:" at bounding box center [949, 616] width 394 height 18
click at [934, 601] on div "Additional notes/comment:" at bounding box center [949, 598] width 394 height 18
click at [885, 610] on div "Interview Follow up:" at bounding box center [949, 616] width 394 height 18
click at [927, 604] on div "Additional notes/comment:" at bounding box center [949, 598] width 394 height 18
click at [894, 618] on div "Interview Follow up:" at bounding box center [949, 616] width 394 height 18
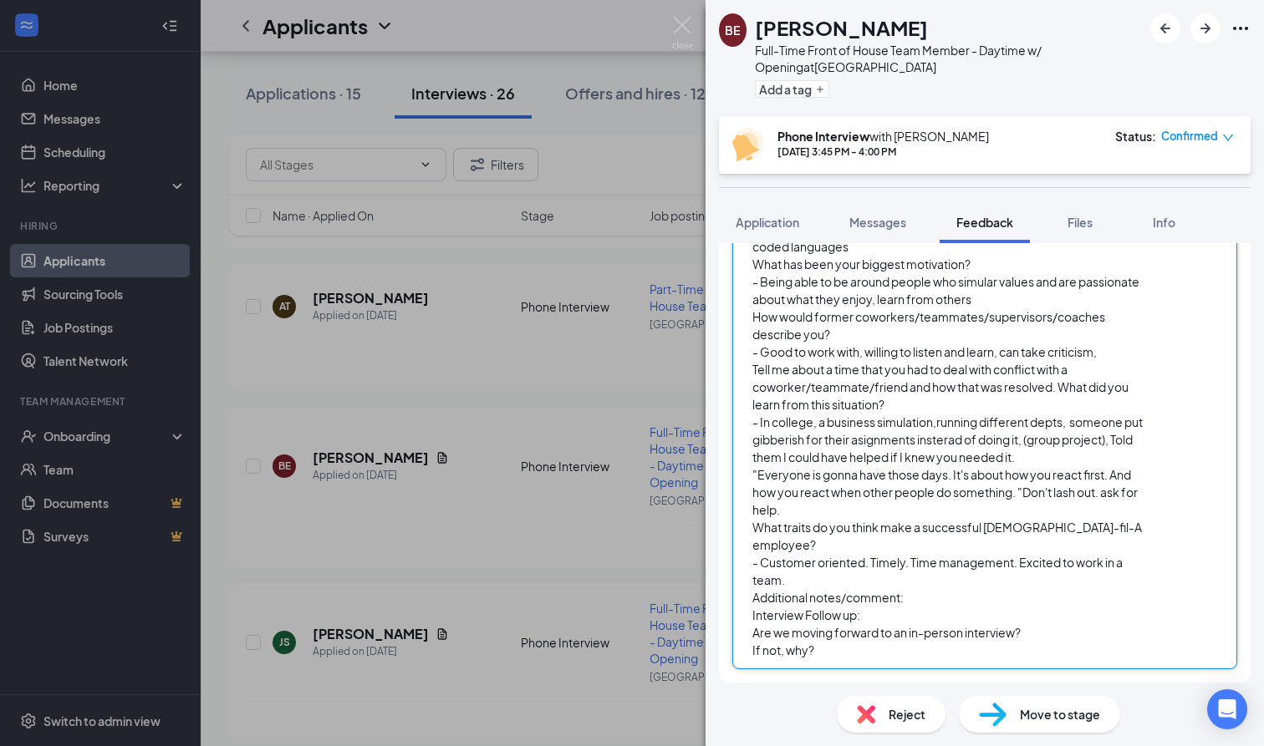
click at [924, 594] on div "Additional notes/comment:" at bounding box center [949, 598] width 394 height 18
click at [903, 605] on div "Additional notes/comment:" at bounding box center [949, 598] width 394 height 18
click at [892, 612] on div "Interview Follow up:" at bounding box center [949, 616] width 394 height 18
click at [852, 646] on div "If not, why?" at bounding box center [949, 651] width 394 height 18
click at [897, 613] on div "Interview Follow up:" at bounding box center [949, 616] width 394 height 18
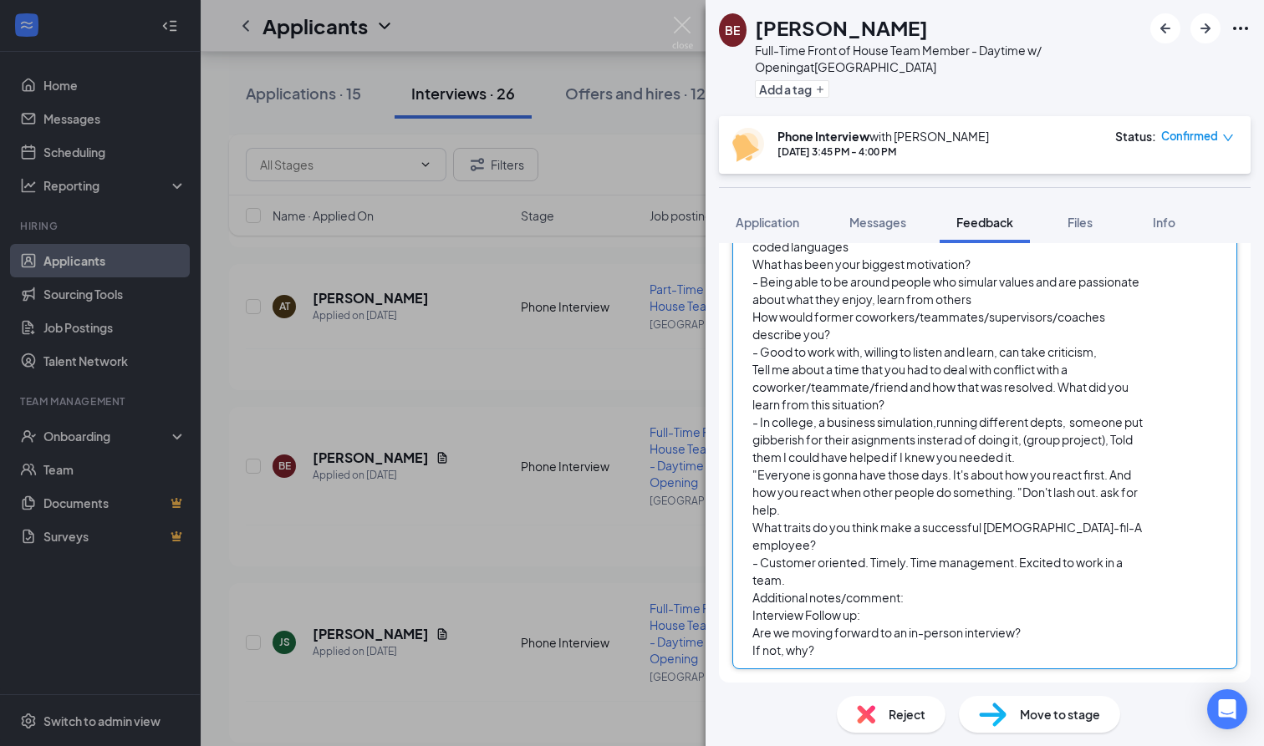
click at [931, 599] on div "Additional notes/comment:" at bounding box center [949, 598] width 394 height 18
click at [955, 609] on div "Interview Follow up:" at bounding box center [949, 616] width 394 height 18
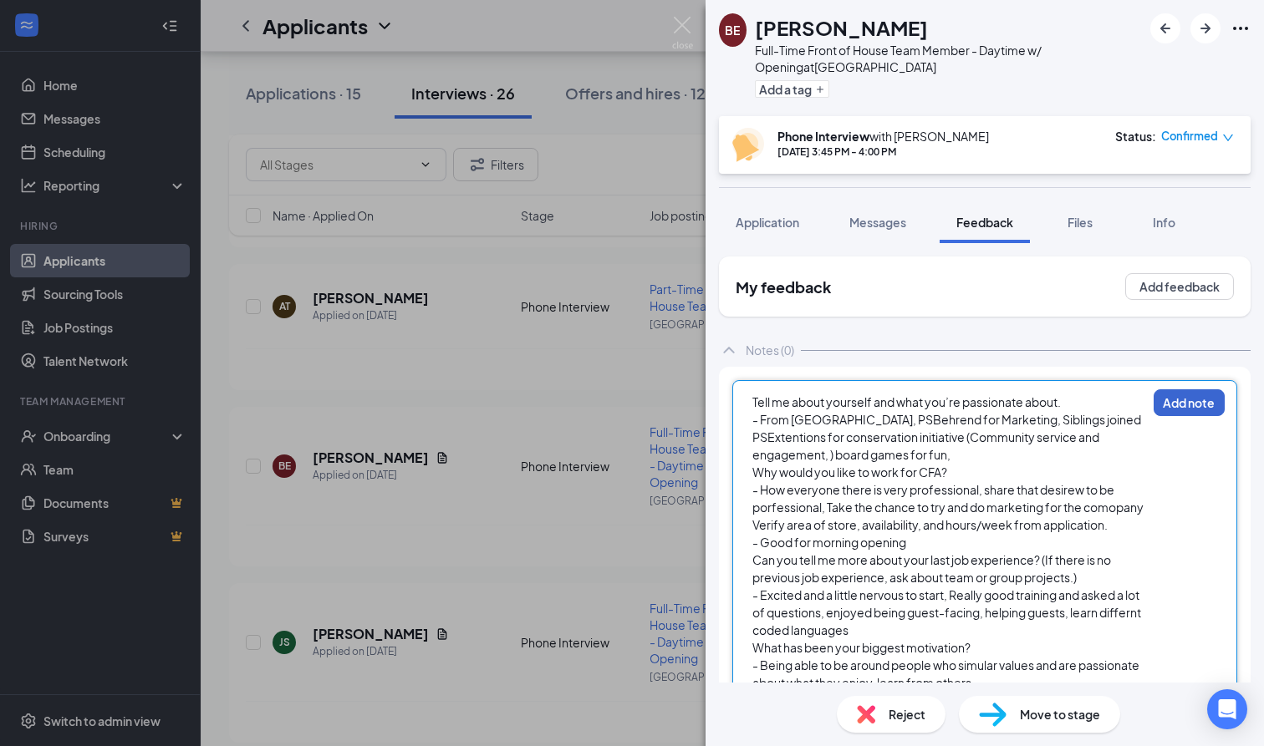
scroll to position [0, 0]
click at [1195, 402] on button "Add note" at bounding box center [1188, 402] width 71 height 27
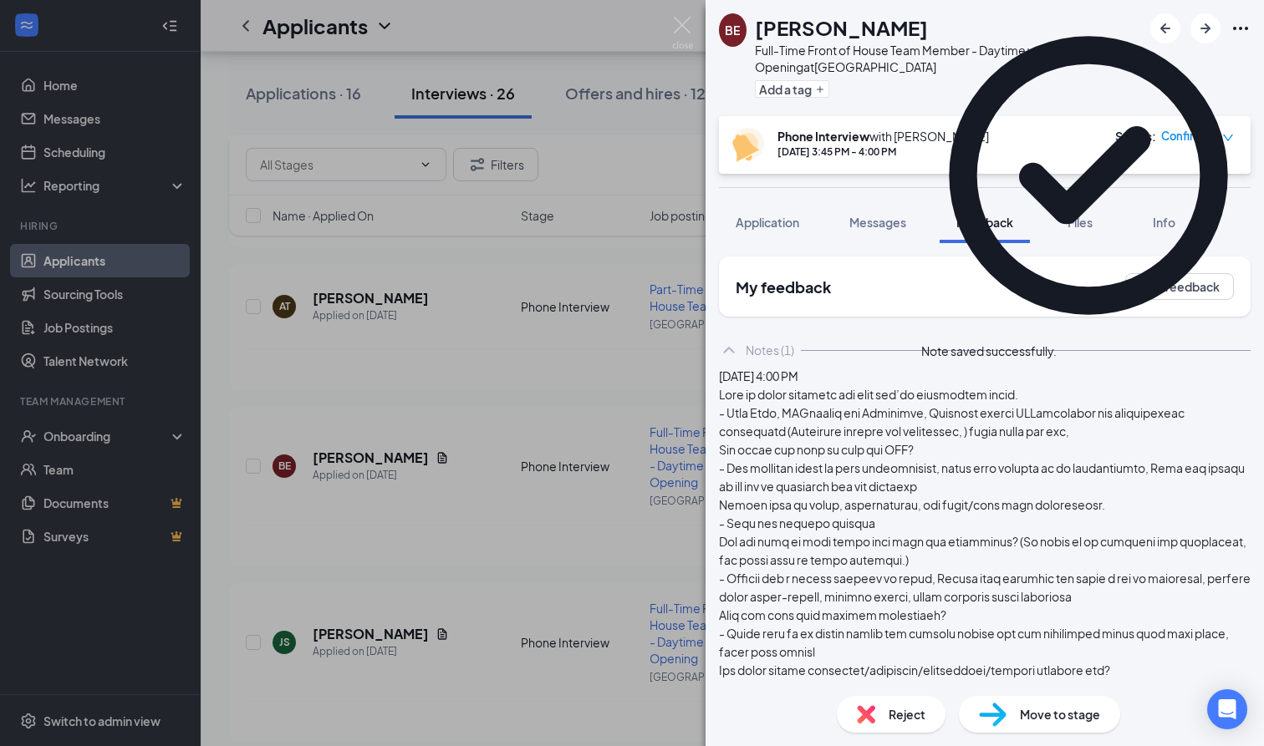
click at [1058, 720] on span "Move to stage" at bounding box center [1060, 714] width 80 height 18
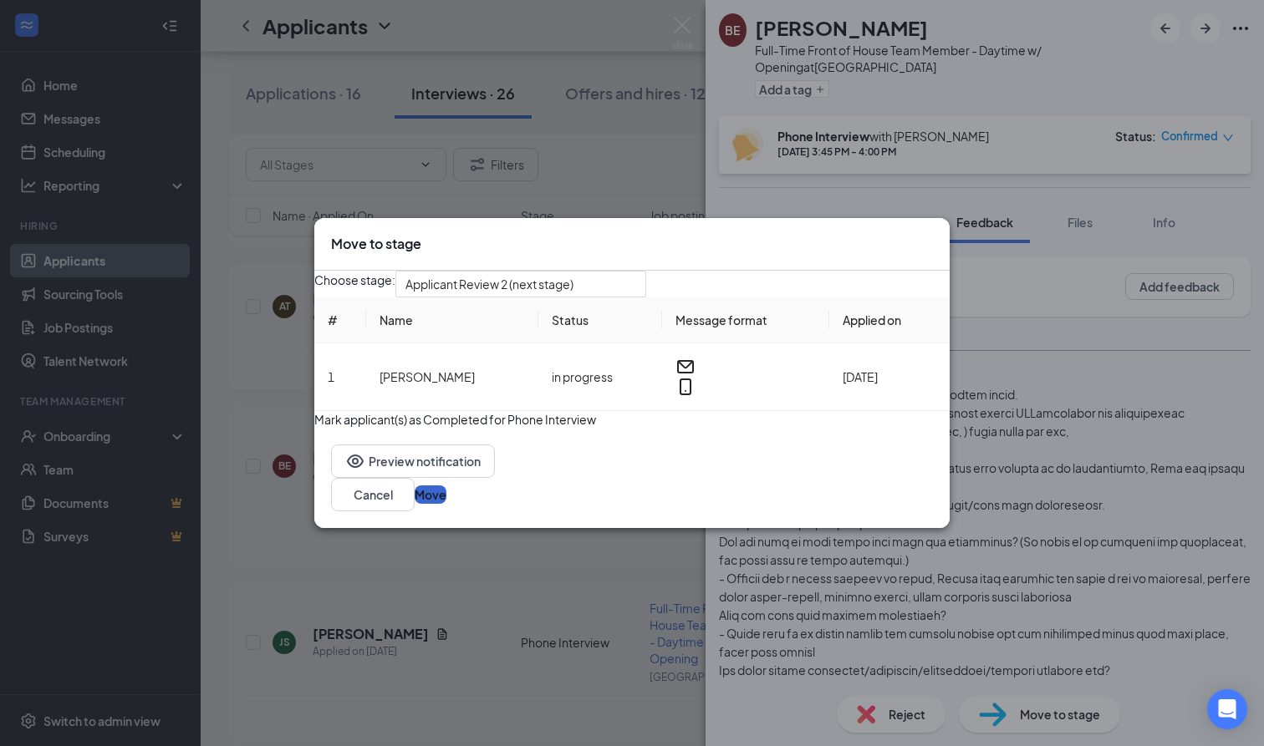
click at [446, 504] on button "Move" at bounding box center [431, 495] width 32 height 18
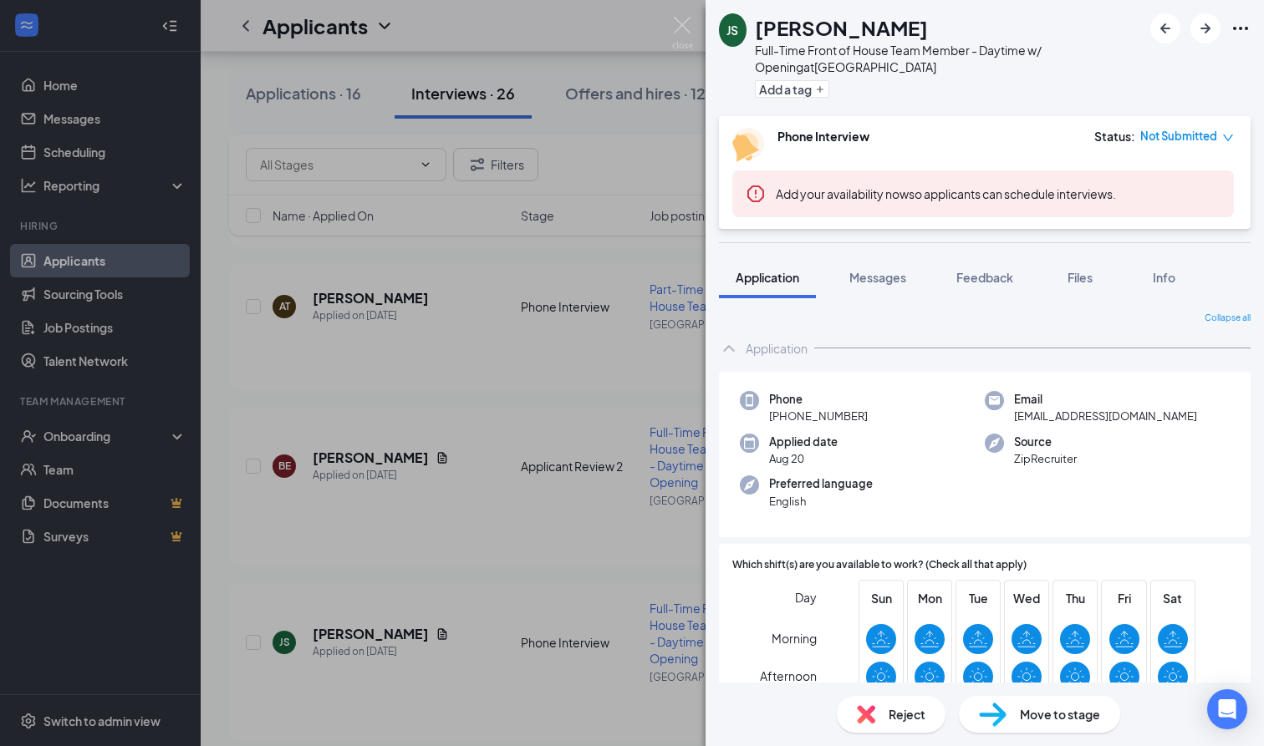
click at [636, 125] on div "JS [PERSON_NAME] Full-Time Front of House Team Member - Daytime w/ Opening at […" at bounding box center [632, 373] width 1264 height 746
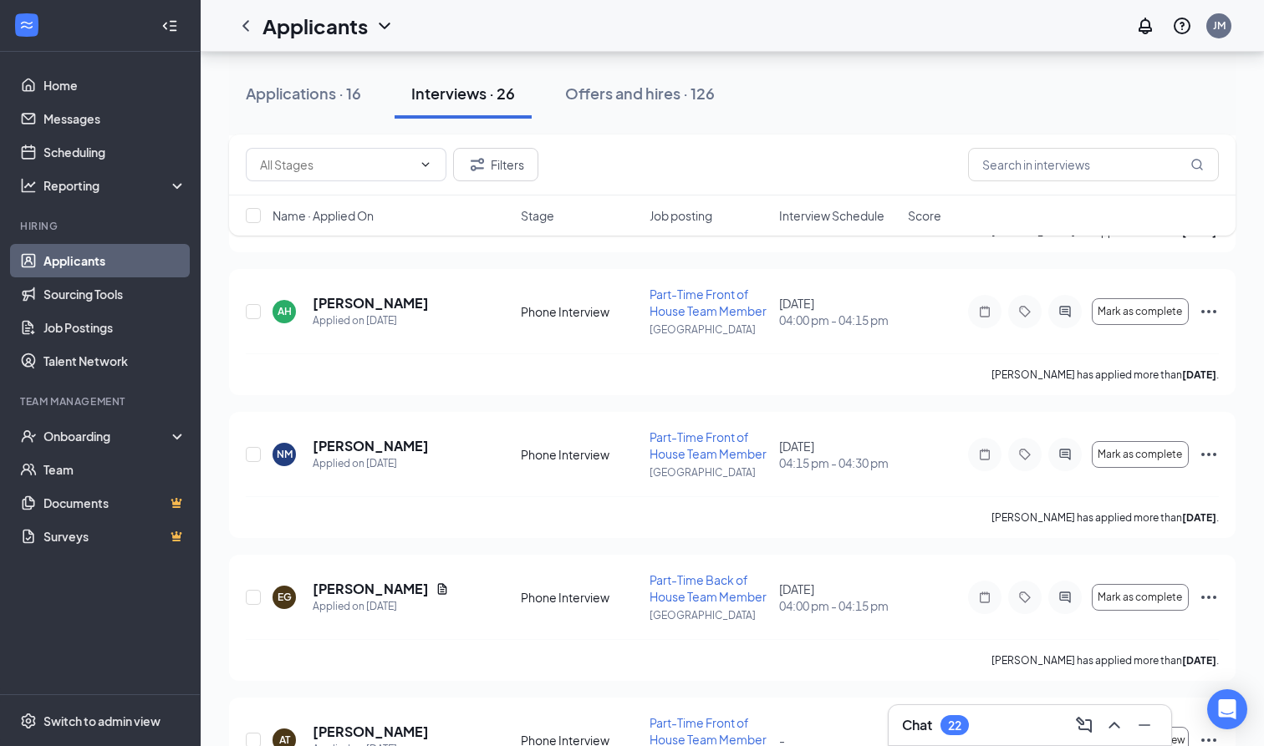
scroll to position [1195, 0]
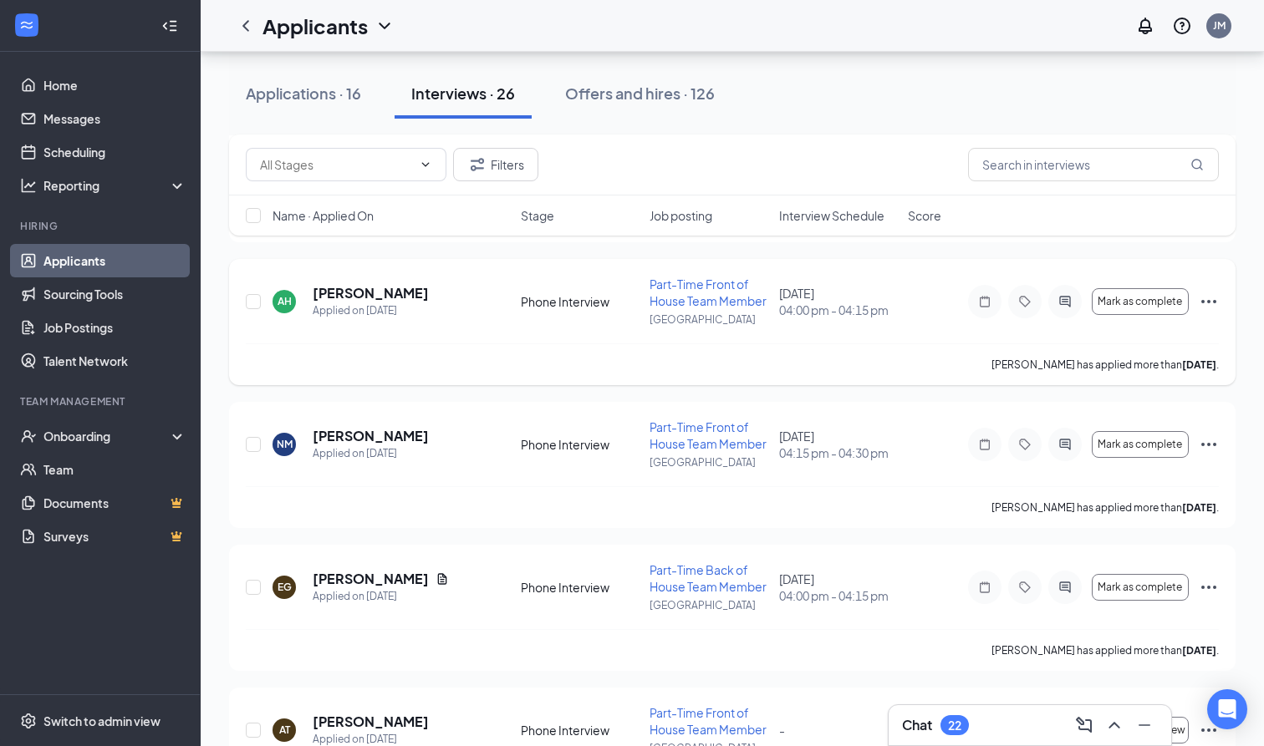
click at [677, 289] on span "Part-Time Front of House Team Member" at bounding box center [707, 293] width 117 height 32
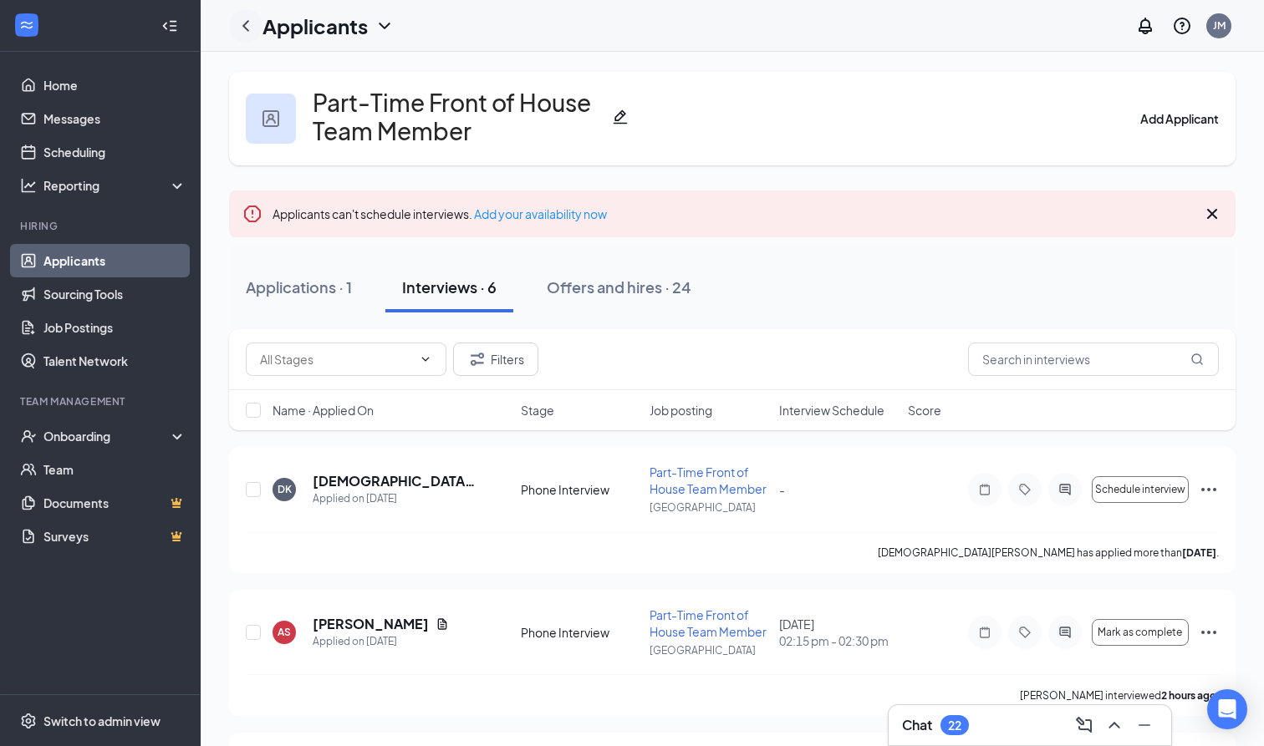
click at [252, 27] on icon "ChevronLeft" at bounding box center [246, 26] width 20 height 20
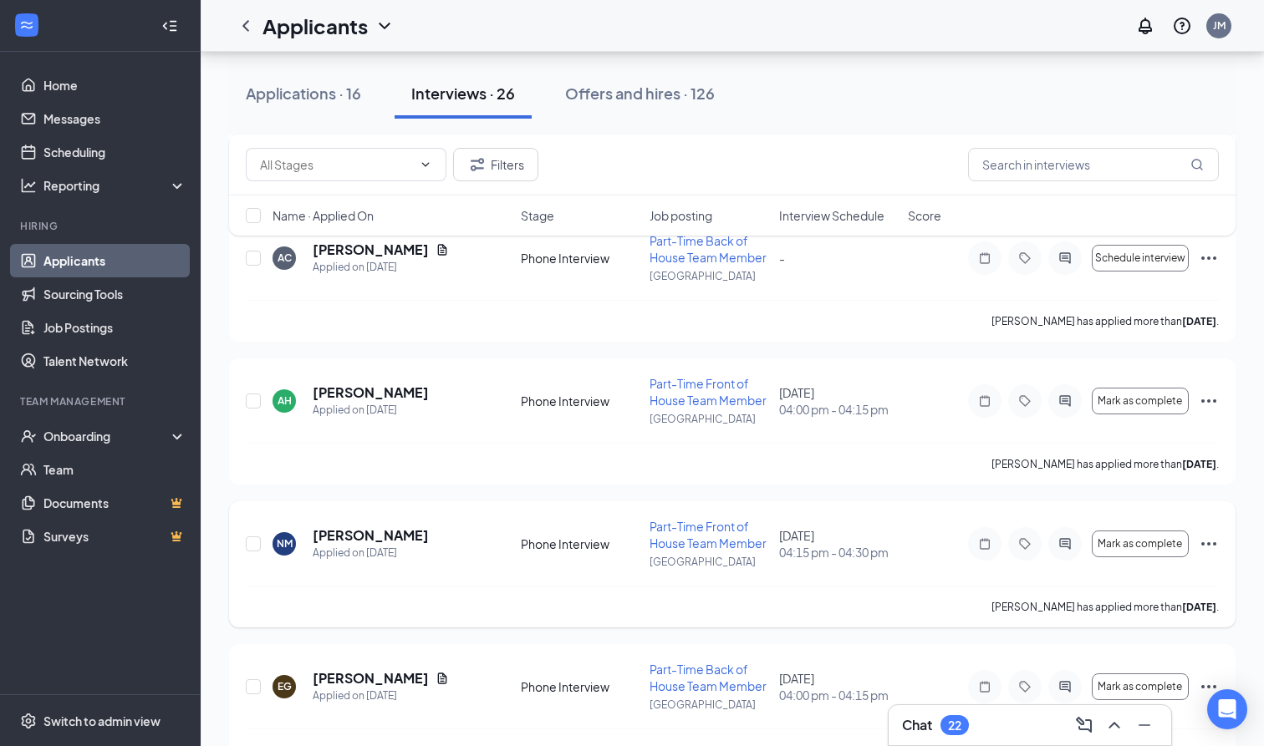
scroll to position [1111, 0]
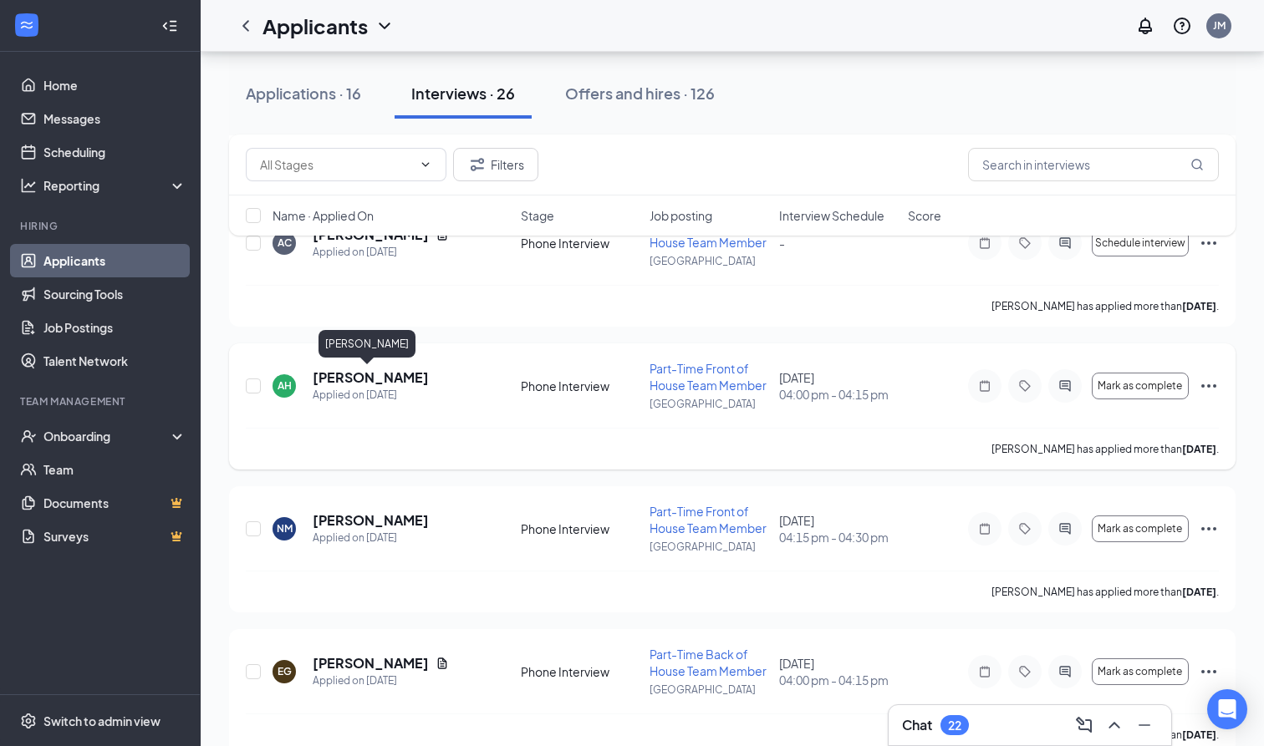
click at [374, 376] on h5 "[PERSON_NAME]" at bounding box center [371, 378] width 116 height 18
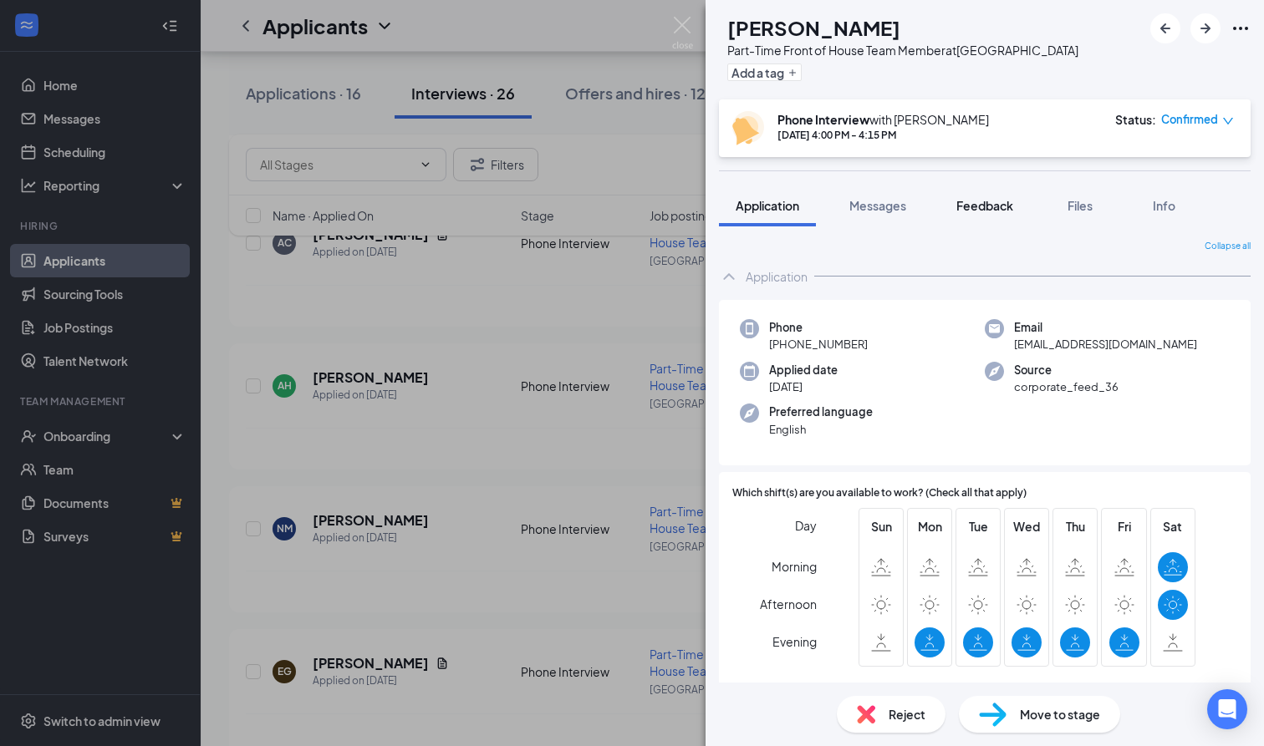
click at [986, 210] on span "Feedback" at bounding box center [984, 205] width 57 height 15
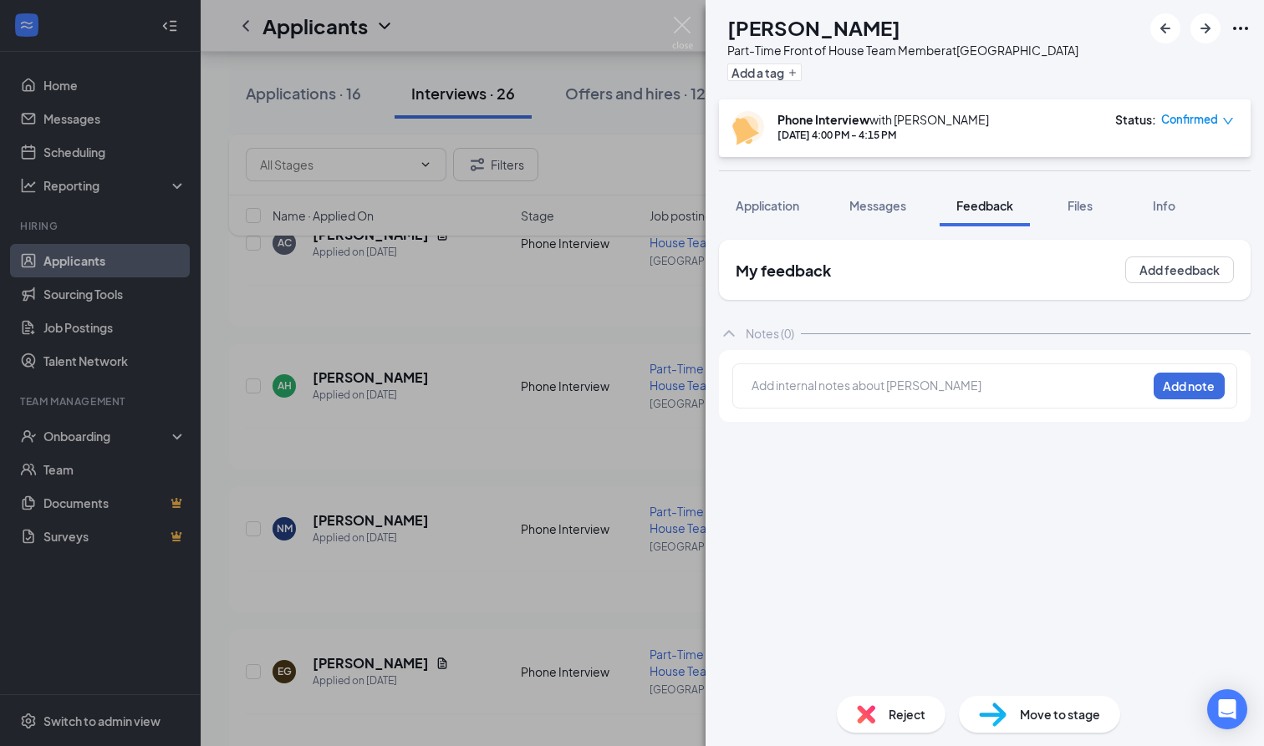
click at [843, 401] on div "Add internal notes about [PERSON_NAME] Add note" at bounding box center [984, 386] width 505 height 45
click at [817, 379] on div at bounding box center [949, 386] width 394 height 18
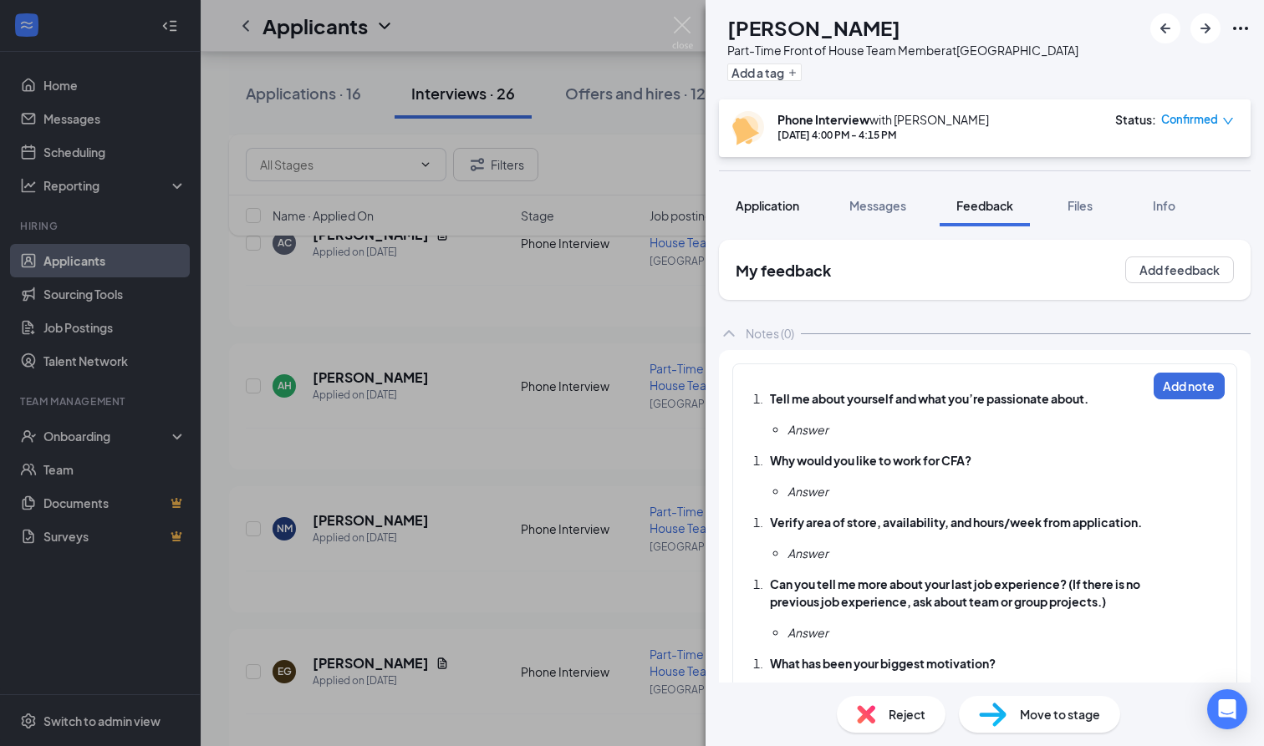
click at [781, 202] on span "Application" at bounding box center [767, 205] width 64 height 15
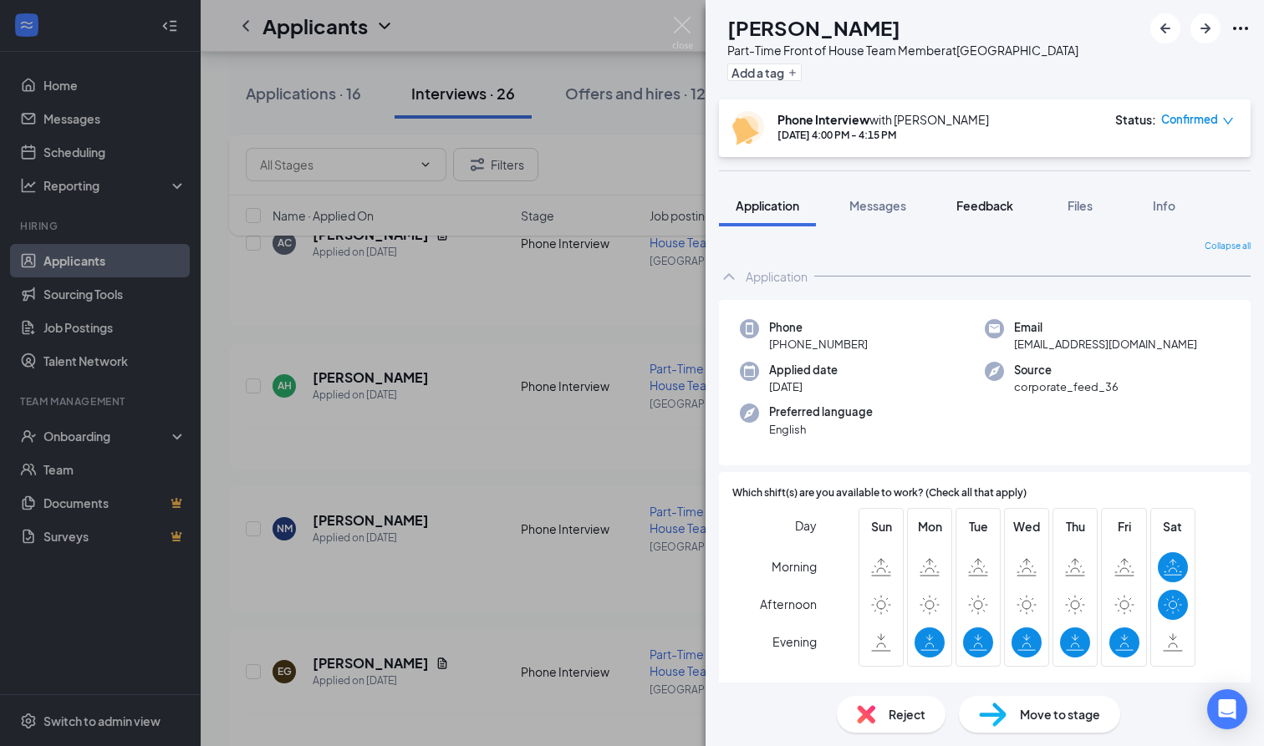
click at [992, 207] on span "Feedback" at bounding box center [984, 205] width 57 height 15
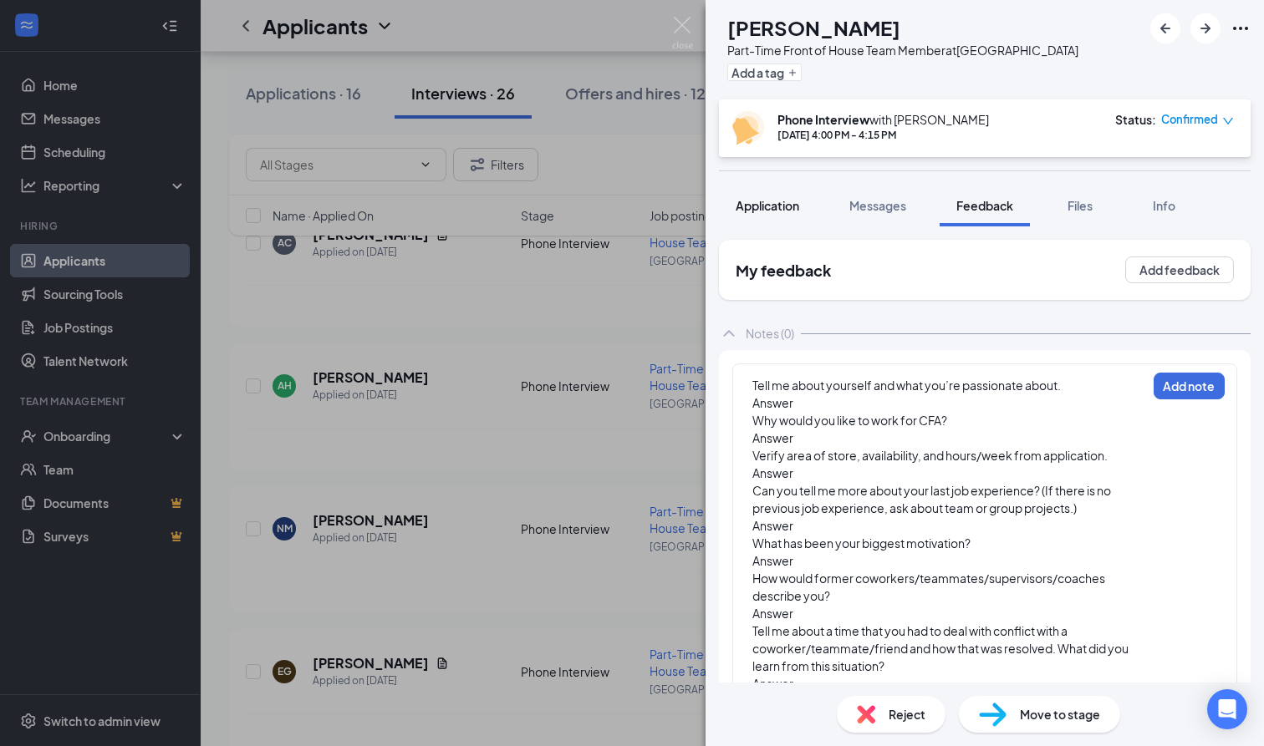
click at [776, 212] on span "Application" at bounding box center [767, 205] width 64 height 15
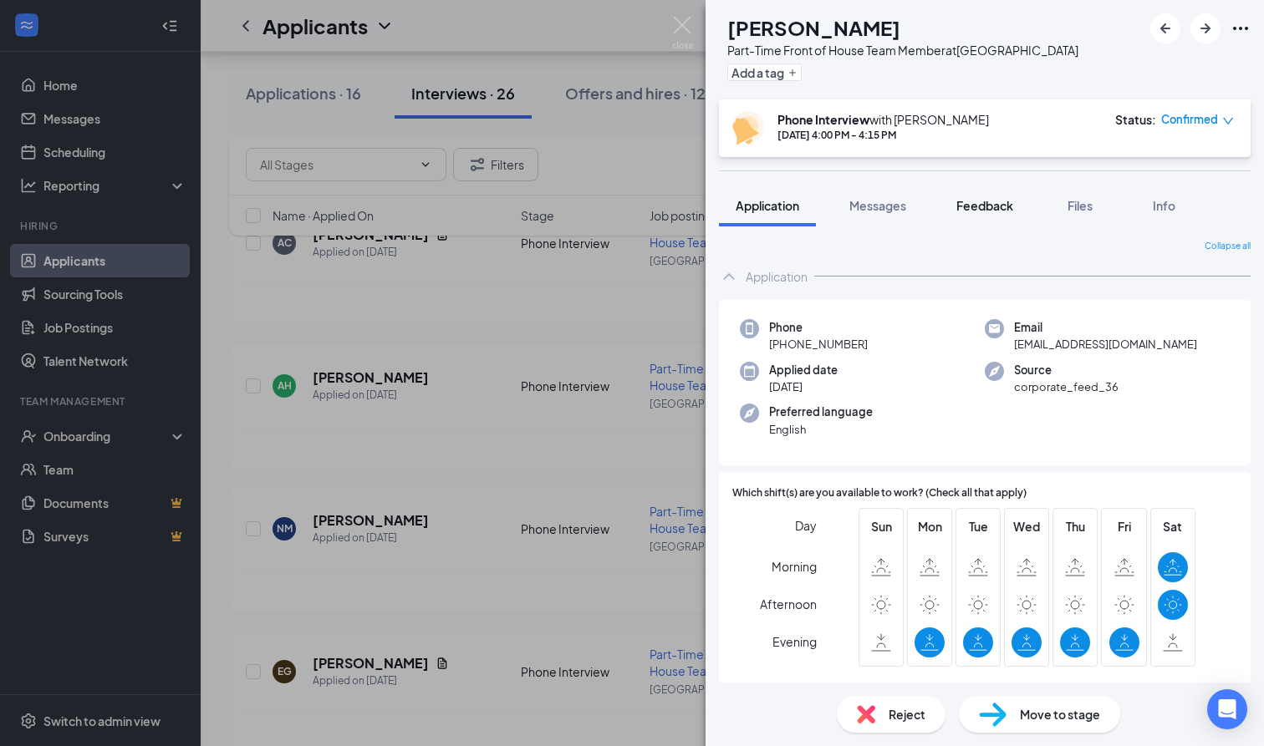
click at [997, 201] on span "Feedback" at bounding box center [984, 205] width 57 height 15
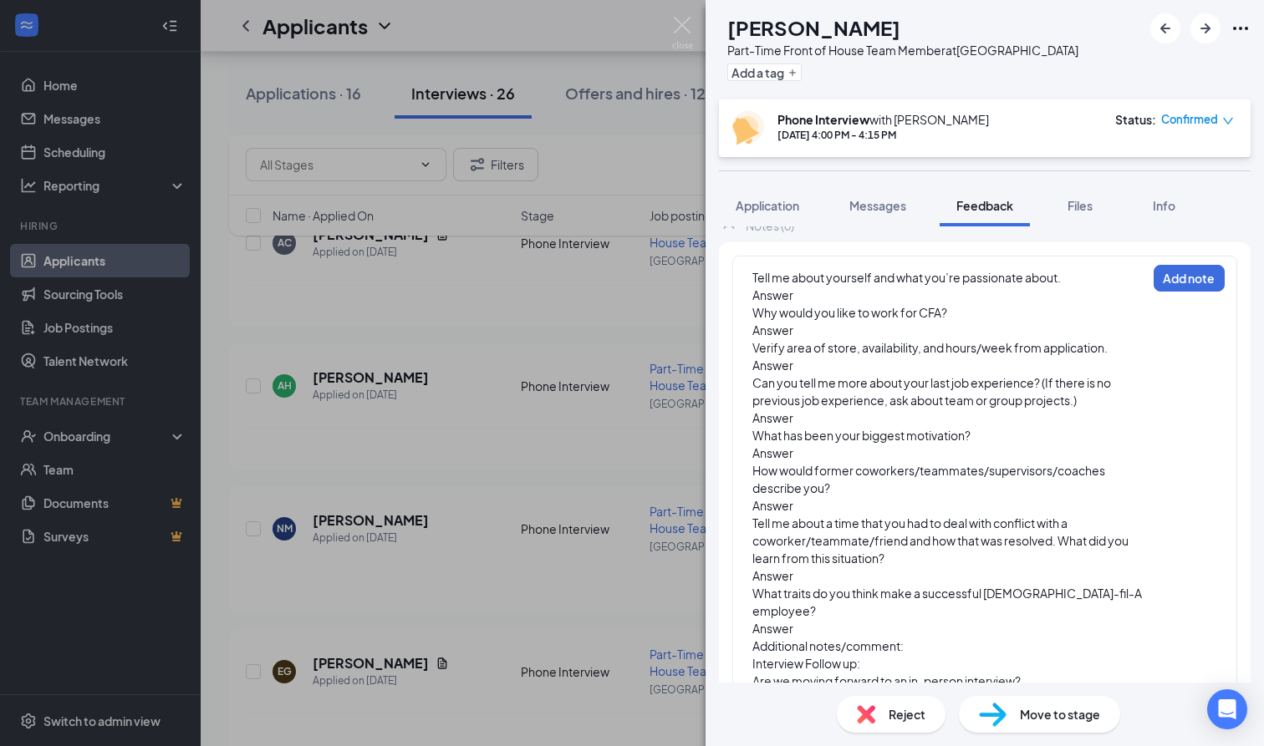
scroll to position [109, 0]
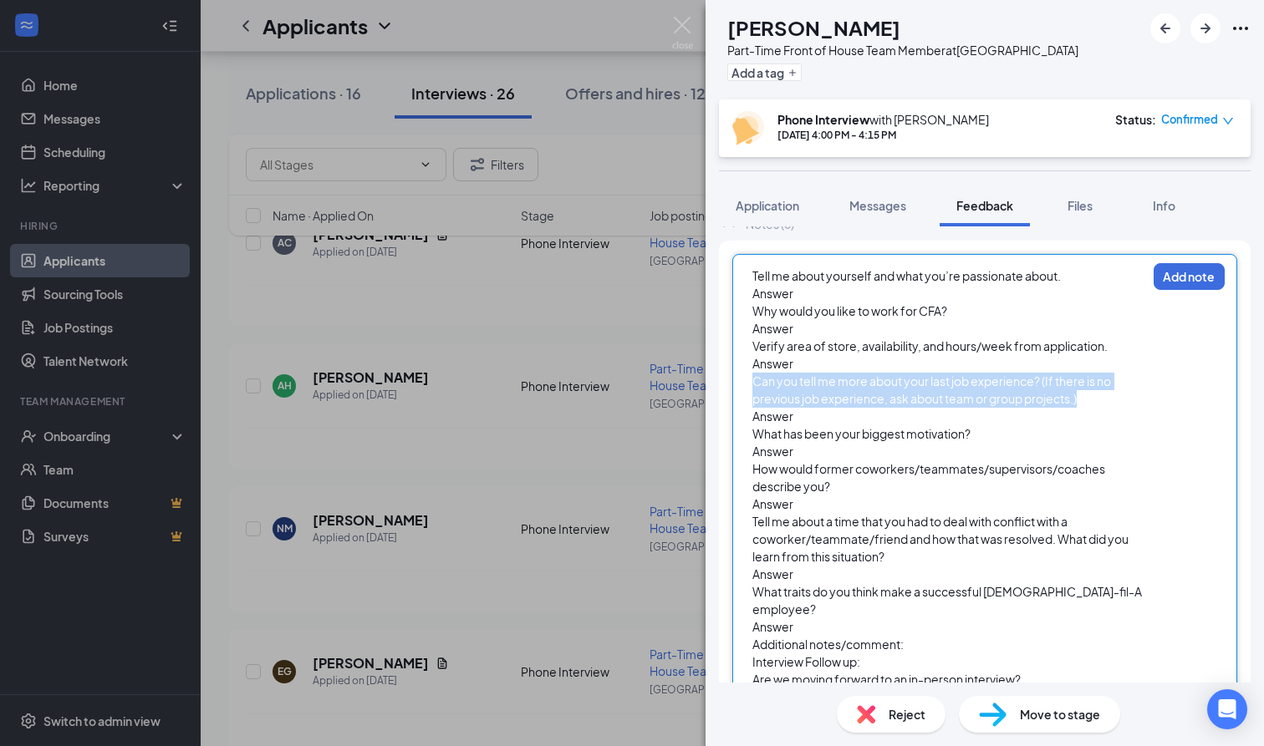
drag, startPoint x: 1092, startPoint y: 400, endPoint x: 739, endPoint y: 383, distance: 354.0
click at [739, 383] on div "Tell me about yourself and what you’re passionate about. Answer Why would you l…" at bounding box center [984, 485] width 505 height 462
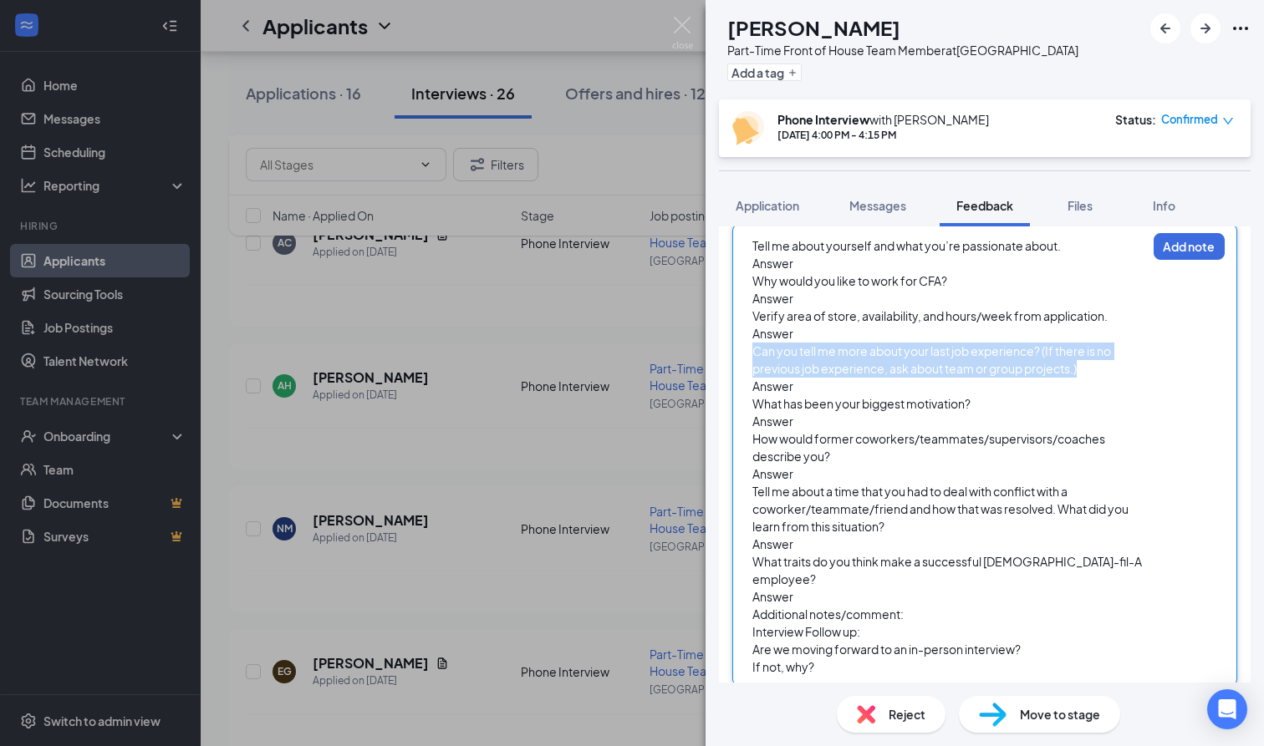
scroll to position [139, 0]
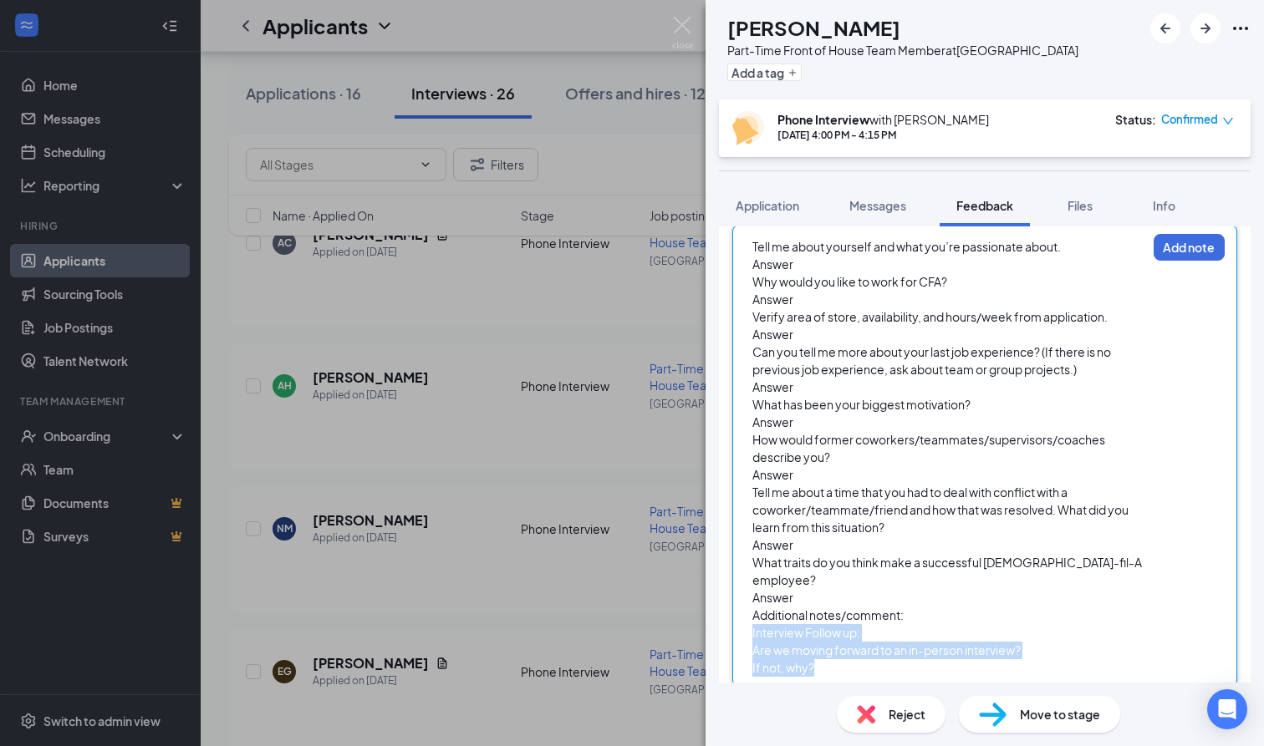
drag, startPoint x: 842, startPoint y: 649, endPoint x: 748, endPoint y: 617, distance: 99.9
click at [748, 617] on div "Tell me about yourself and what you’re passionate about. Answer Why would you l…" at bounding box center [984, 456] width 505 height 462
click at [971, 540] on div "Answer" at bounding box center [949, 546] width 394 height 18
click at [933, 607] on div "Additional notes/comment:" at bounding box center [949, 616] width 394 height 18
click at [903, 624] on div "Interview Follow up:" at bounding box center [949, 633] width 394 height 18
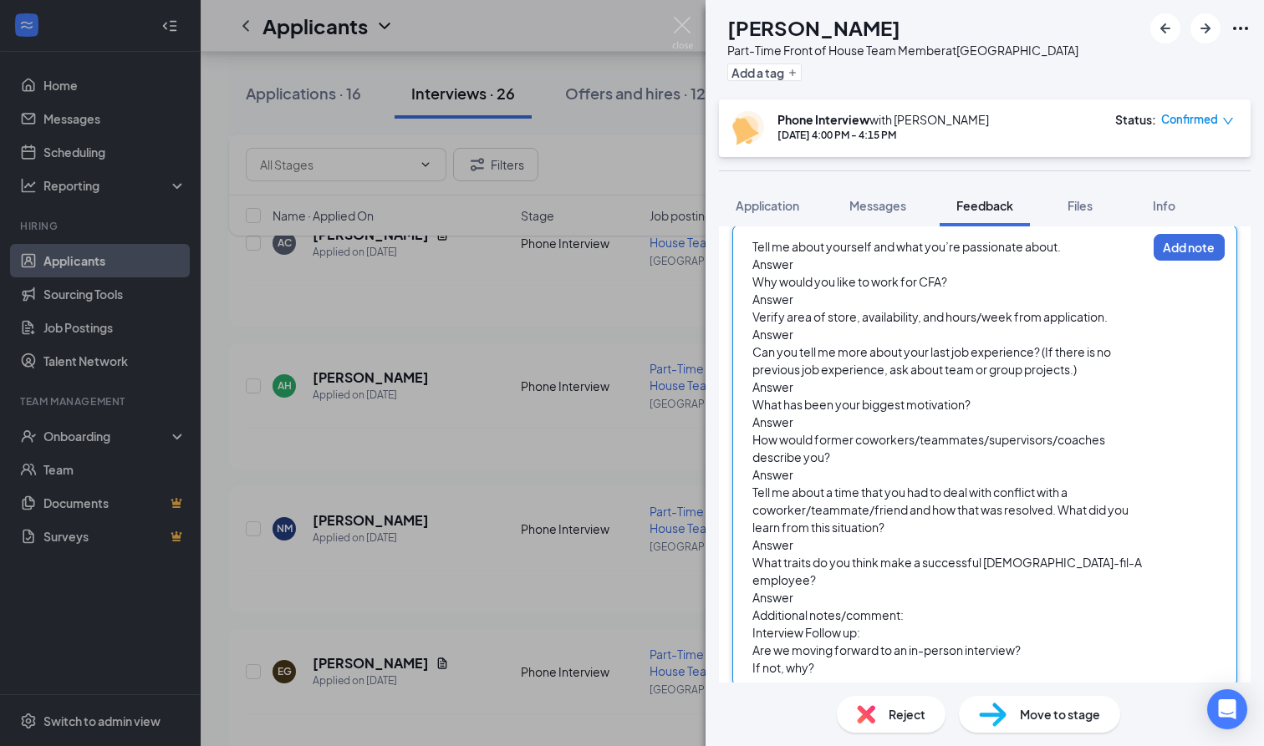
click at [924, 659] on div "If not, why?" at bounding box center [949, 668] width 394 height 18
click at [948, 624] on div "Interview Follow up:" at bounding box center [949, 633] width 394 height 18
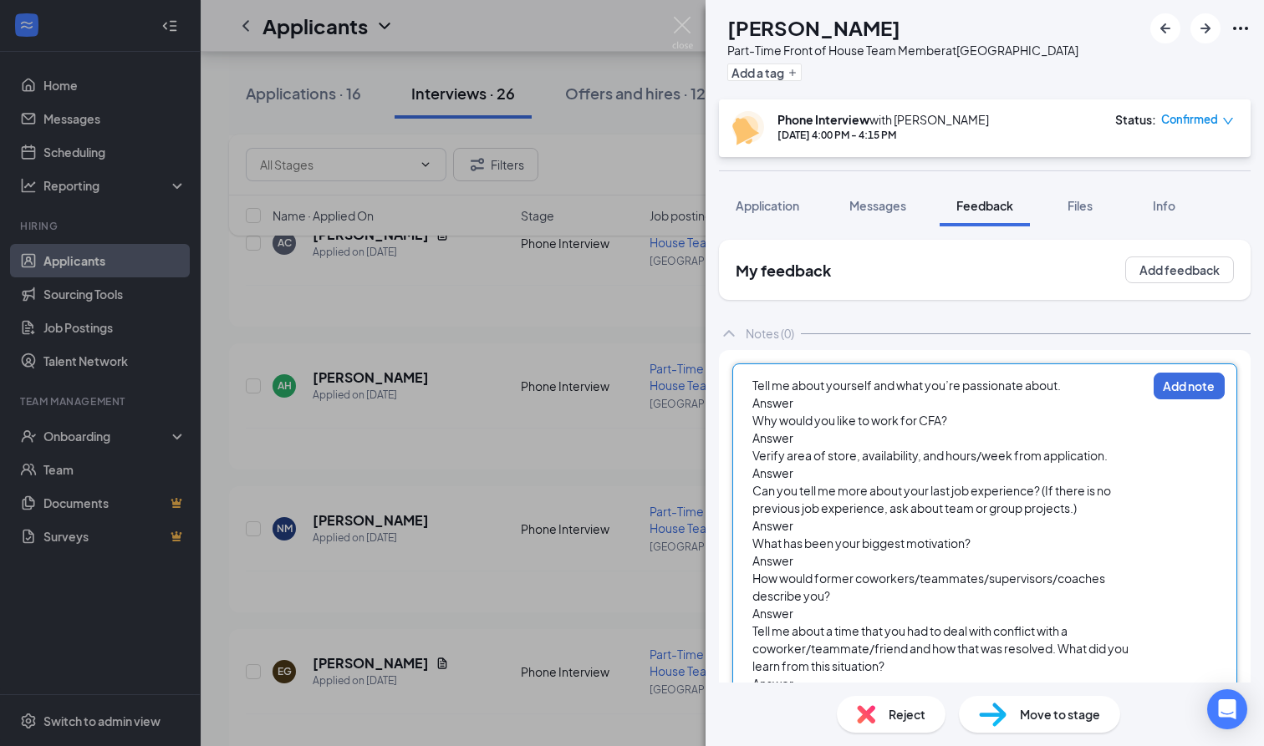
scroll to position [0, 0]
click at [847, 390] on span "Tell me about yourself and what you’re passionate about." at bounding box center [906, 385] width 308 height 15
click at [814, 409] on div "Answer" at bounding box center [949, 403] width 394 height 18
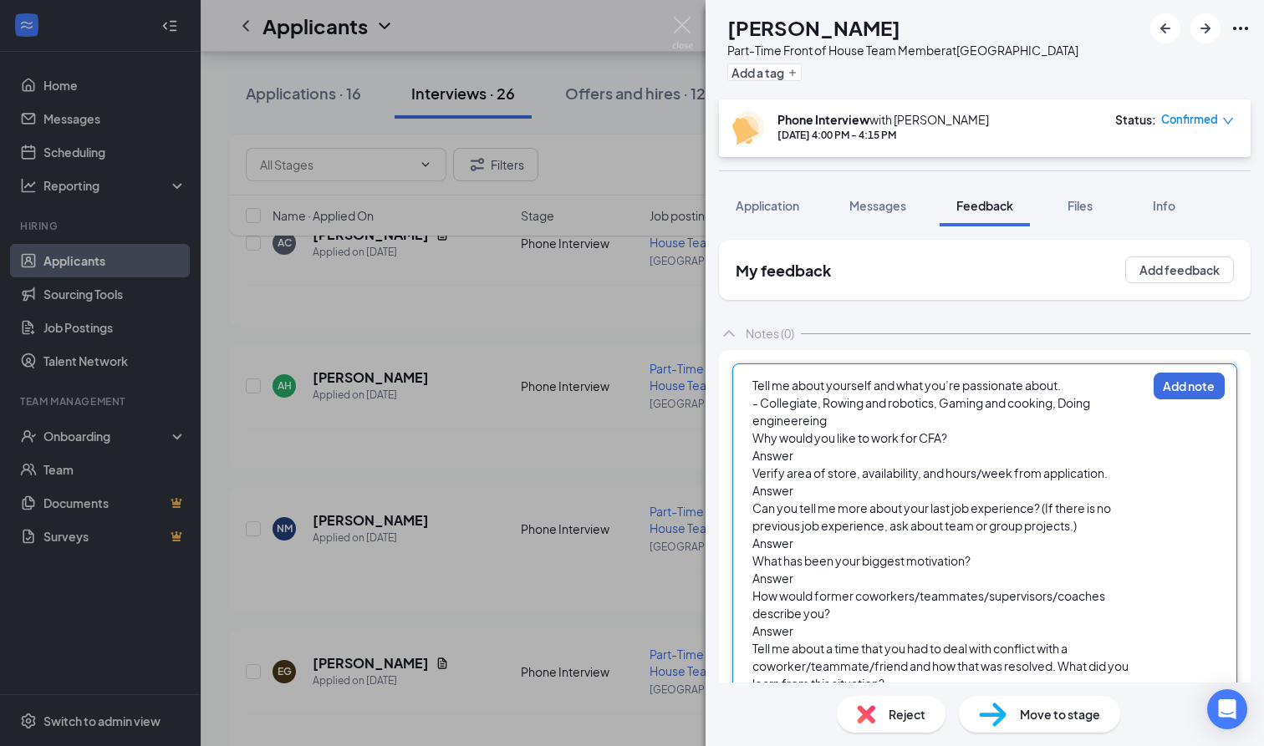
click at [758, 420] on span "- Collegiate, Rowing and robotics, Gaming and cooking, Doing engineereing" at bounding box center [921, 411] width 339 height 33
click at [852, 427] on div "- Collegiate, Rowing and robotics, Gaming and cooking, Doing Engineereing" at bounding box center [949, 411] width 394 height 35
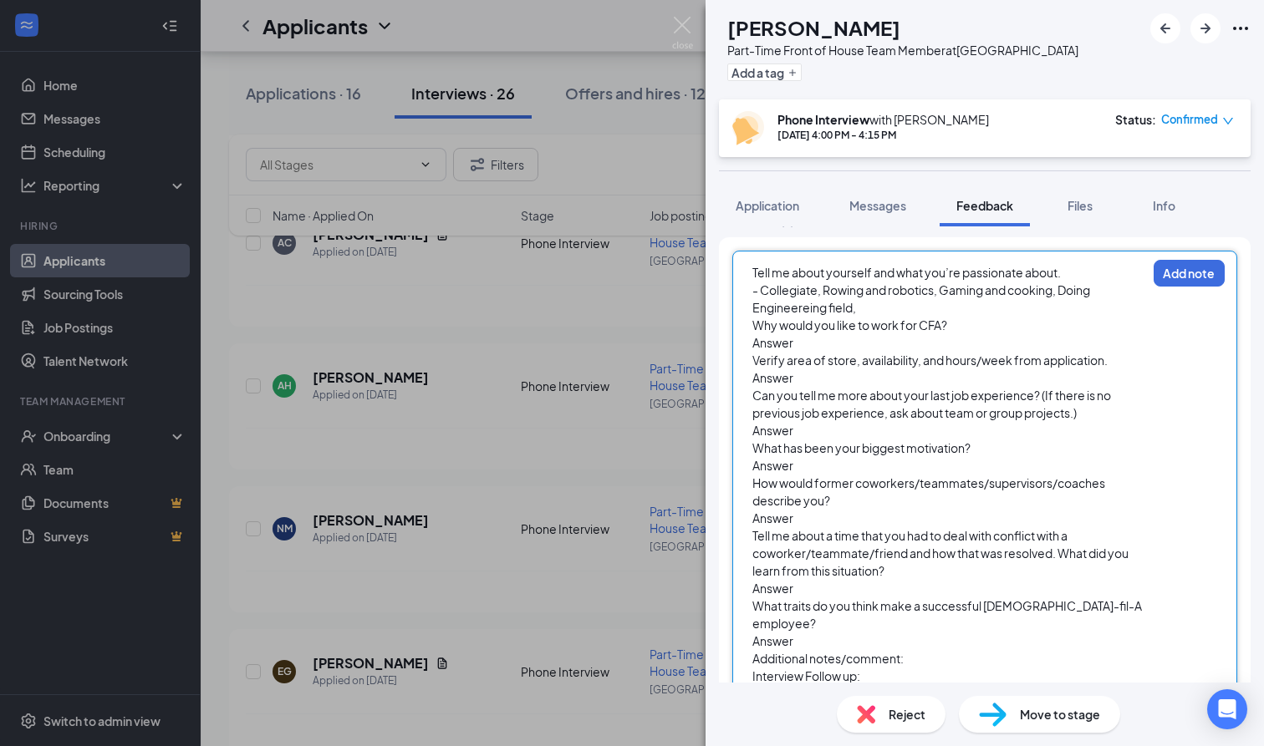
scroll to position [137, 0]
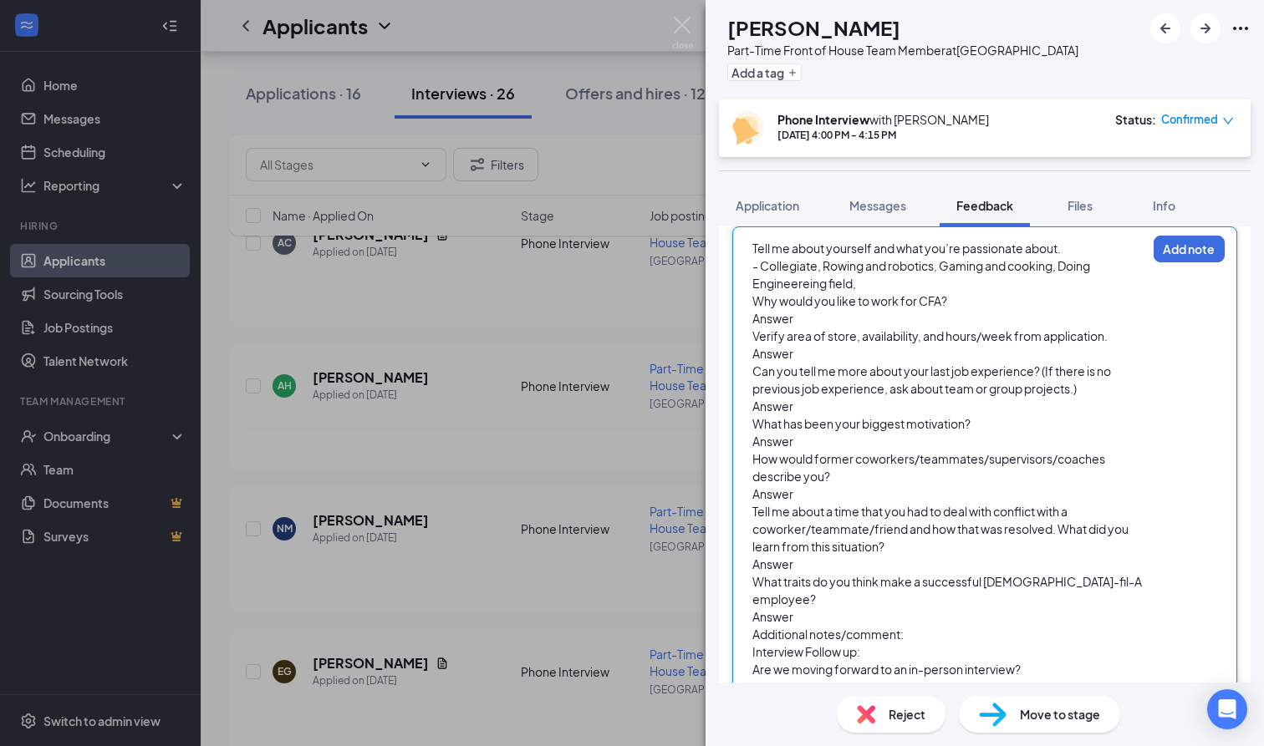
click at [826, 319] on div "Answer" at bounding box center [949, 319] width 394 height 18
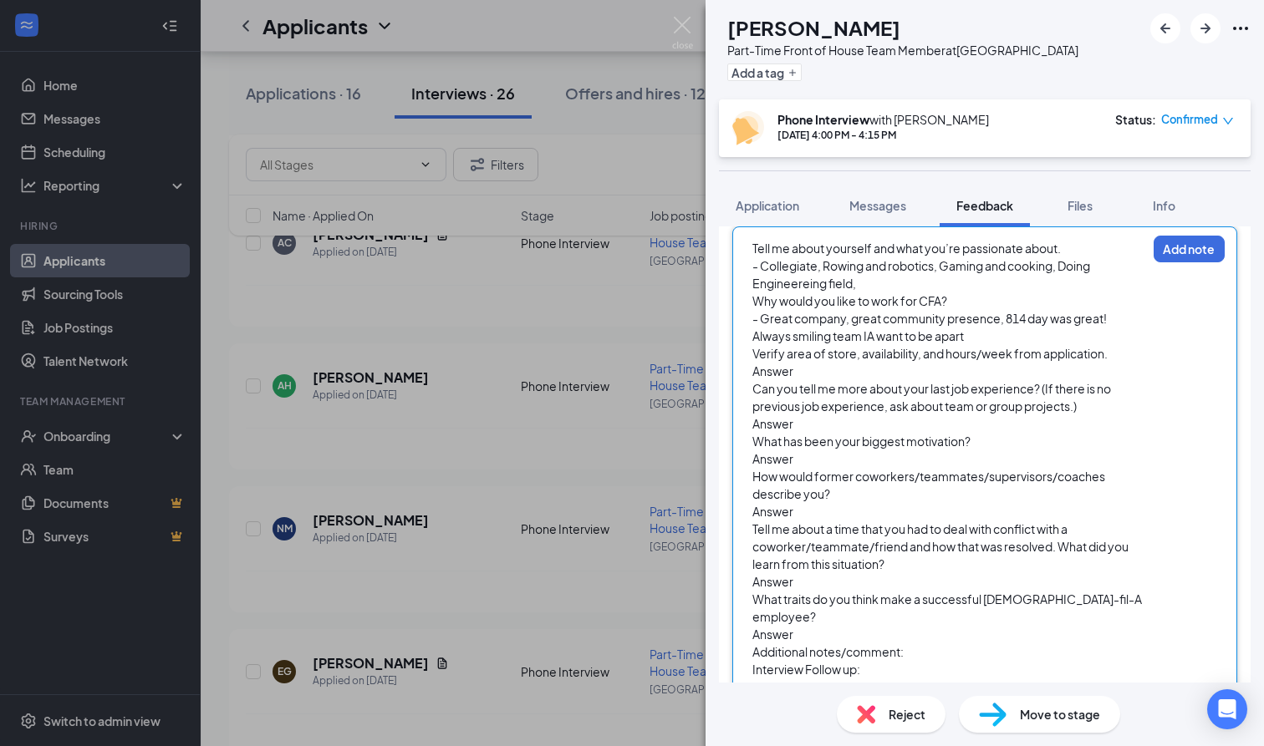
click at [872, 338] on span "- Great company, great community presence, 814 day was great! Always smiling te…" at bounding box center [930, 327] width 356 height 33
click at [1002, 333] on div "- Great company, great community presence, 814 day was great! Always smiling te…" at bounding box center [949, 327] width 394 height 35
click at [863, 340] on span "- Great company, great community presence, 814 day was great! Always smiling te…" at bounding box center [930, 327] width 356 height 33
click at [831, 338] on span "- Great company, great community presence, 814 day was great! Always smiling te…" at bounding box center [930, 327] width 356 height 33
click at [832, 338] on span "- Great company, great community presence, 814 day was great! Always smiling te…" at bounding box center [930, 327] width 356 height 33
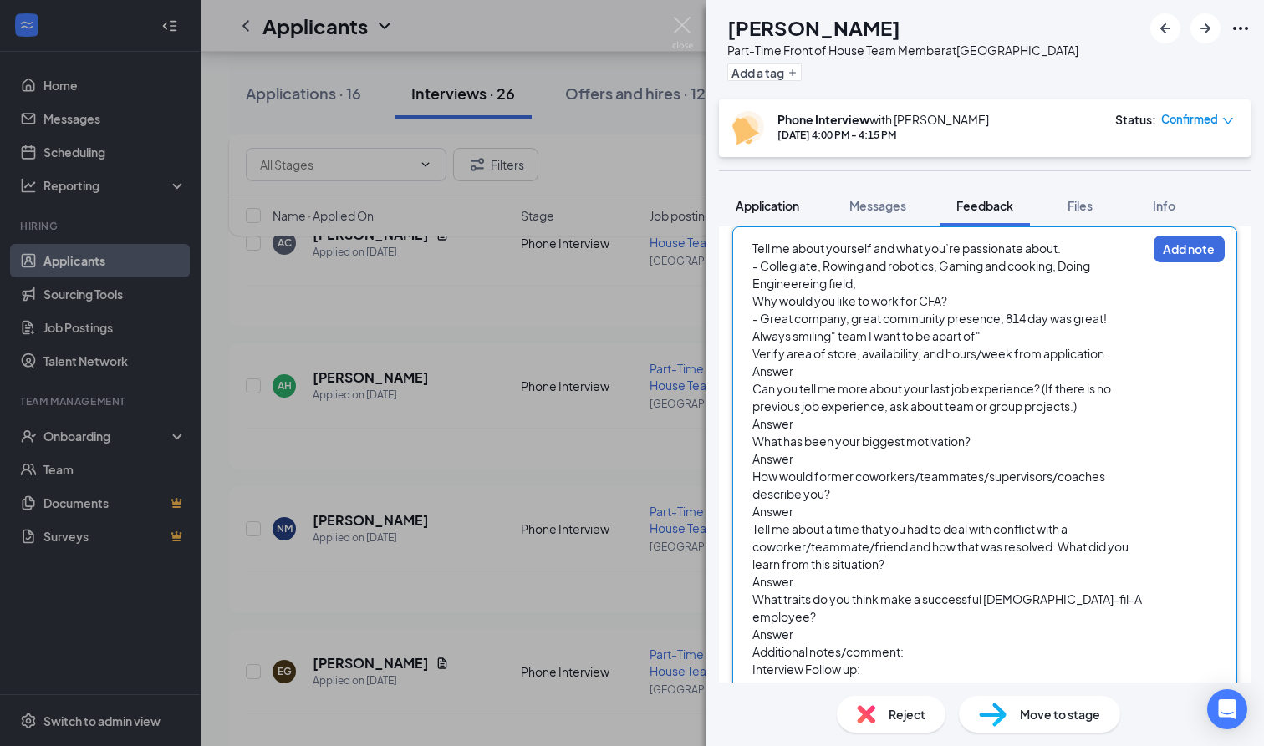
click at [766, 211] on span "Application" at bounding box center [767, 205] width 64 height 15
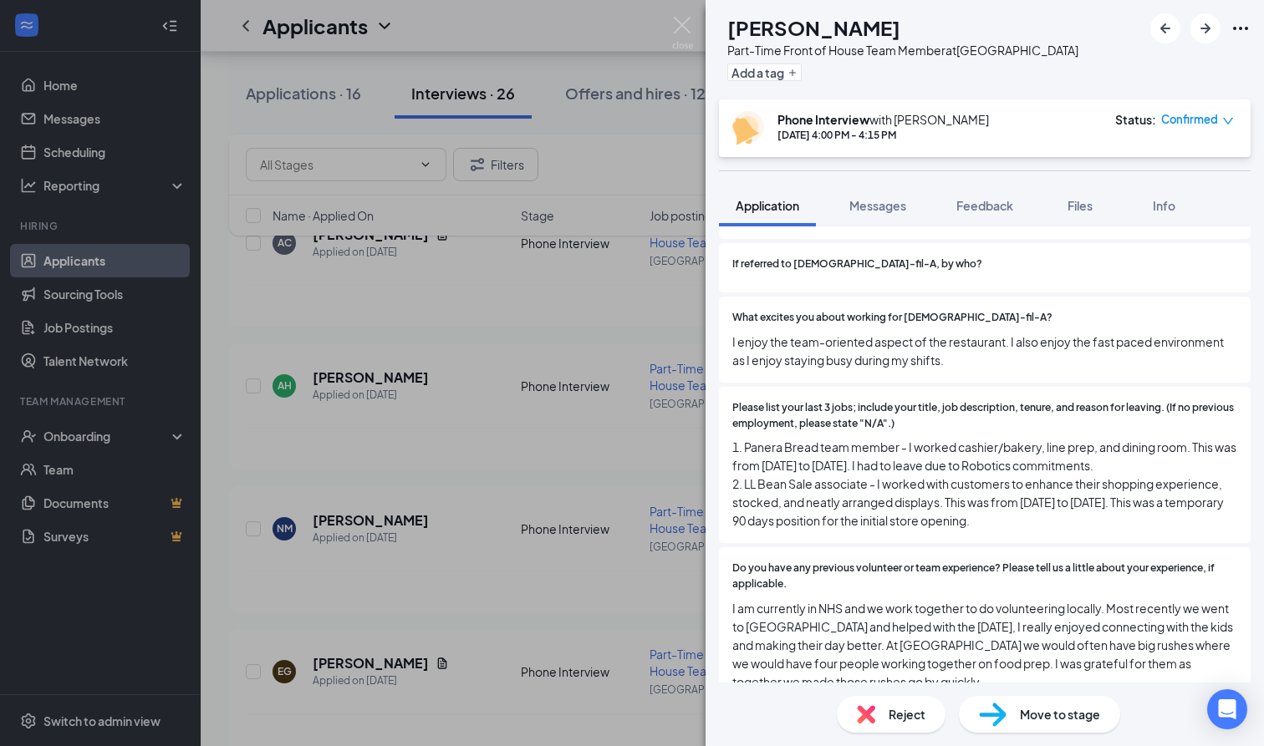
scroll to position [1214, 0]
click at [973, 205] on span "Feedback" at bounding box center [984, 205] width 57 height 15
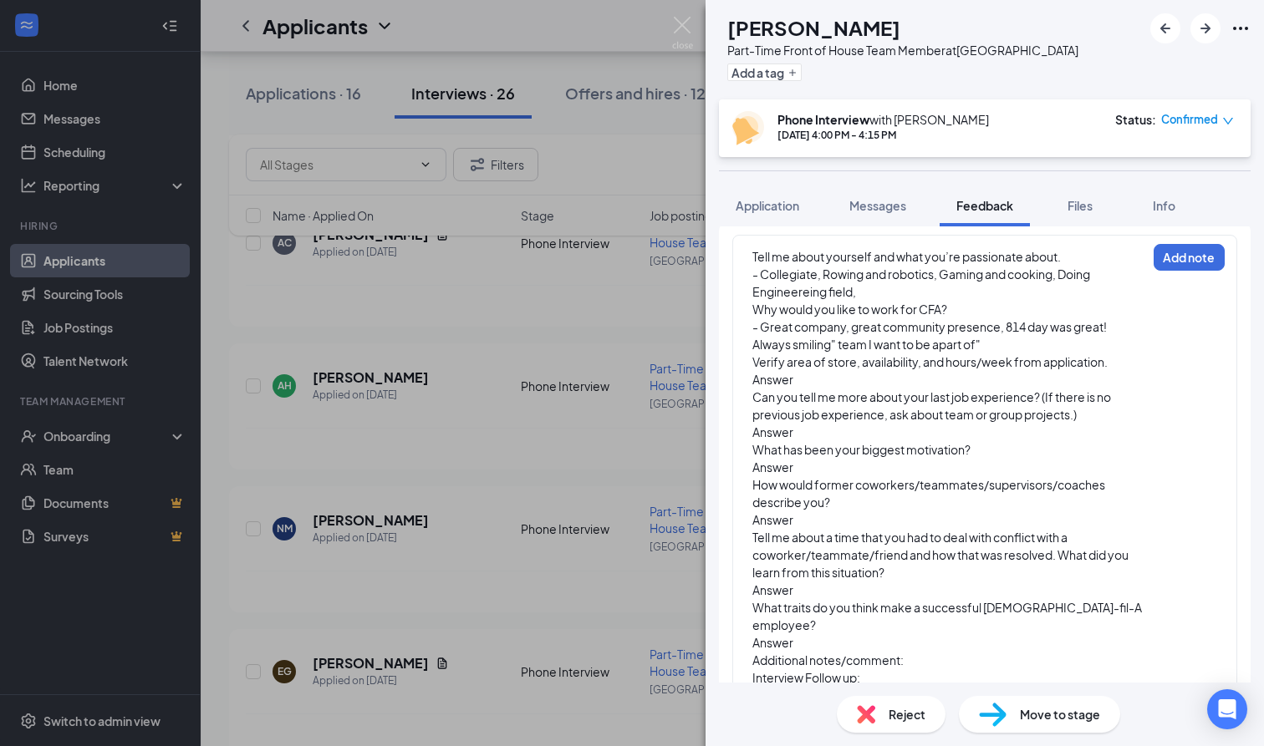
scroll to position [130, 0]
click at [837, 381] on div "Answer" at bounding box center [949, 378] width 394 height 18
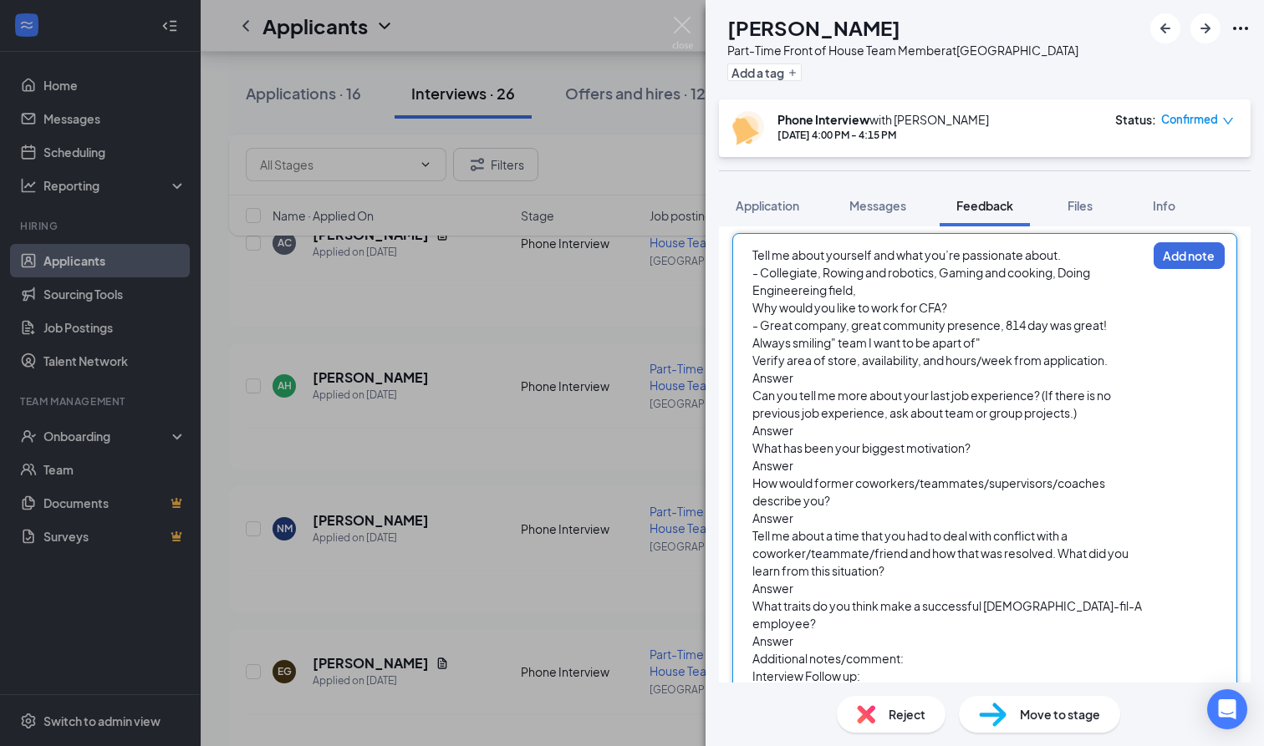
click at [806, 435] on div "Answer" at bounding box center [949, 431] width 394 height 18
drag, startPoint x: 800, startPoint y: 435, endPoint x: 751, endPoint y: 435, distance: 48.5
click at [751, 435] on div "Tell me about yourself and what you’re passionate about. - Collegiate, Rowing a…" at bounding box center [948, 484] width 395 height 476
click at [784, 211] on span "Application" at bounding box center [767, 205] width 64 height 15
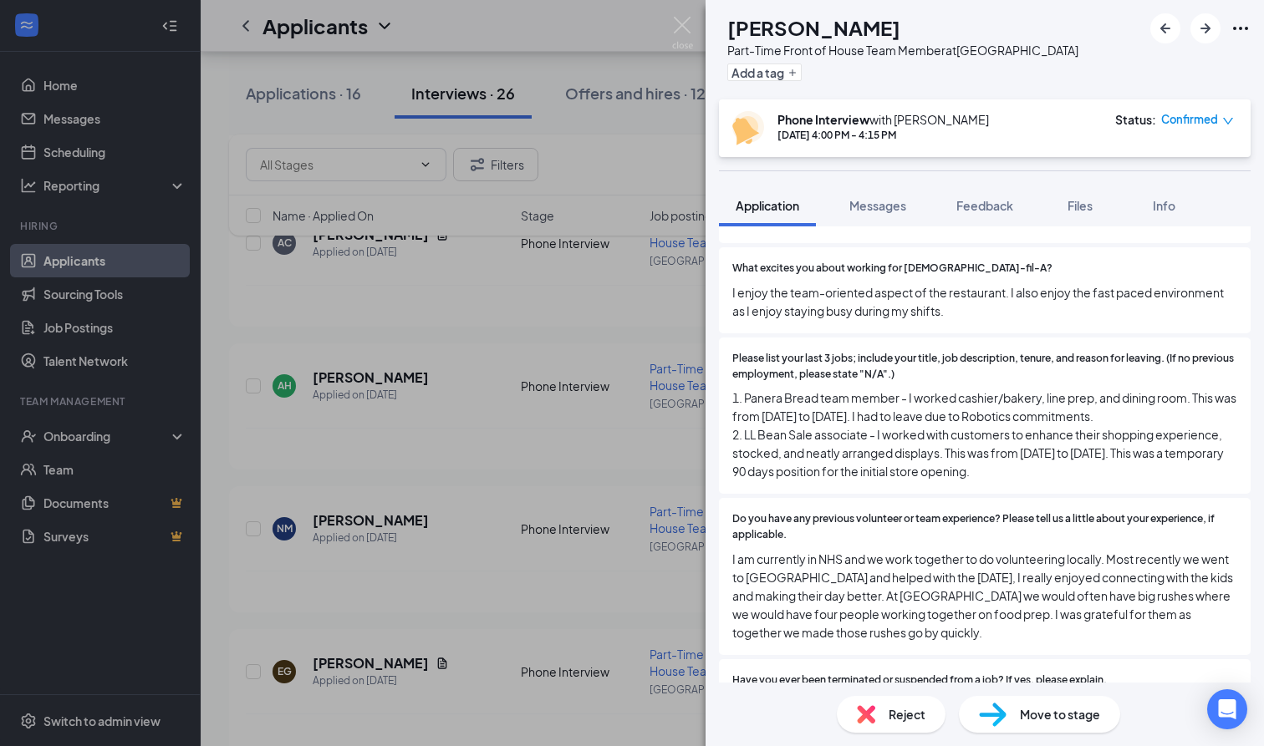
scroll to position [1268, 0]
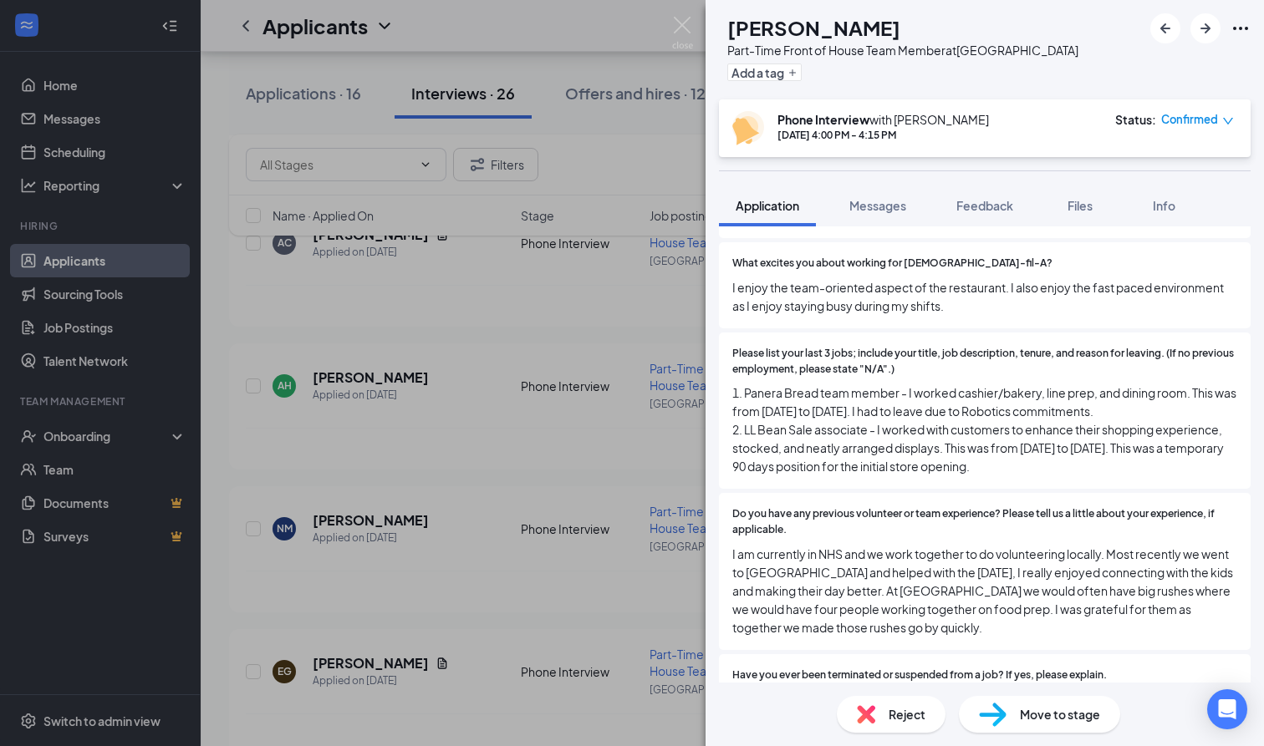
drag, startPoint x: 1036, startPoint y: 453, endPoint x: 790, endPoint y: 459, distance: 246.6
click at [790, 458] on span "1. Panera Bread team member - I worked cashier/bakery, line prep, and dining ro…" at bounding box center [984, 430] width 505 height 92
drag, startPoint x: 1037, startPoint y: 449, endPoint x: 776, endPoint y: 452, distance: 261.6
click at [776, 452] on span "1. Panera Bread team member - I worked cashier/bakery, line prep, and dining ro…" at bounding box center [984, 430] width 505 height 92
click at [1041, 455] on span "1. Panera Bread team member - I worked cashier/bakery, line prep, and dining ro…" at bounding box center [984, 430] width 505 height 92
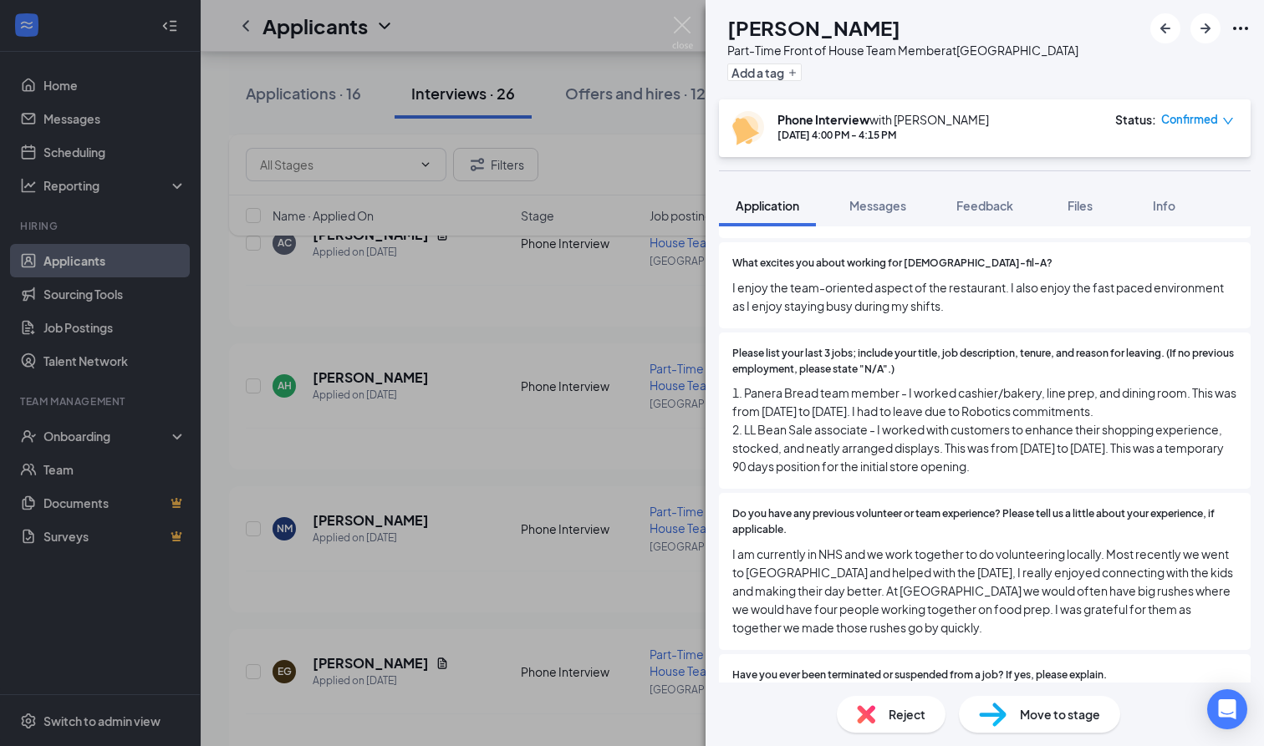
drag, startPoint x: 1039, startPoint y: 453, endPoint x: 730, endPoint y: 424, distance: 309.8
click at [730, 424] on div "Please list your last 3 jobs; include your title, job description, tenure, and …" at bounding box center [985, 411] width 532 height 157
click at [1091, 453] on span "1. Panera Bread team member - I worked cashier/bakery, line prep, and dining ro…" at bounding box center [984, 430] width 505 height 92
click at [972, 202] on span "Feedback" at bounding box center [984, 205] width 57 height 15
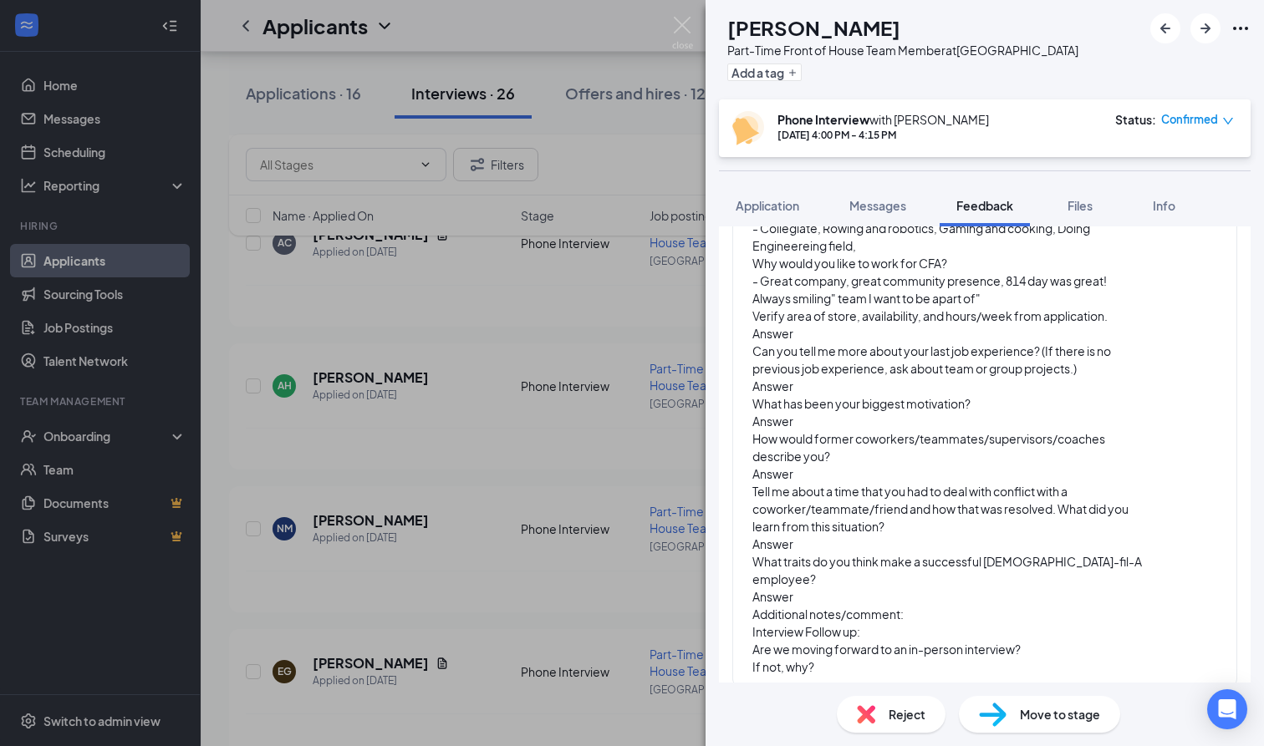
scroll to position [174, 0]
click at [808, 389] on div "Answer" at bounding box center [949, 388] width 394 height 18
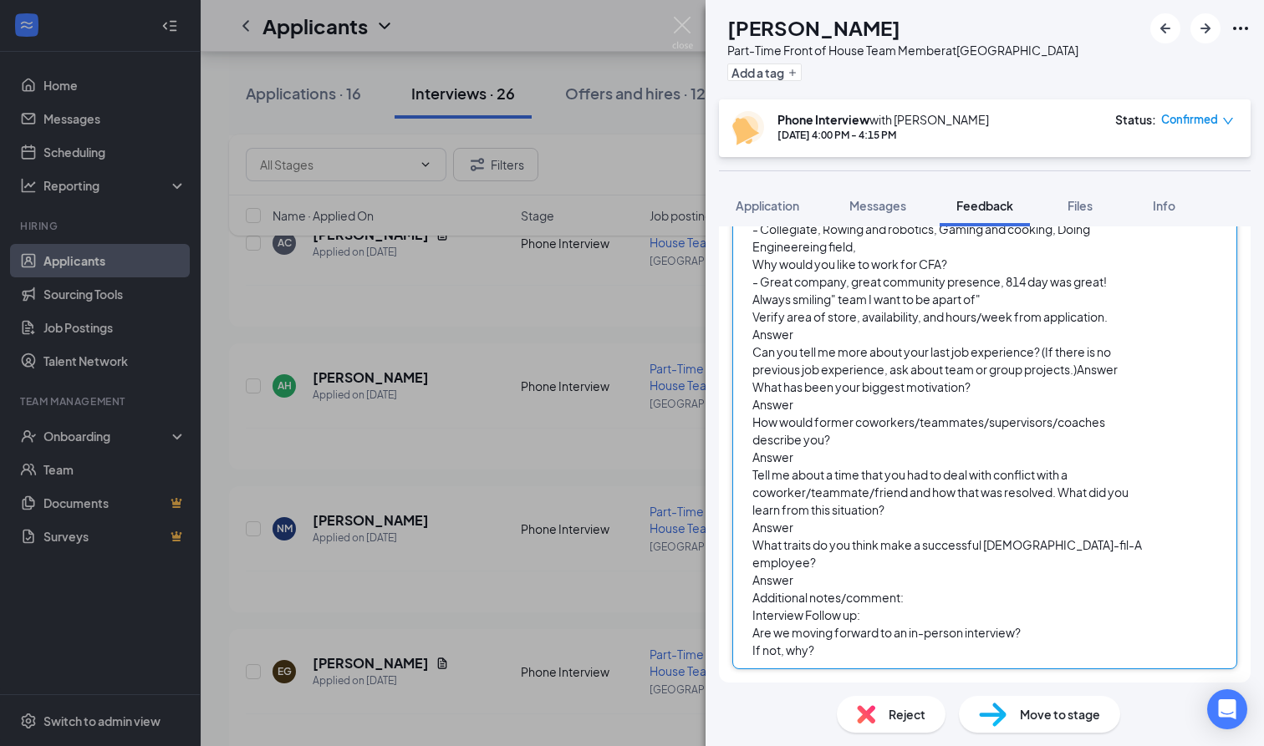
scroll to position [156, 0]
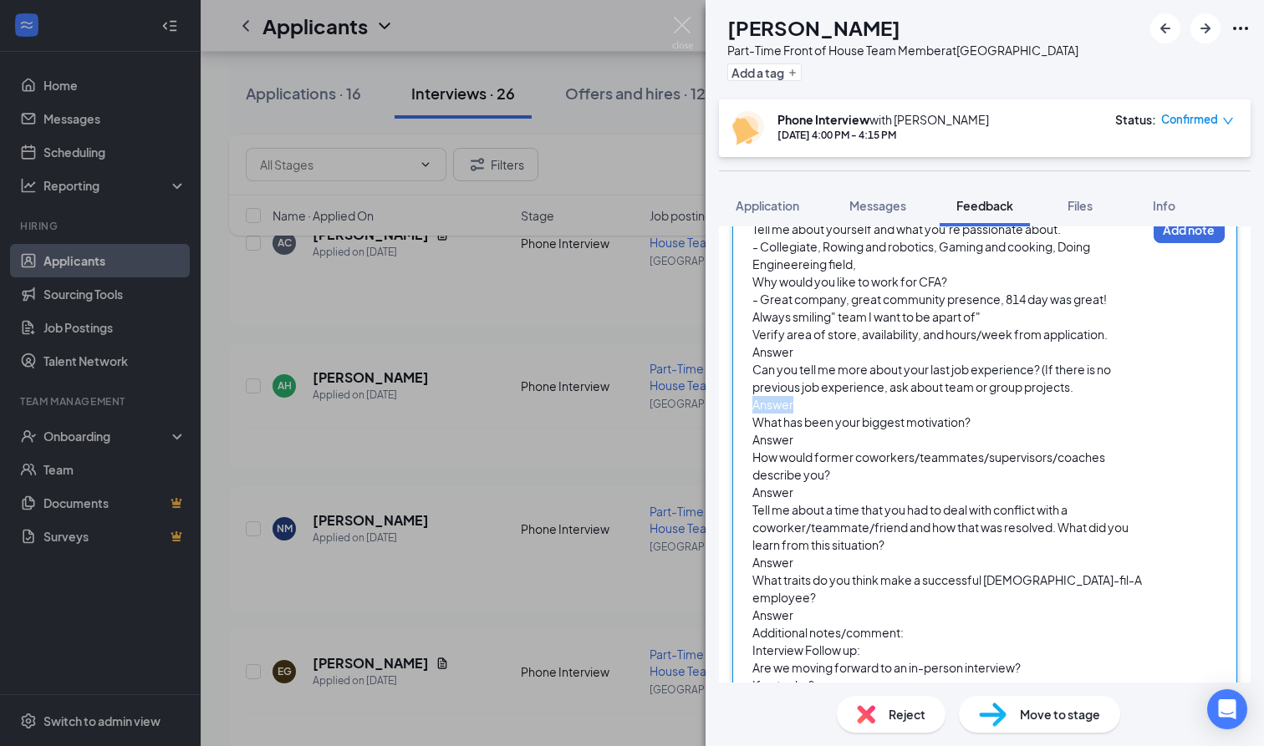
drag, startPoint x: 808, startPoint y: 405, endPoint x: 753, endPoint y: 407, distance: 55.2
click at [753, 407] on div "Answer" at bounding box center [949, 405] width 394 height 18
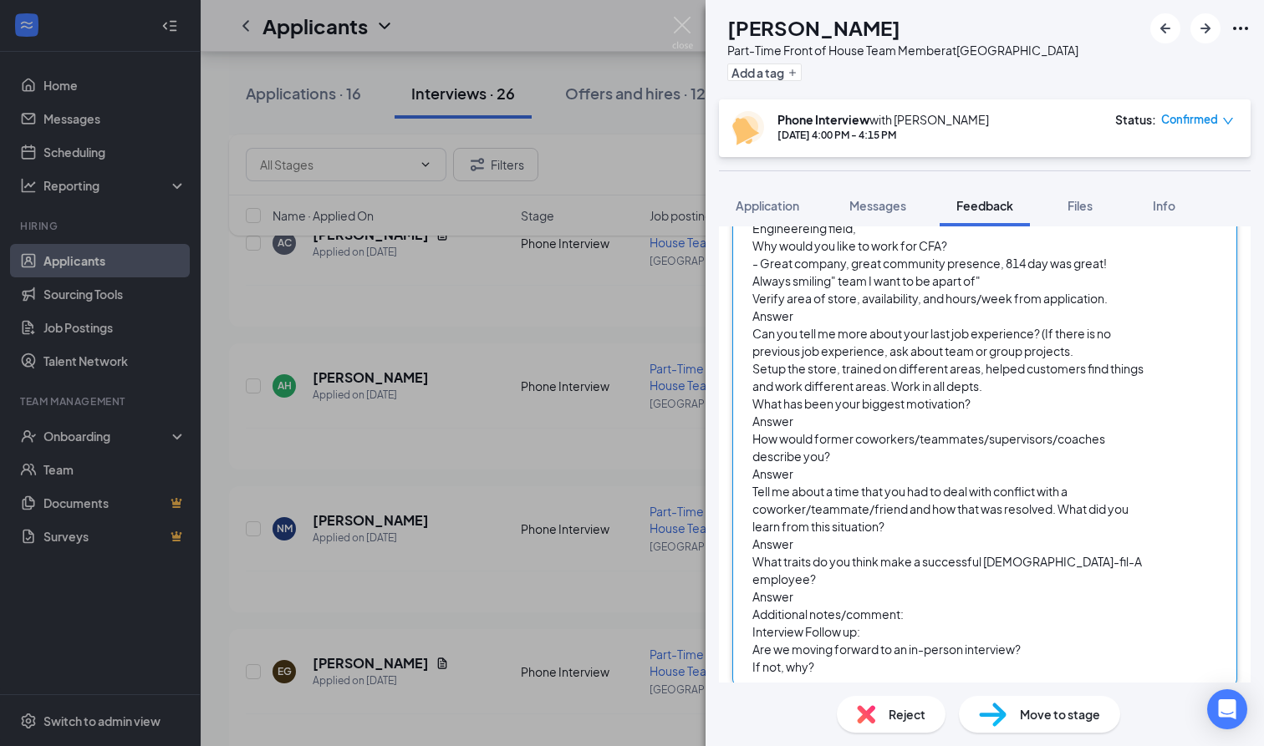
scroll to position [191, 0]
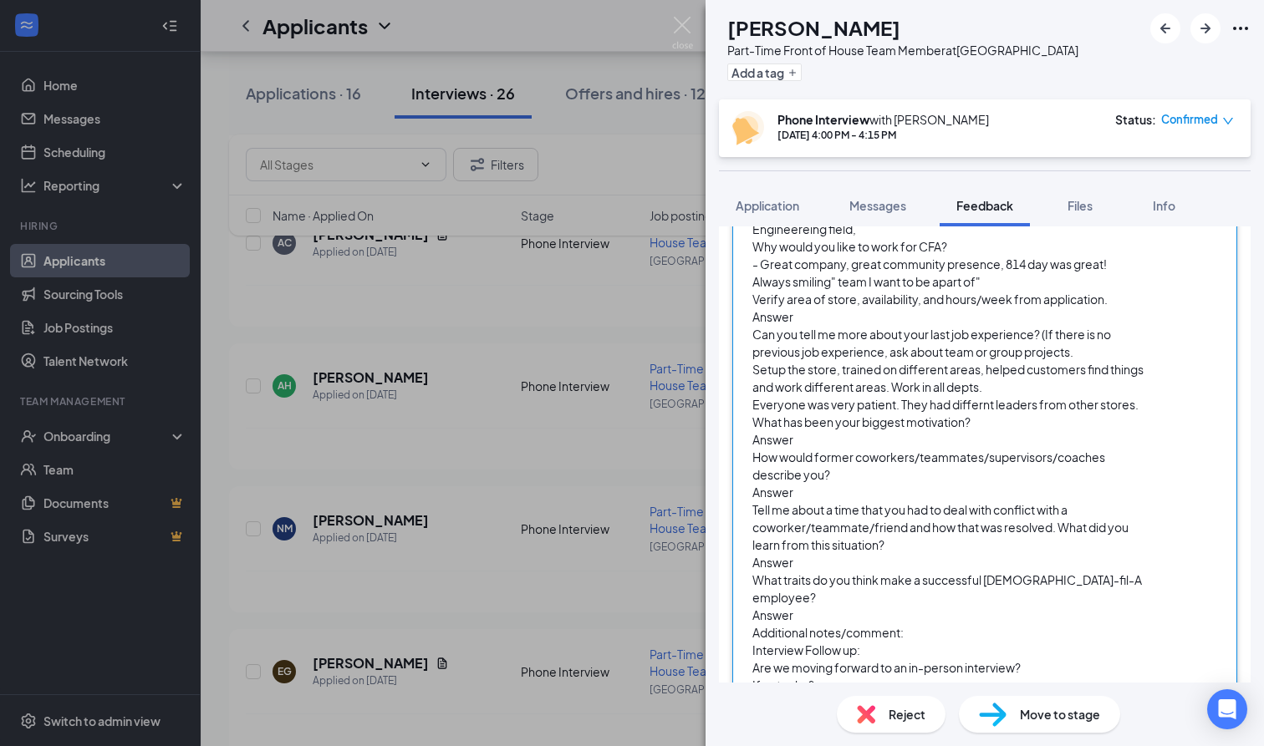
click at [972, 407] on span "Everyone was very patient. They had differnt leaders from other stores." at bounding box center [945, 404] width 386 height 15
click at [985, 410] on span "Everyone was very patient. They had differnt leaders from other stores." at bounding box center [945, 404] width 386 height 15
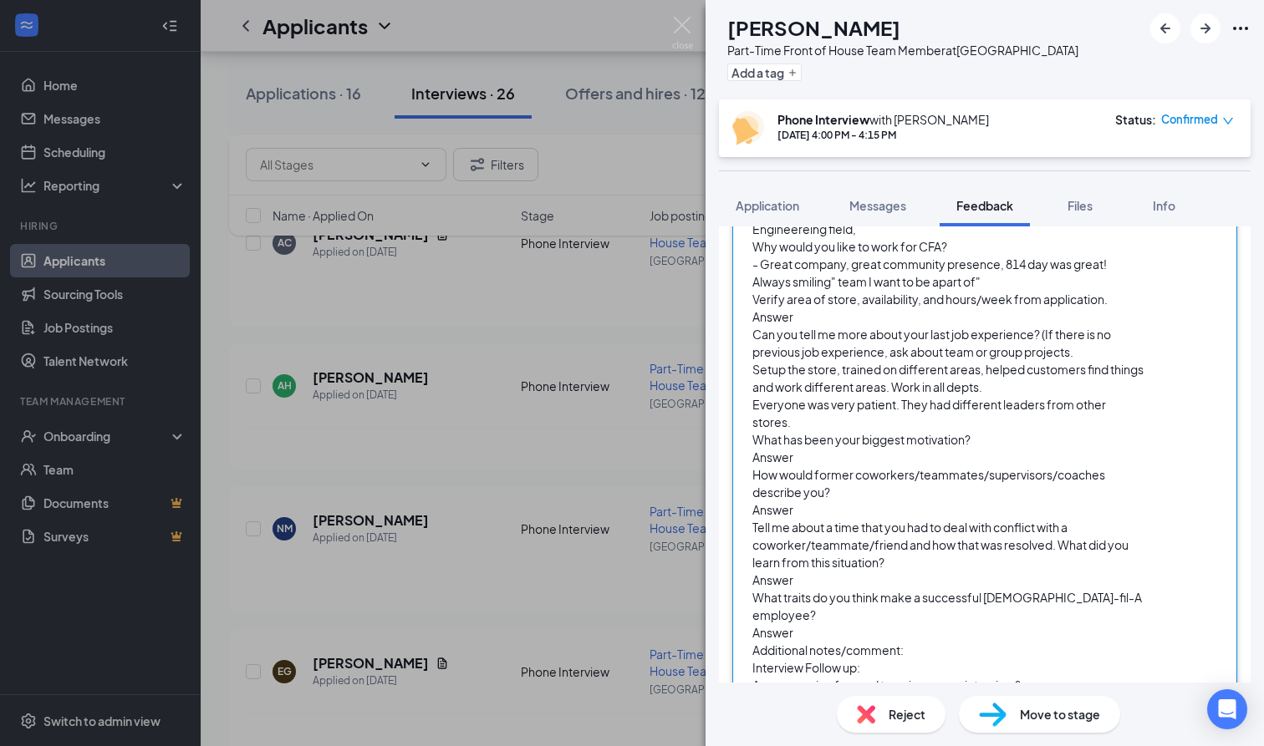
click at [1022, 431] on div "What has been your biggest motivation?" at bounding box center [949, 440] width 394 height 18
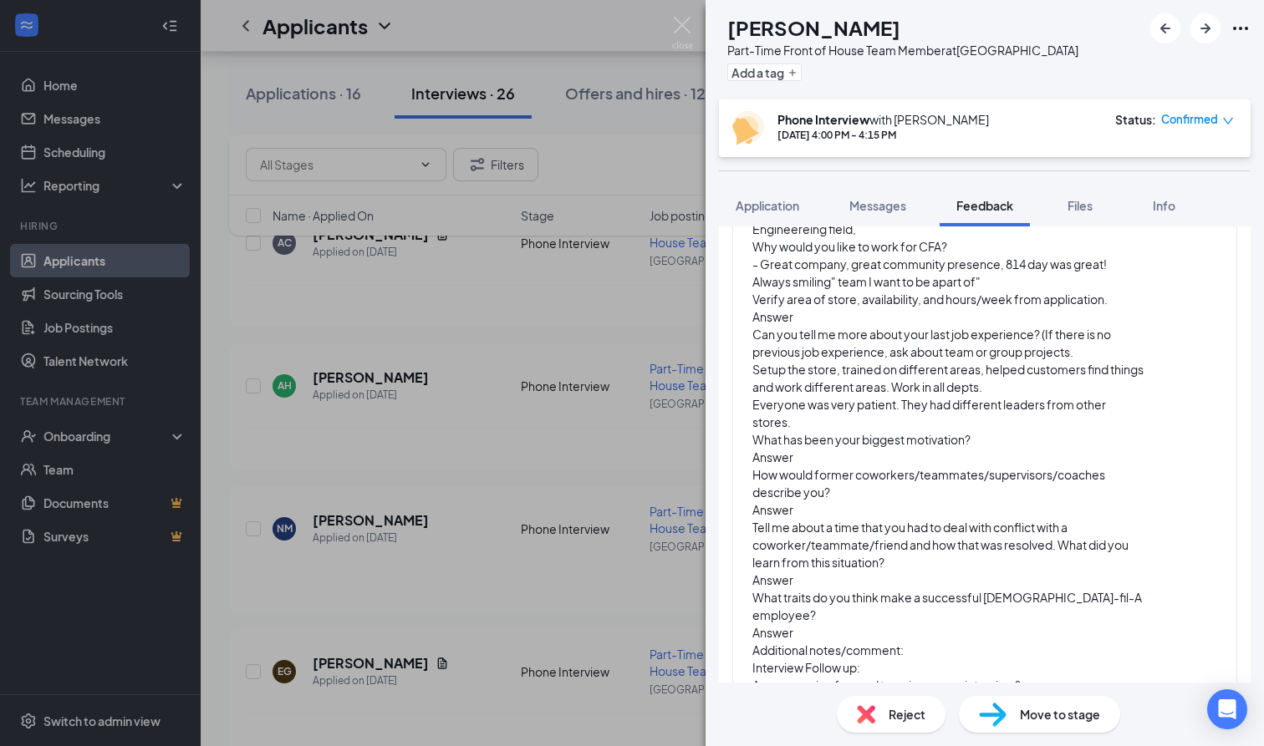
click at [1150, 409] on div "Tell me about yourself and what you’re passionate about. - Collegiate, Rowing a…" at bounding box center [984, 447] width 505 height 550
click at [1148, 405] on div "Tell me about yourself and what you’re passionate about. - Collegiate, Rowing a…" at bounding box center [984, 447] width 505 height 550
click at [988, 431] on div "What has been your biggest motivation?" at bounding box center [949, 440] width 394 height 18
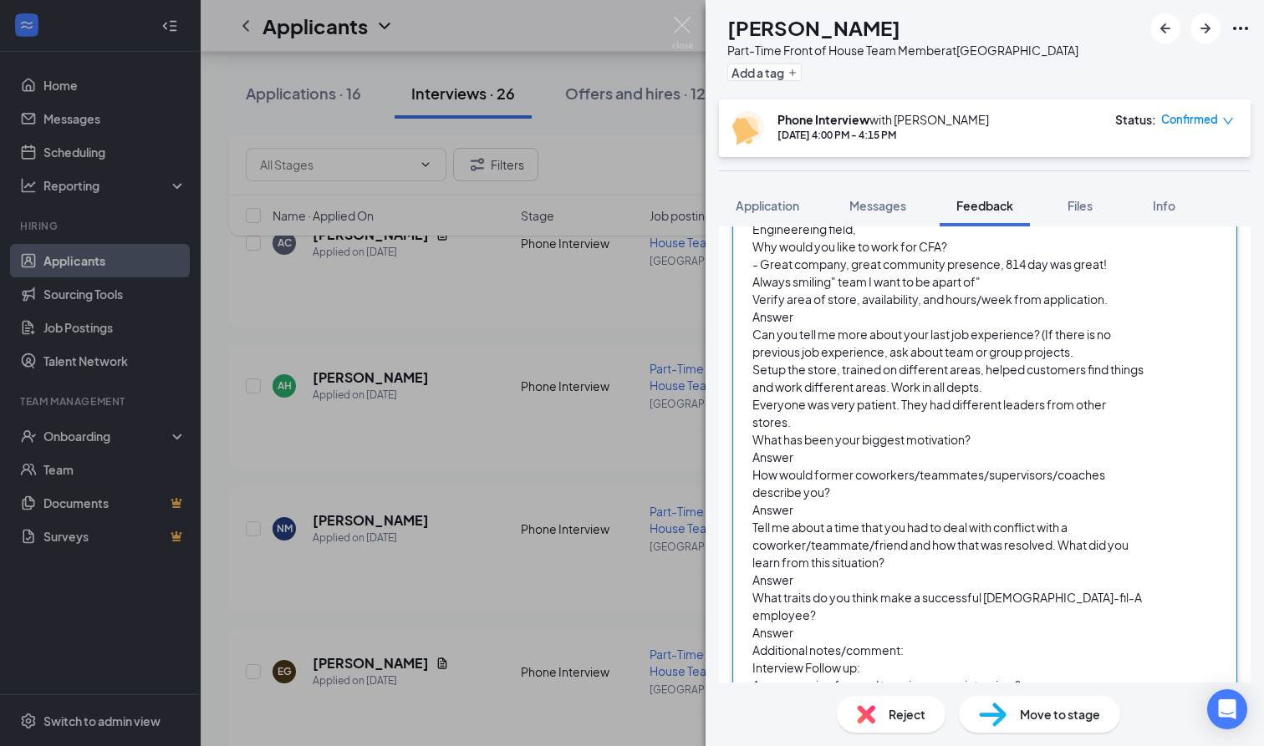
click at [801, 449] on div "Answer" at bounding box center [949, 458] width 394 height 18
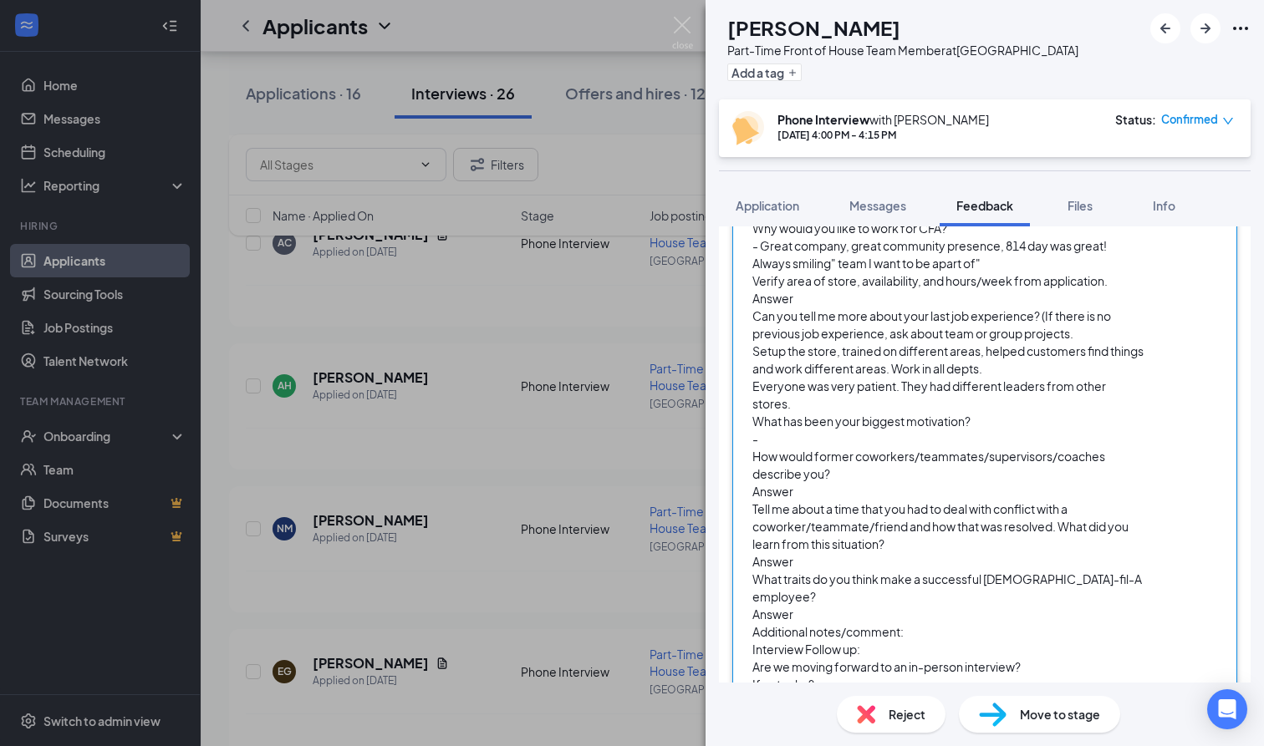
scroll to position [209, 0]
click at [761, 432] on span "- My mom"" at bounding box center [782, 439] width 60 height 15
click at [838, 431] on div "- "My mom"" at bounding box center [949, 440] width 394 height 18
click at [809, 484] on div "Answer" at bounding box center [949, 493] width 394 height 18
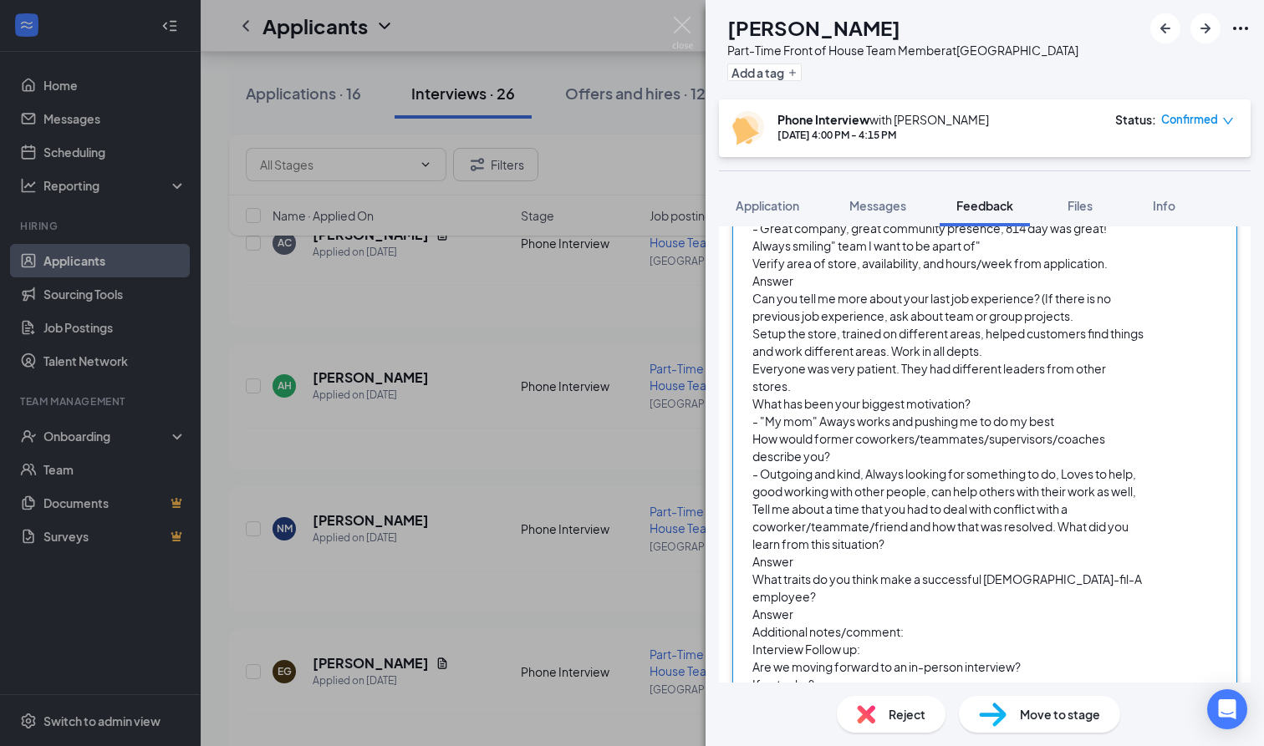
scroll to position [226, 0]
drag, startPoint x: 913, startPoint y: 531, endPoint x: 901, endPoint y: 531, distance: 12.5
click at [901, 531] on div "Tell me about a time that you had to deal with conflict with a coworker/teammat…" at bounding box center [949, 527] width 394 height 53
click at [808, 554] on div "Answer" at bounding box center [949, 563] width 394 height 18
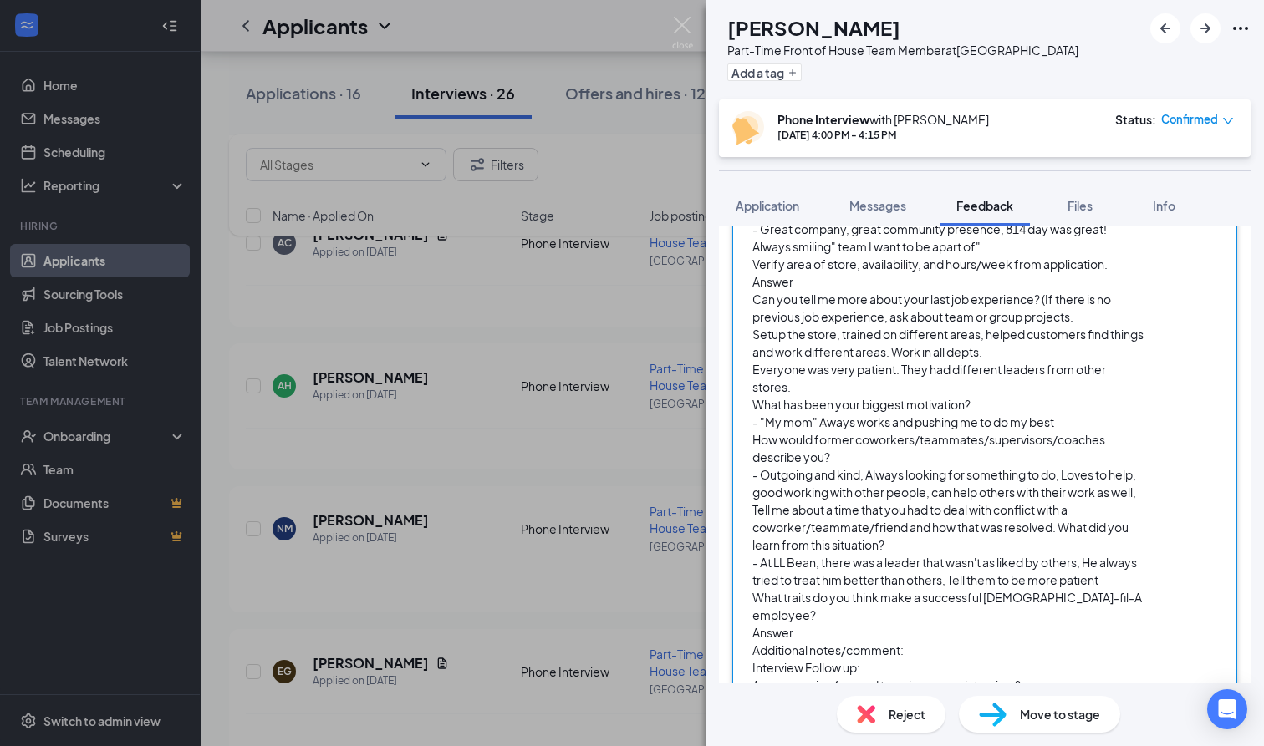
click at [784, 625] on span "Answer" at bounding box center [772, 632] width 41 height 15
click at [824, 624] on div "Answer" at bounding box center [949, 633] width 394 height 18
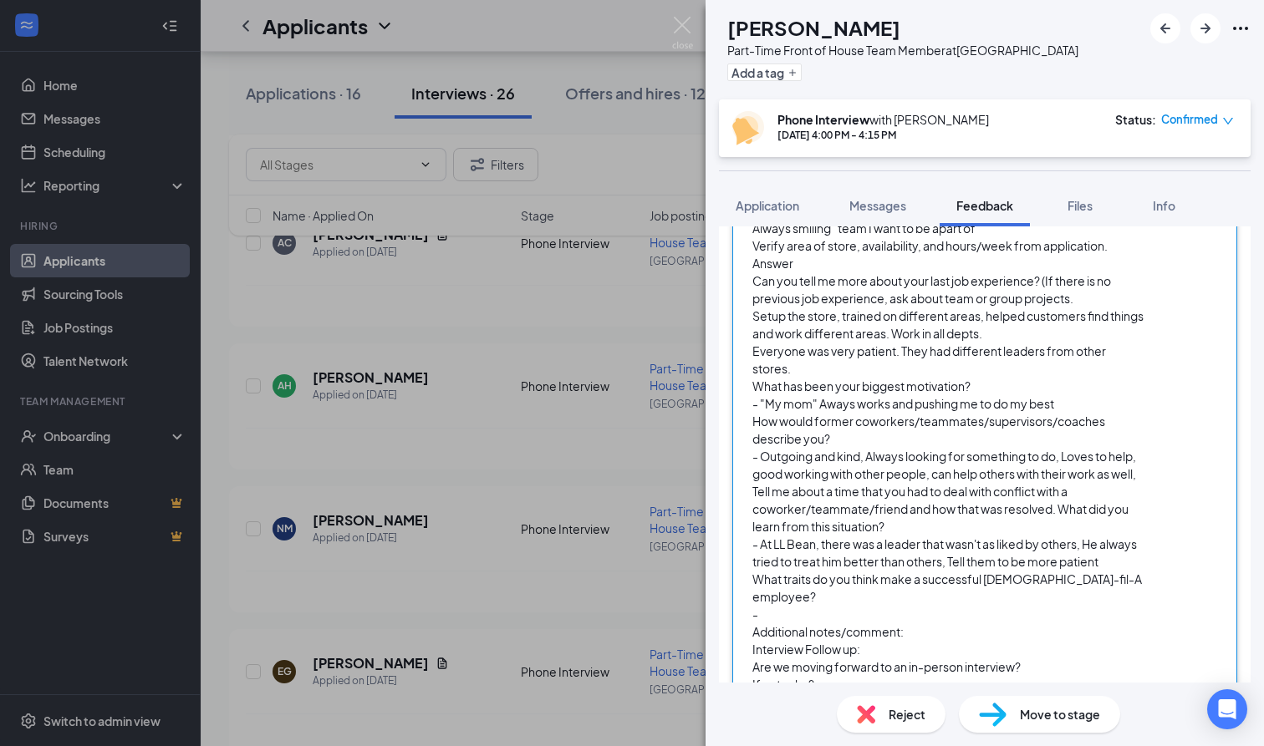
scroll to position [244, 0]
click at [807, 607] on div "-" at bounding box center [949, 616] width 394 height 18
click at [924, 642] on div "Interview Follow up:" at bounding box center [949, 651] width 394 height 18
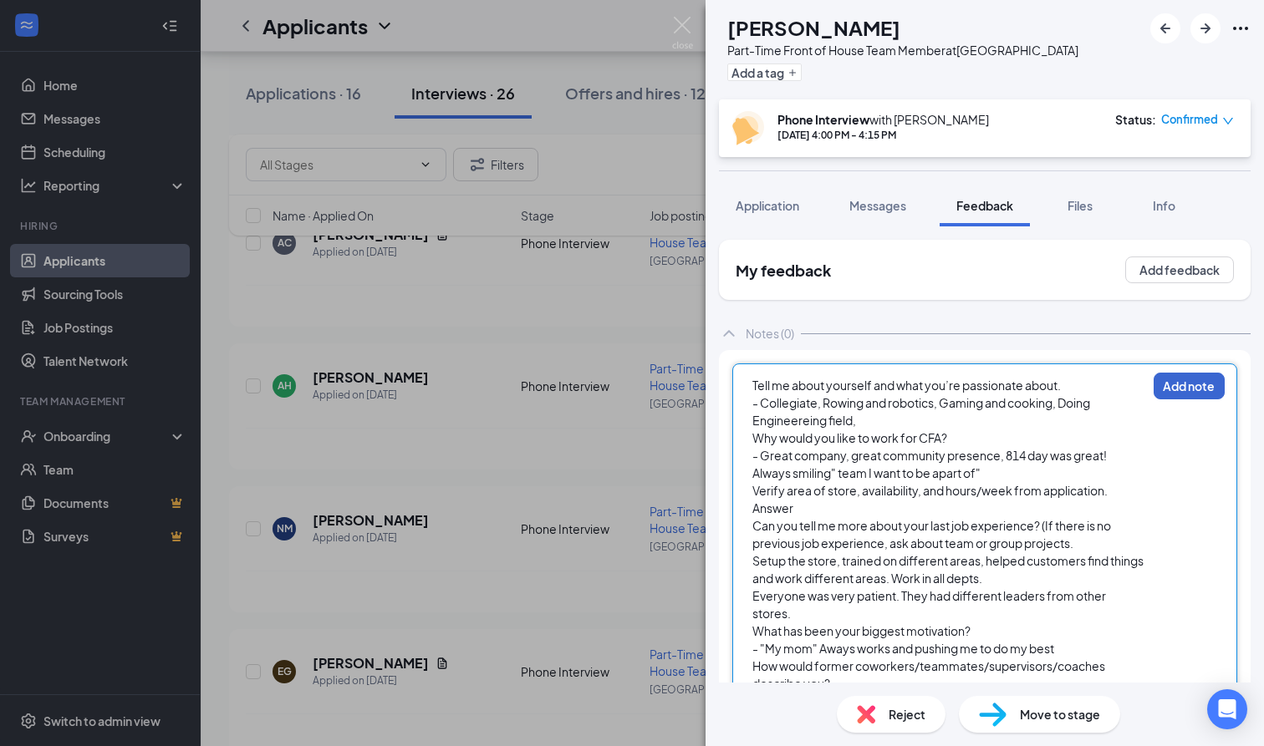
scroll to position [0, 0]
click at [1178, 389] on button "Add note" at bounding box center [1188, 386] width 71 height 27
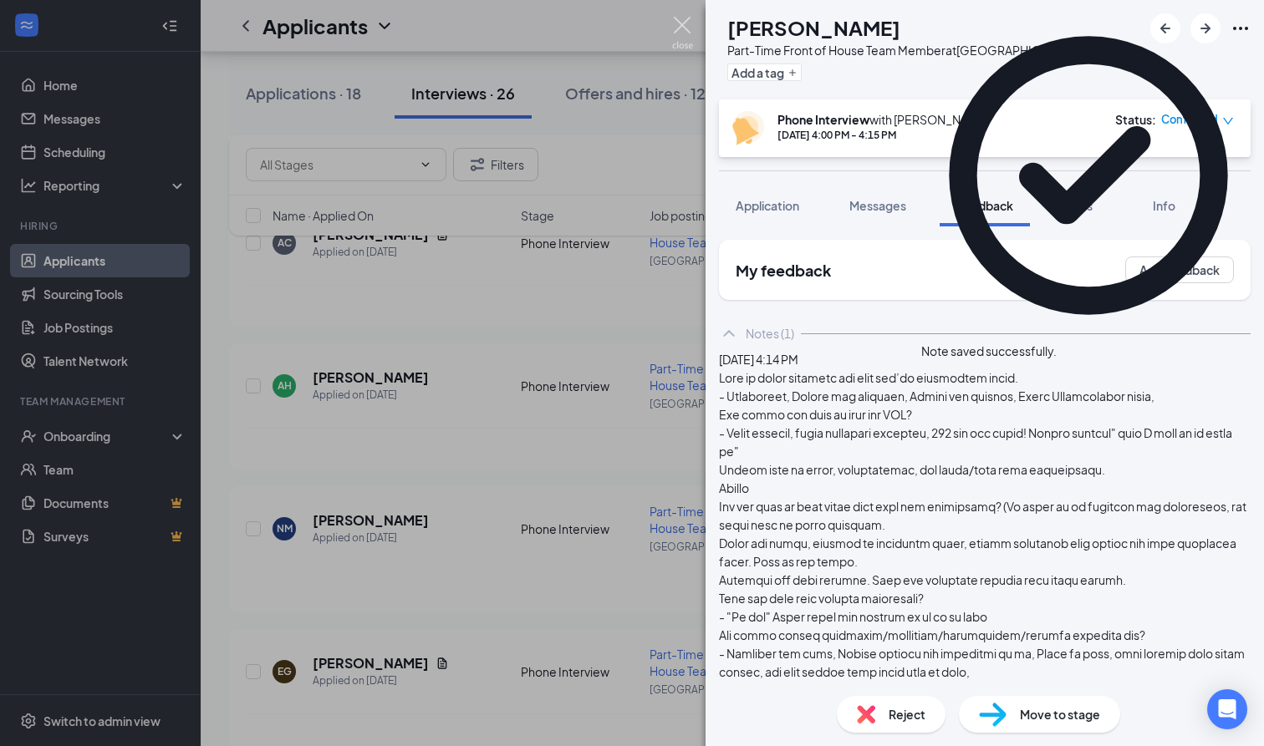
click at [679, 26] on img at bounding box center [682, 33] width 21 height 33
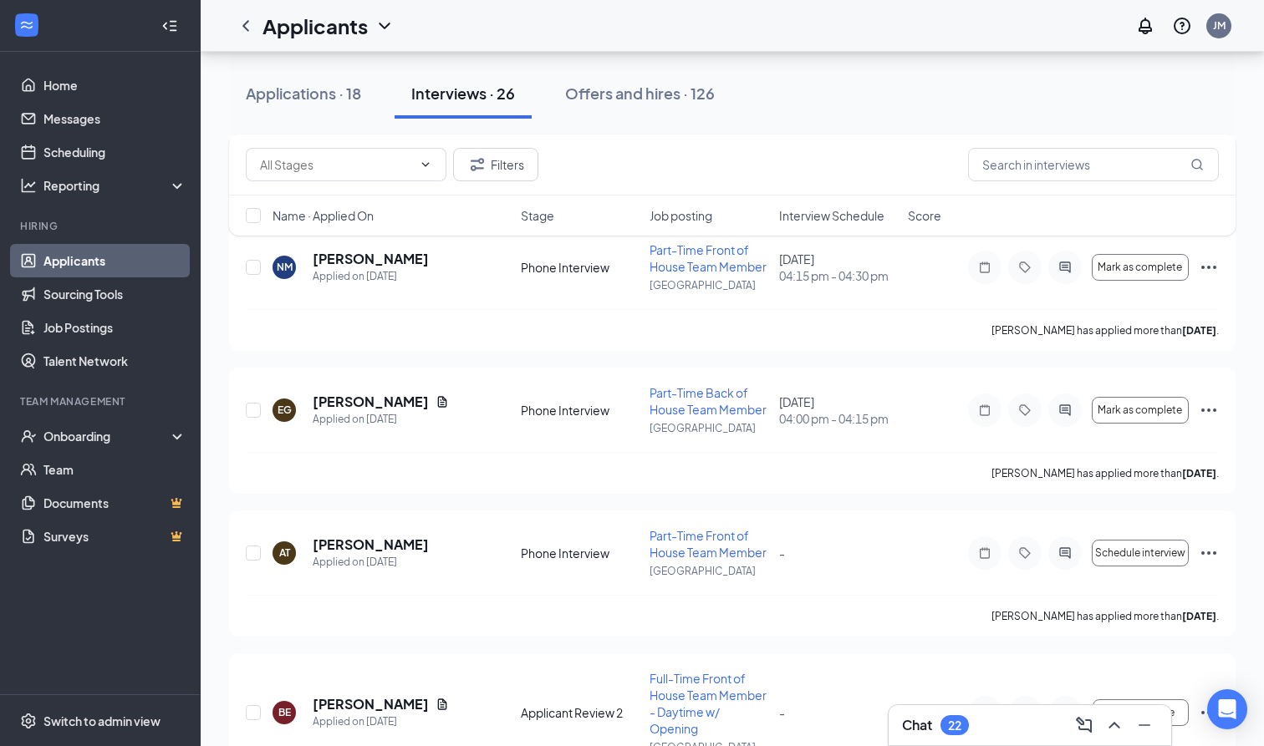
scroll to position [1351, 0]
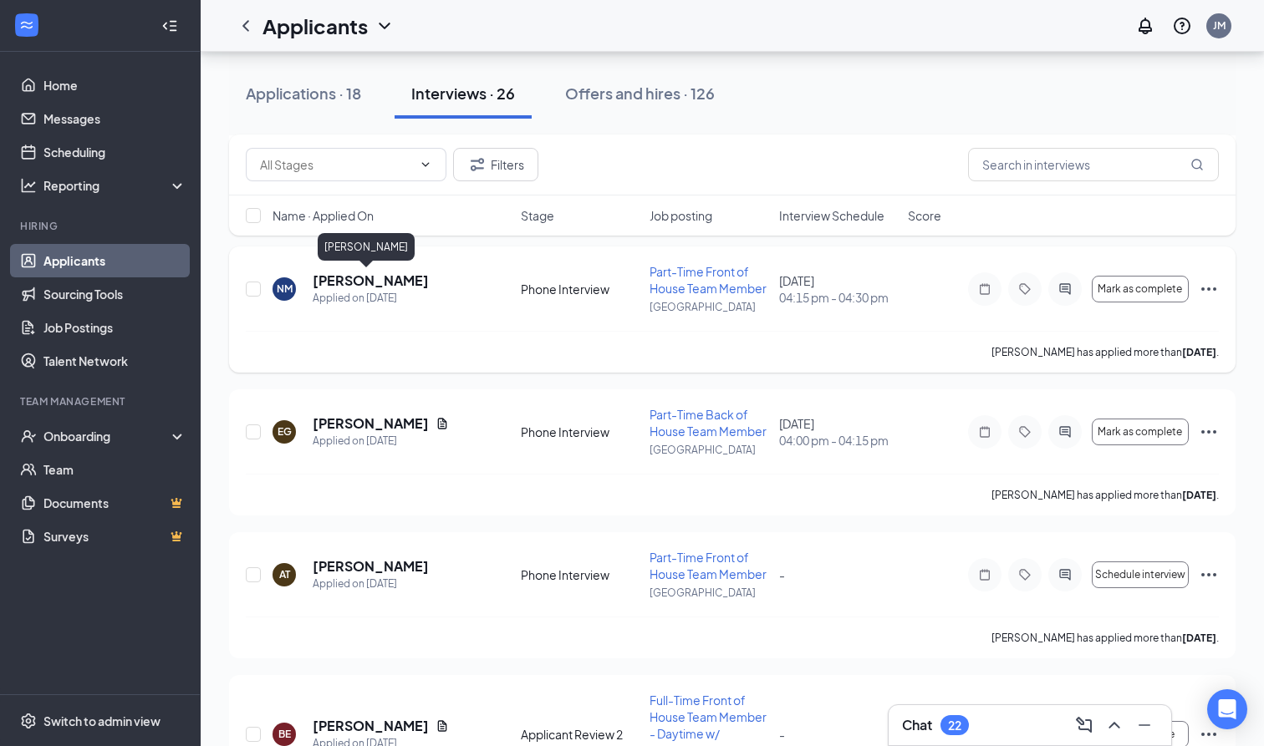
click at [369, 279] on h5 "[PERSON_NAME]" at bounding box center [371, 281] width 116 height 18
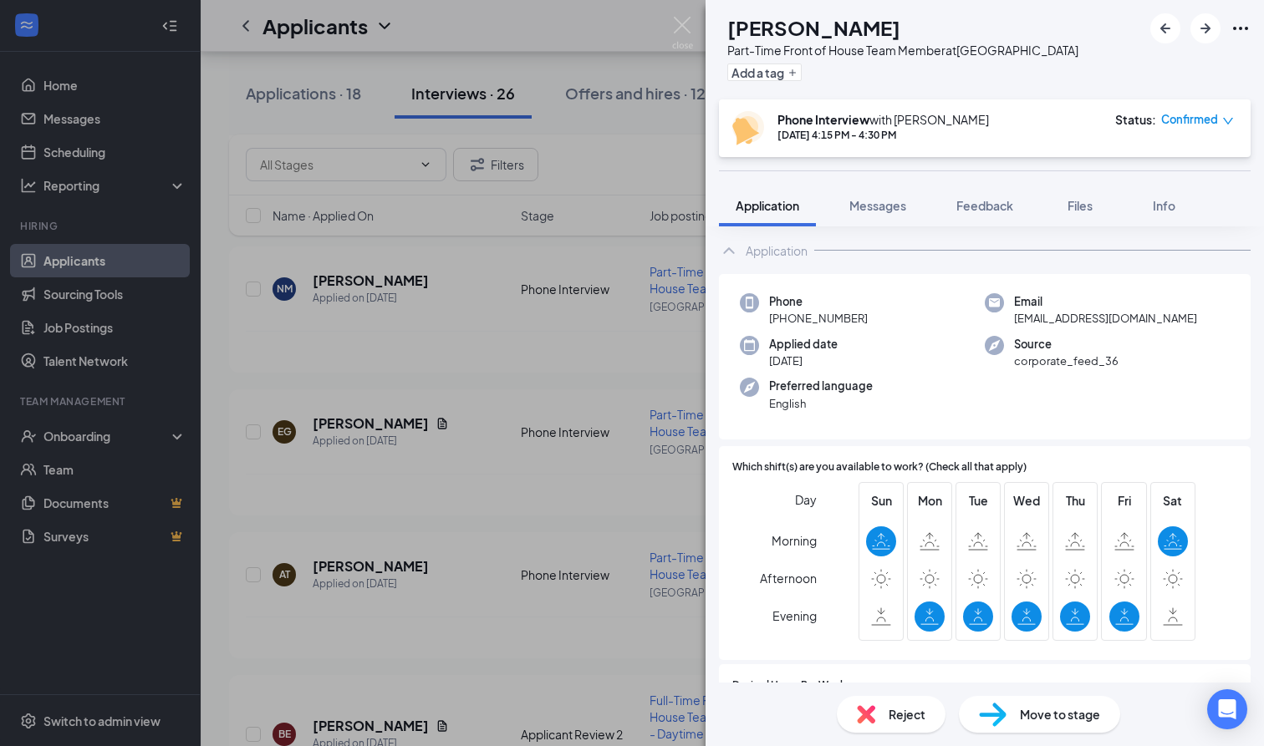
scroll to position [90, 0]
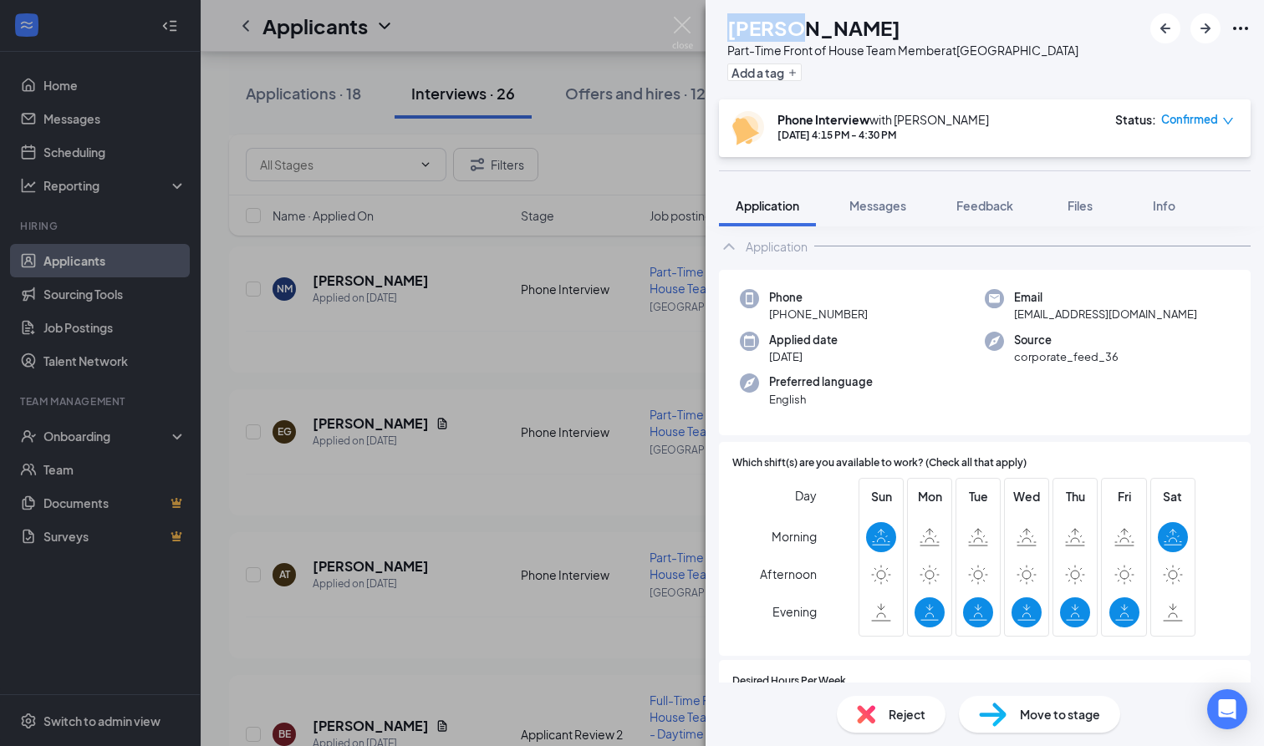
drag, startPoint x: 762, startPoint y: 31, endPoint x: 822, endPoint y: 33, distance: 60.2
click at [822, 33] on h1 "[PERSON_NAME]" at bounding box center [813, 27] width 173 height 28
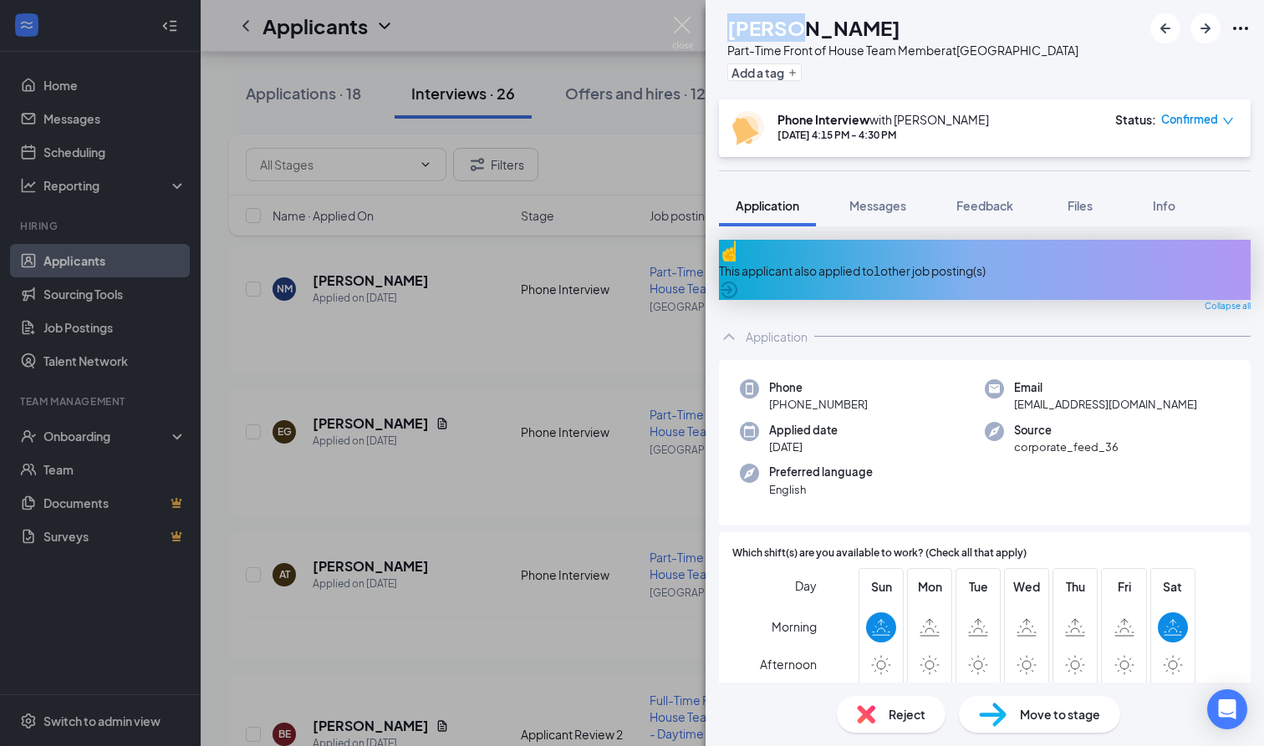
scroll to position [0, 0]
click at [992, 211] on span "Feedback" at bounding box center [984, 205] width 57 height 15
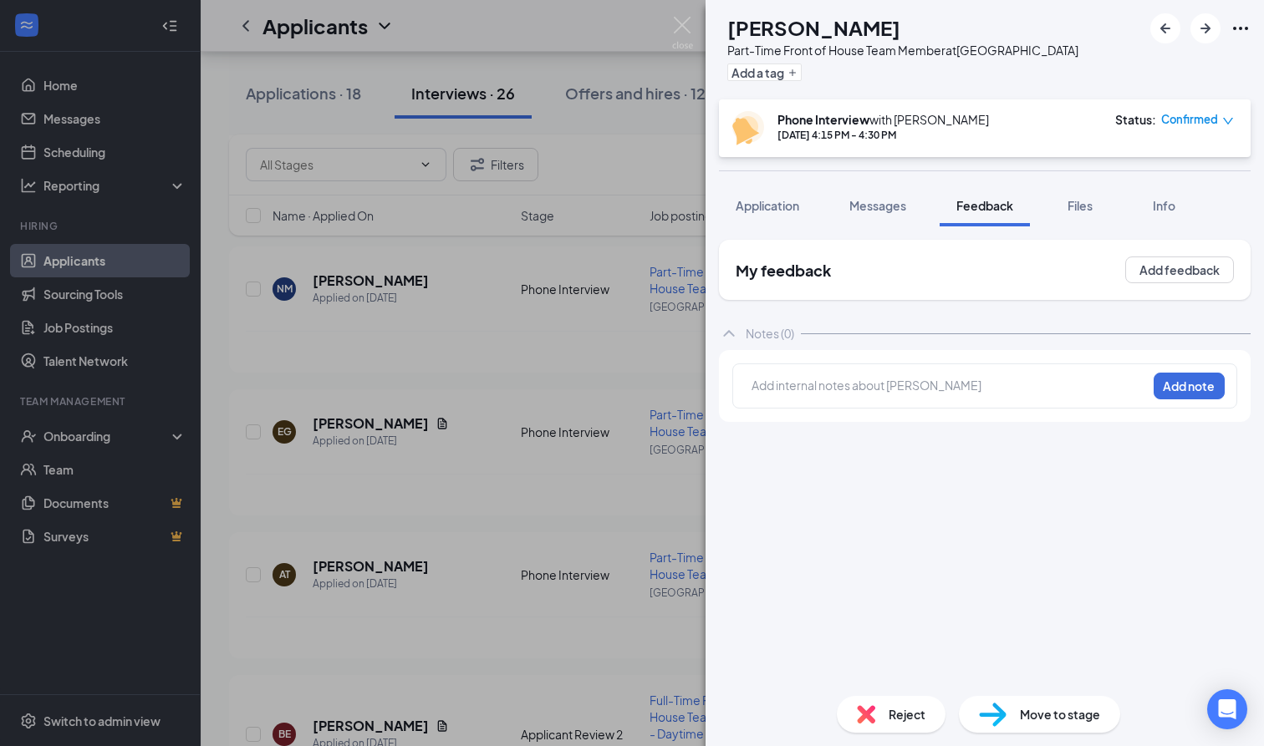
click at [819, 392] on div at bounding box center [949, 386] width 394 height 18
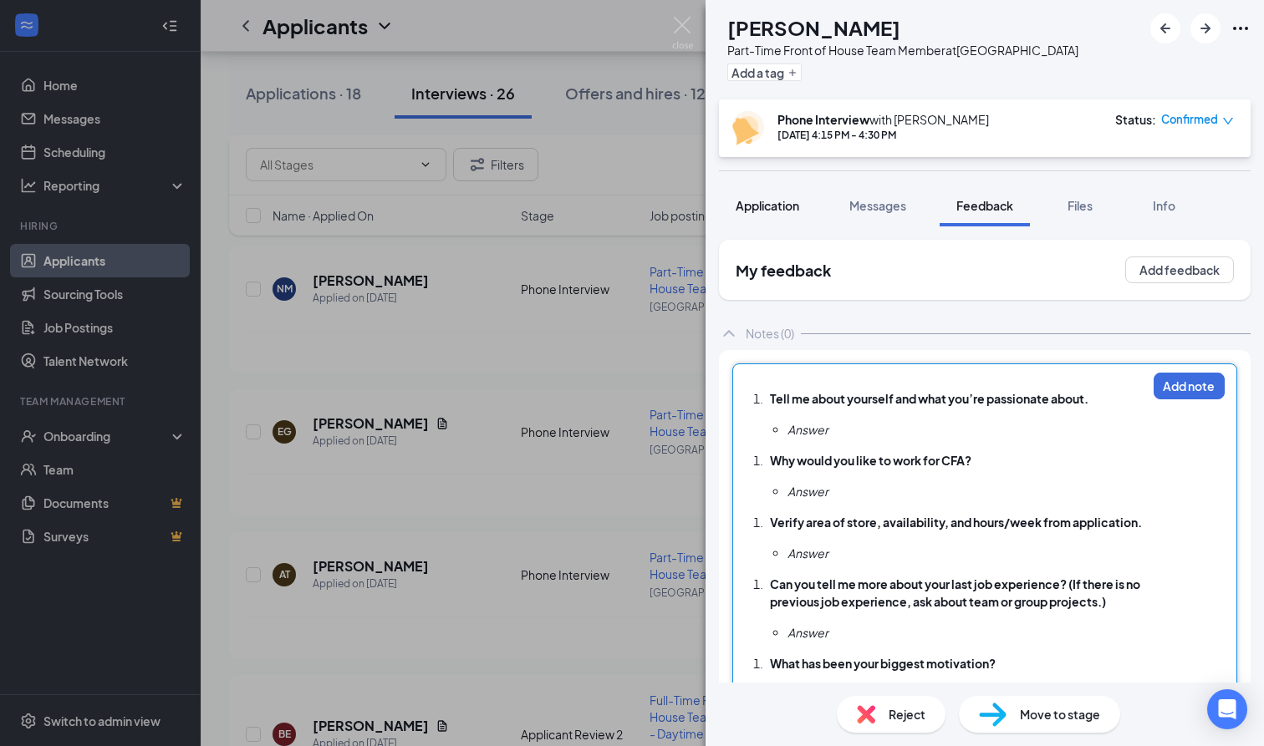
click at [783, 206] on span "Application" at bounding box center [767, 205] width 64 height 15
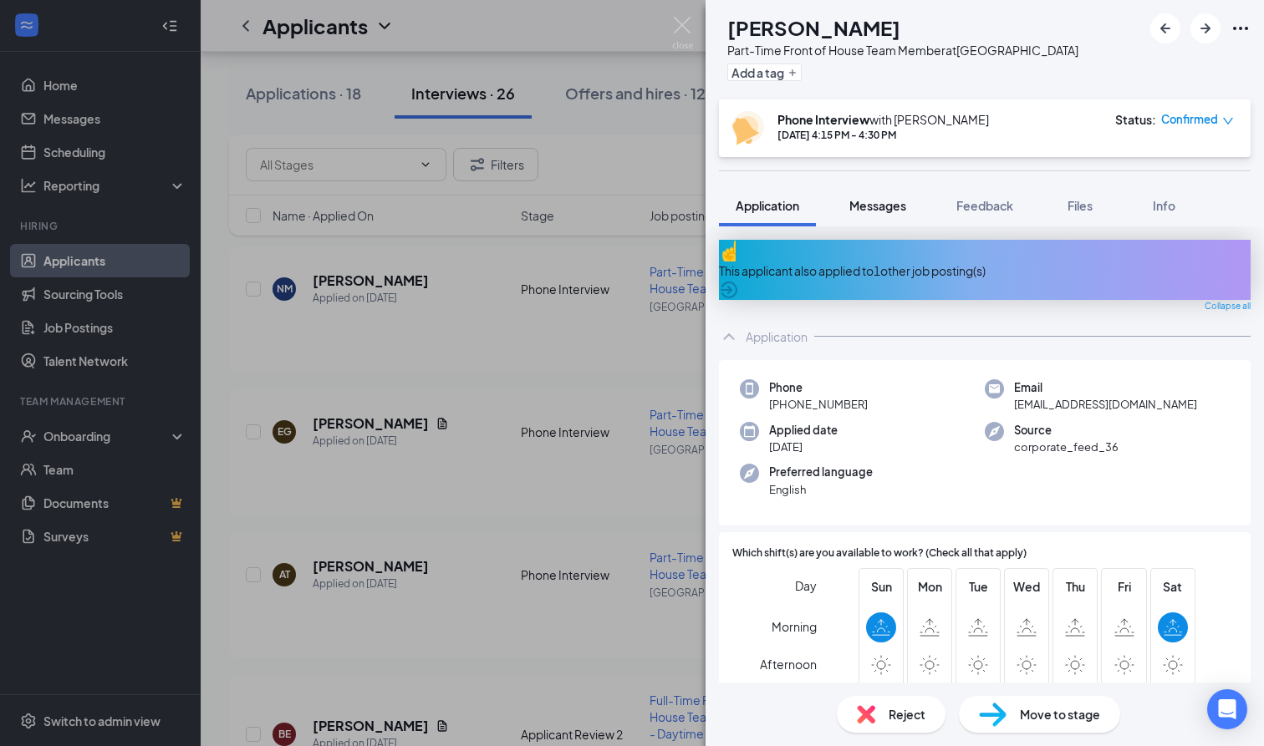
click at [866, 200] on span "Messages" at bounding box center [877, 205] width 57 height 15
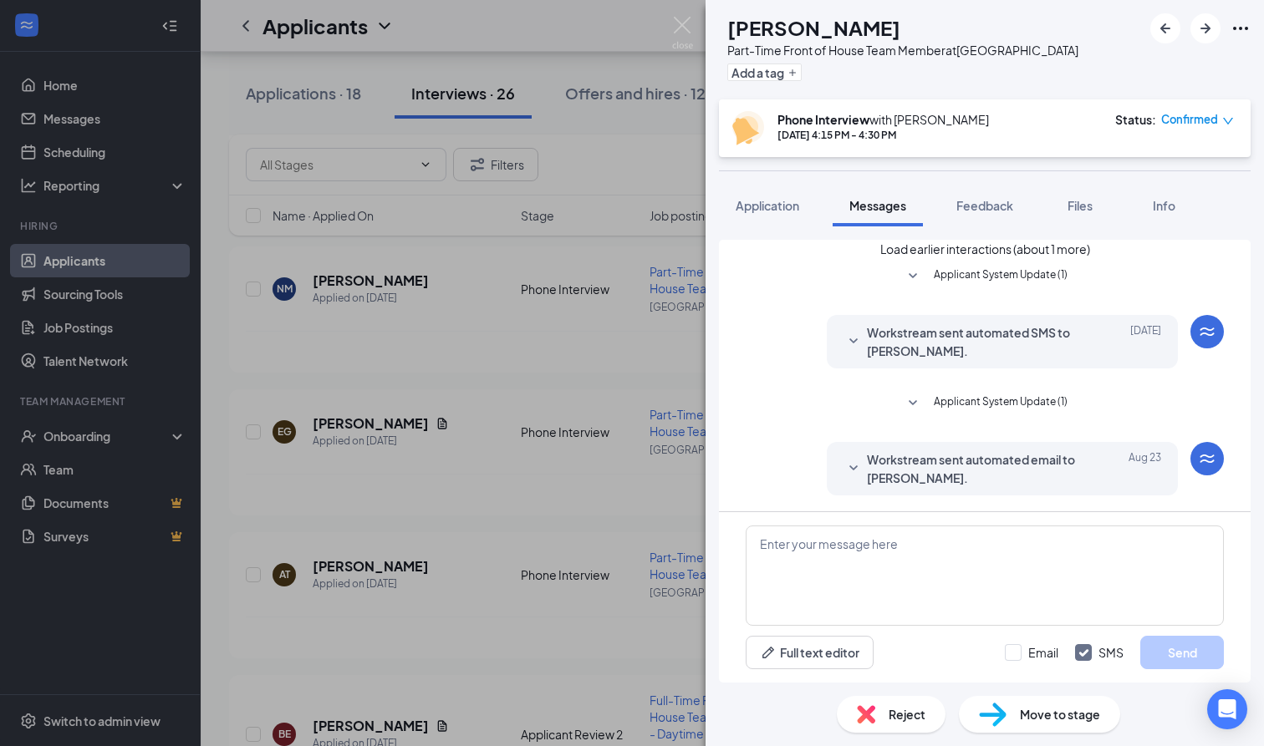
click at [976, 258] on button "Load earlier interactions (about 1 more)" at bounding box center [985, 249] width 210 height 18
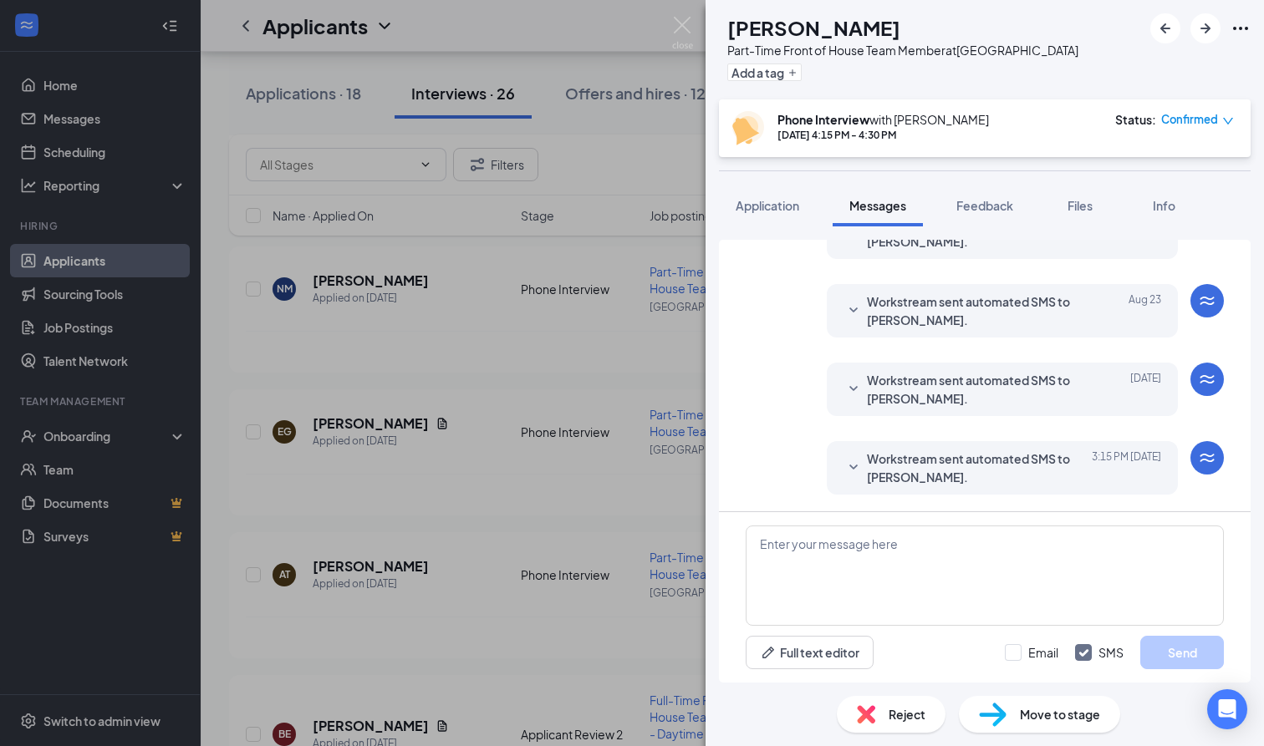
scroll to position [424, 0]
click at [764, 211] on span "Application" at bounding box center [767, 205] width 64 height 15
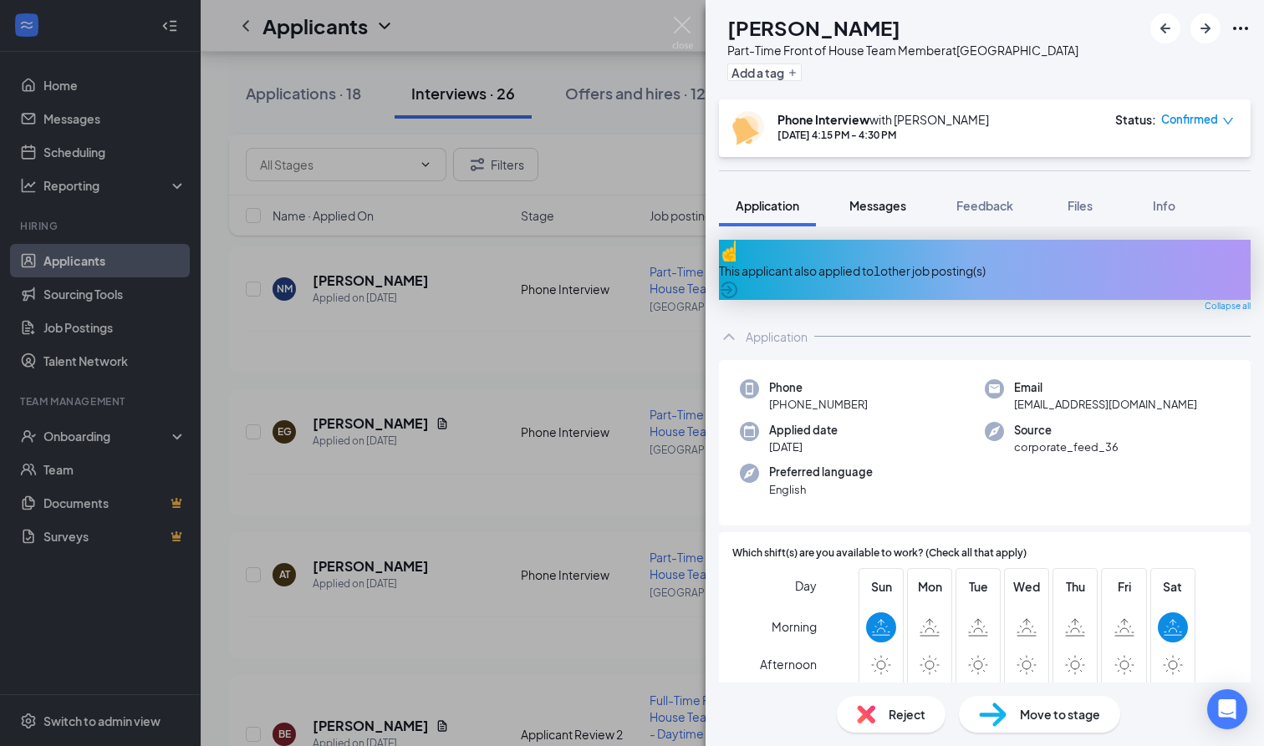
click at [884, 204] on span "Messages" at bounding box center [877, 205] width 57 height 15
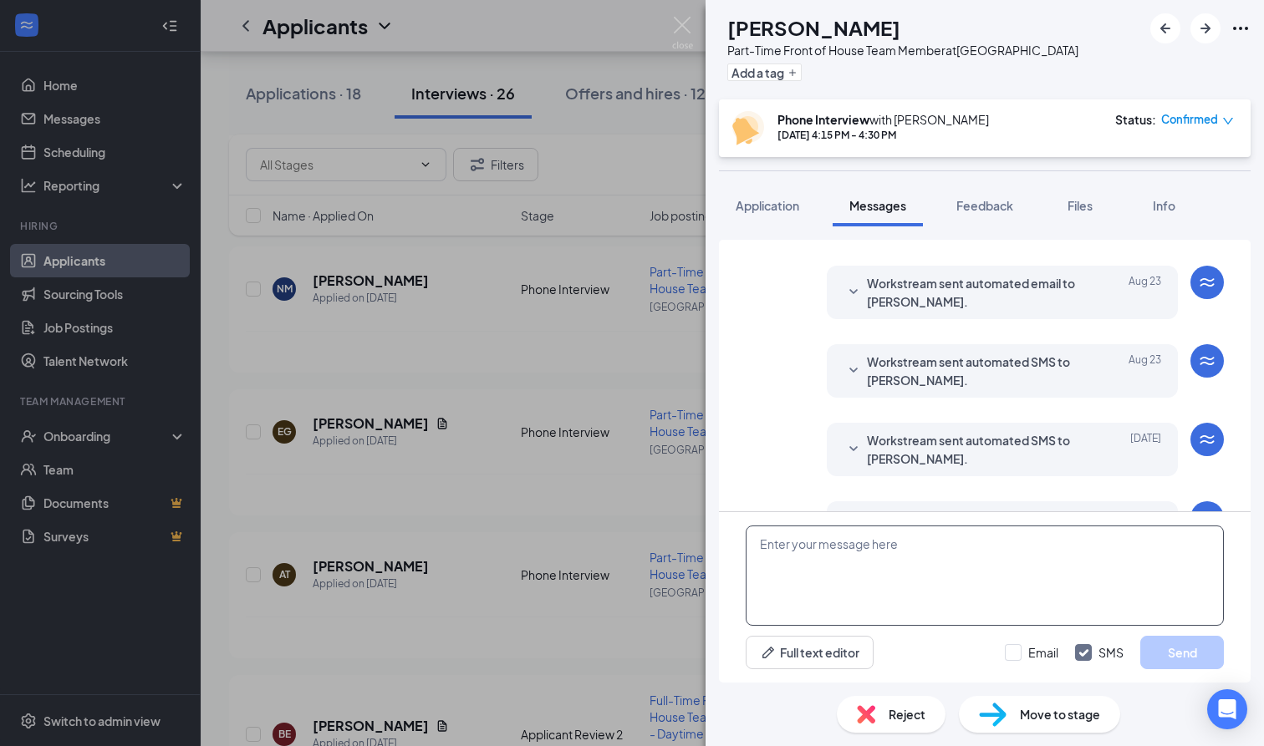
scroll to position [477, 0]
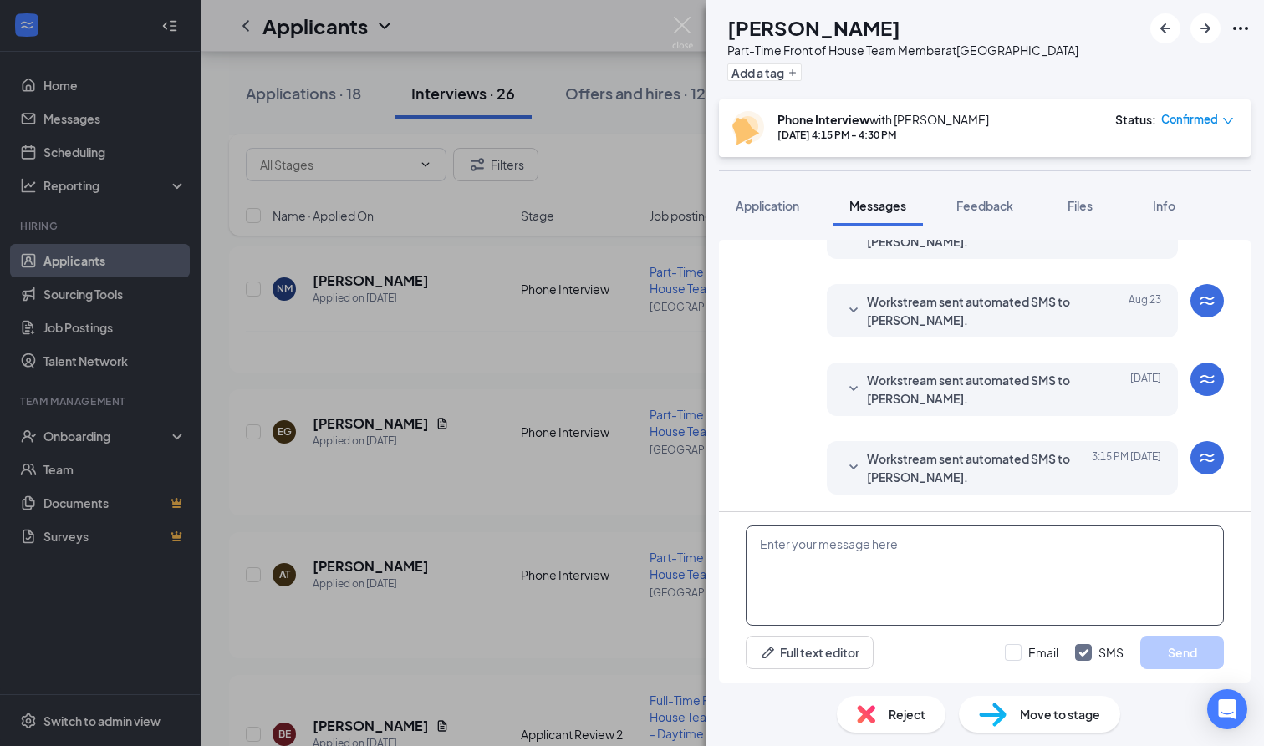
click at [892, 552] on textarea at bounding box center [984, 576] width 478 height 100
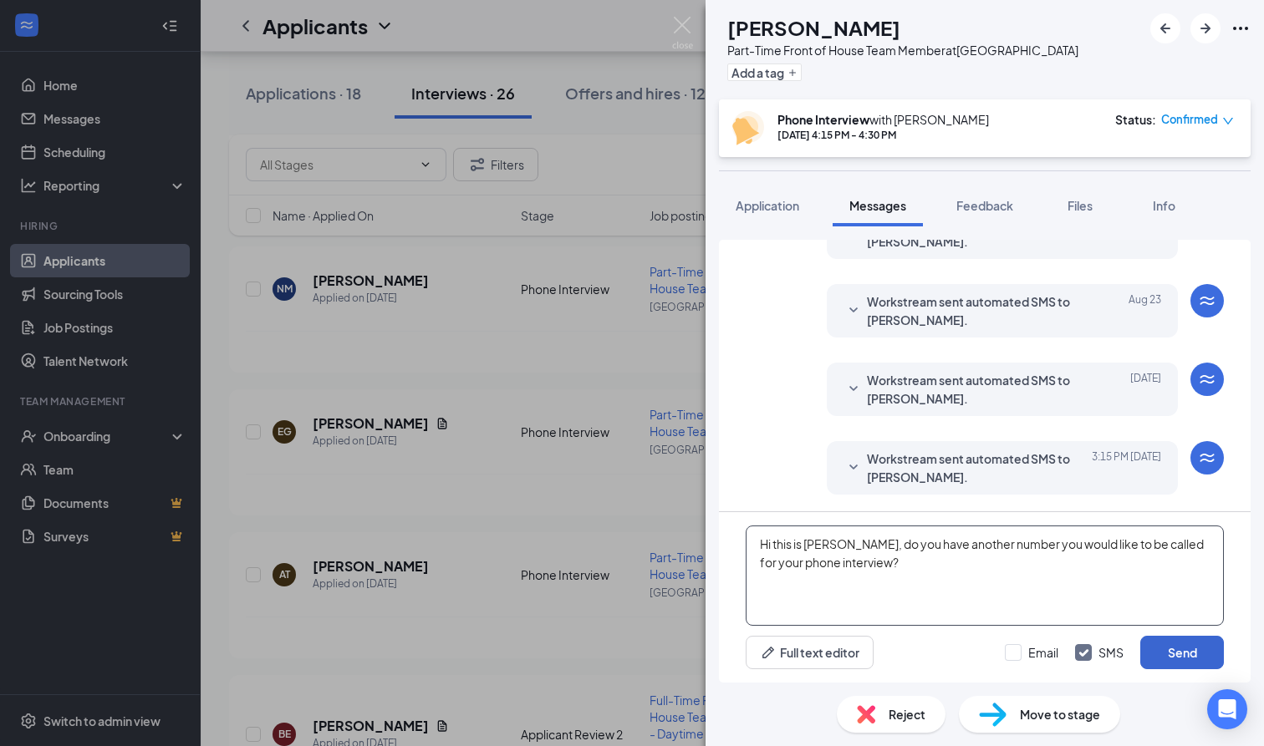
type textarea "Hi this is [PERSON_NAME], do you have another number you would like to be calle…"
click at [1152, 652] on button "Send" at bounding box center [1182, 652] width 84 height 33
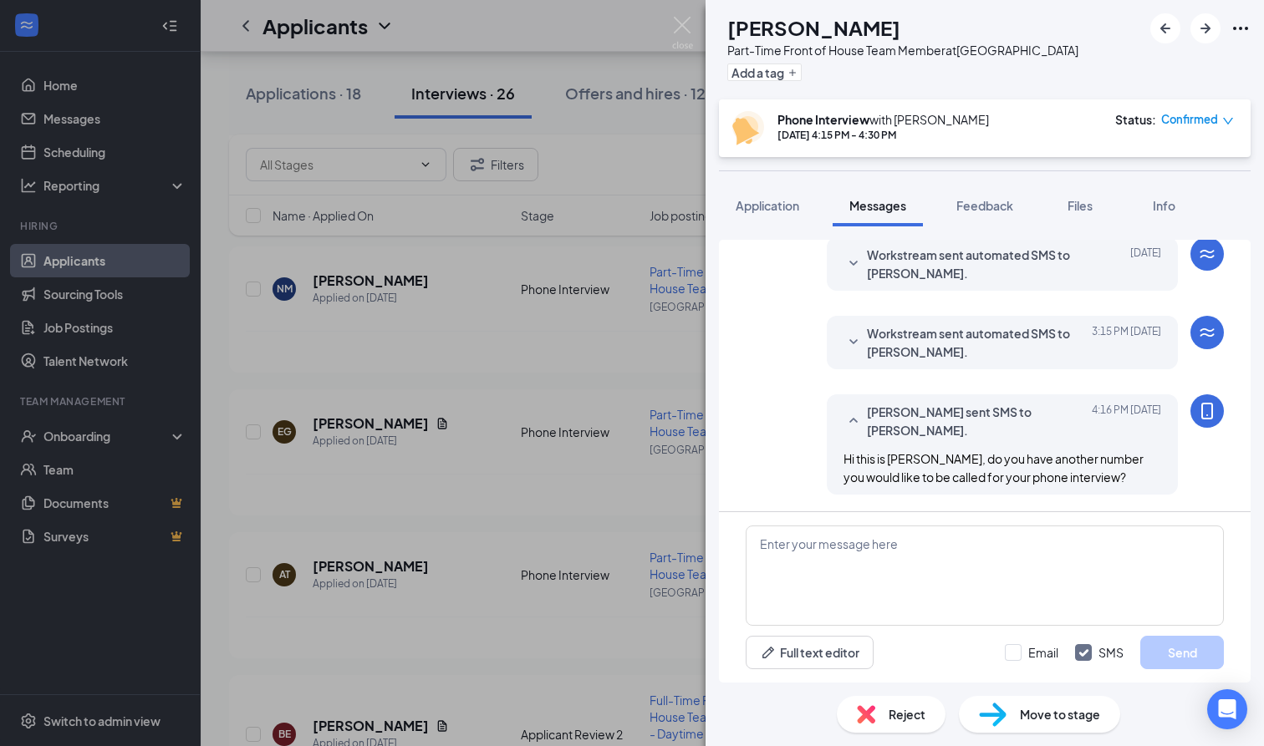
scroll to position [586, 0]
click at [684, 28] on img at bounding box center [682, 33] width 21 height 33
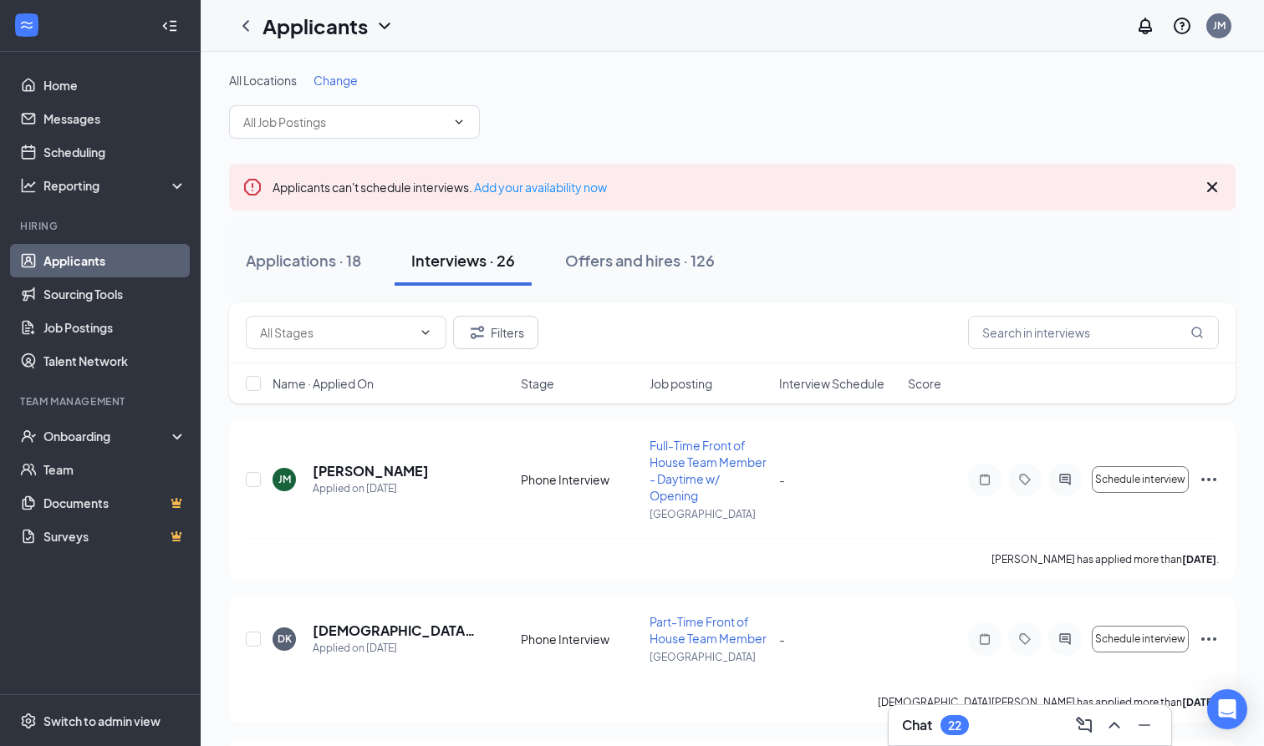
click at [1010, 720] on div "Chat 22" at bounding box center [1030, 725] width 256 height 27
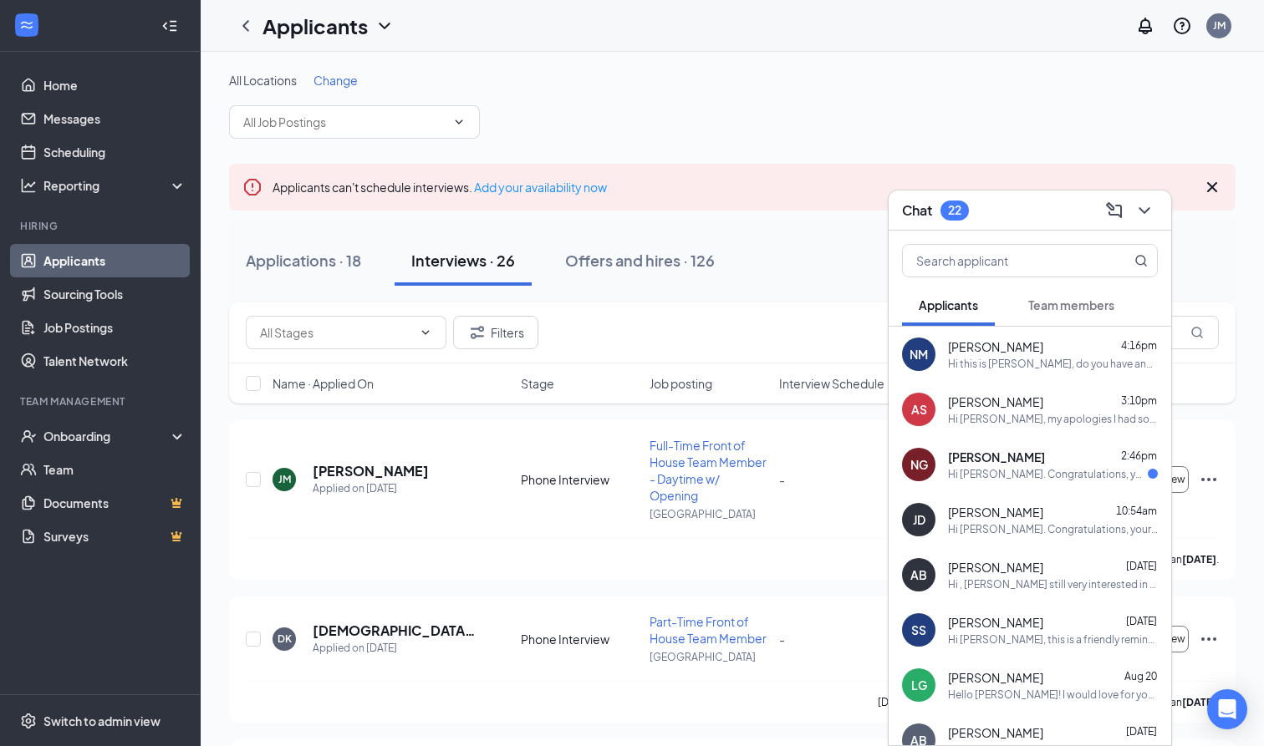
click at [1030, 348] on div "Ny’lah [PERSON_NAME] 4:16pm" at bounding box center [1053, 346] width 210 height 17
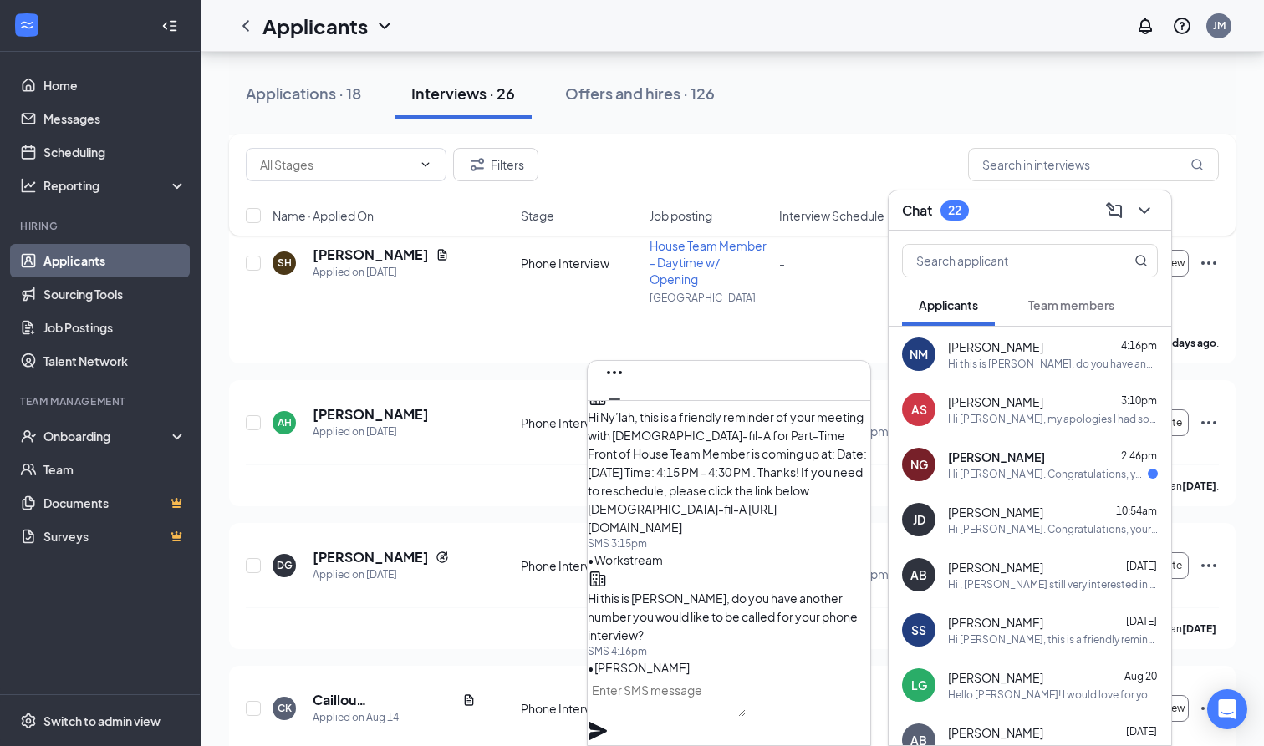
scroll to position [2843, 0]
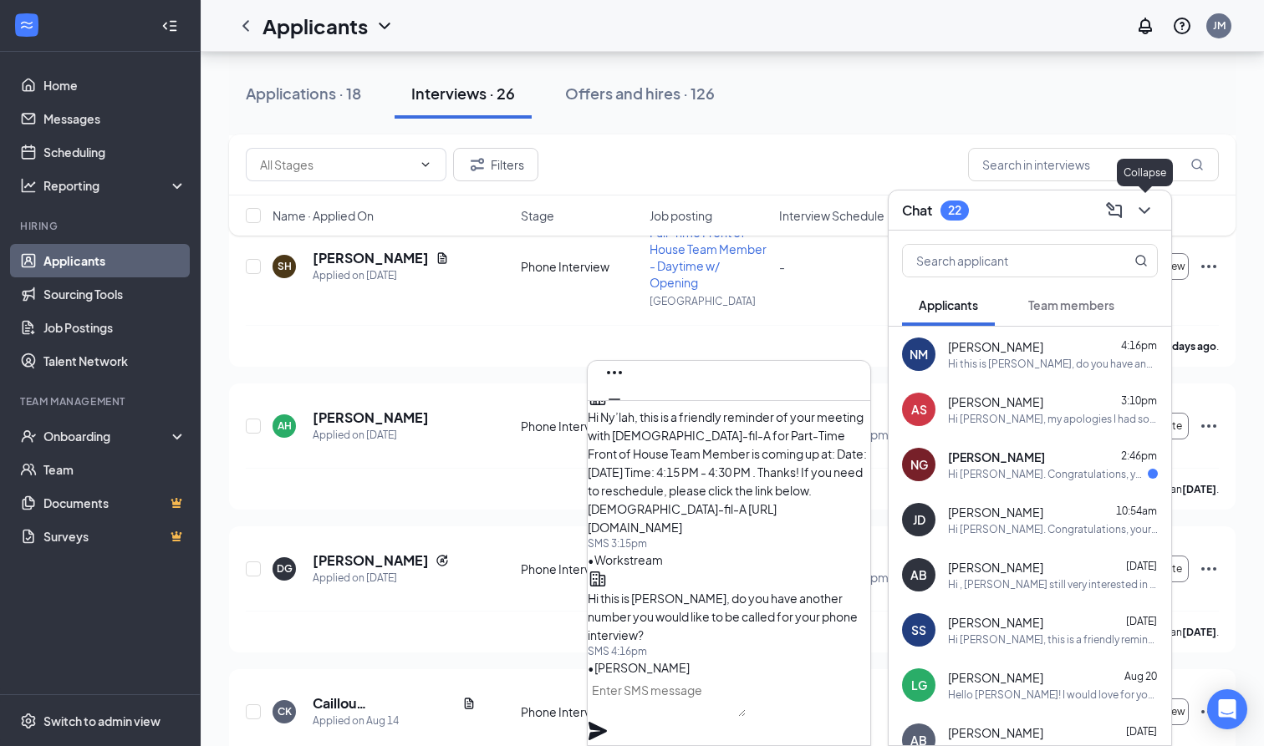
click at [1146, 214] on icon "ChevronDown" at bounding box center [1144, 211] width 20 height 20
